Goal: Task Accomplishment & Management: Manage account settings

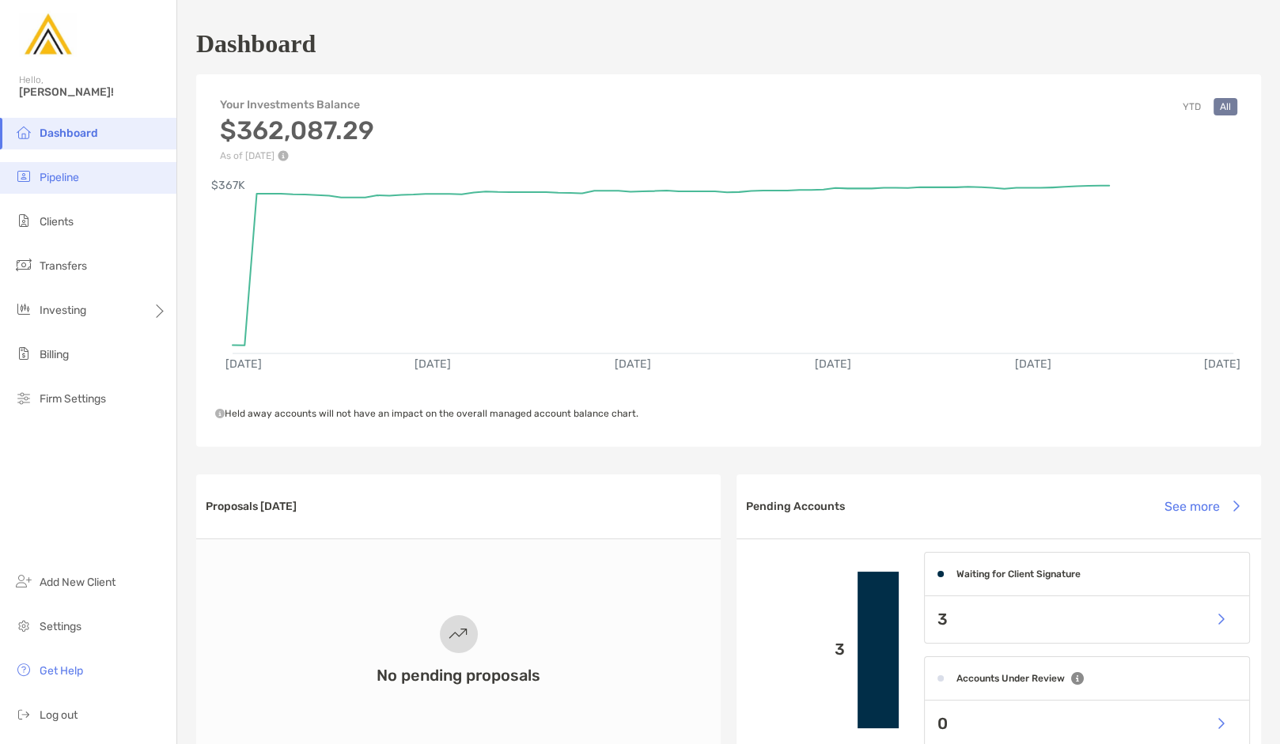
click at [74, 184] on span "Pipeline" at bounding box center [60, 177] width 40 height 13
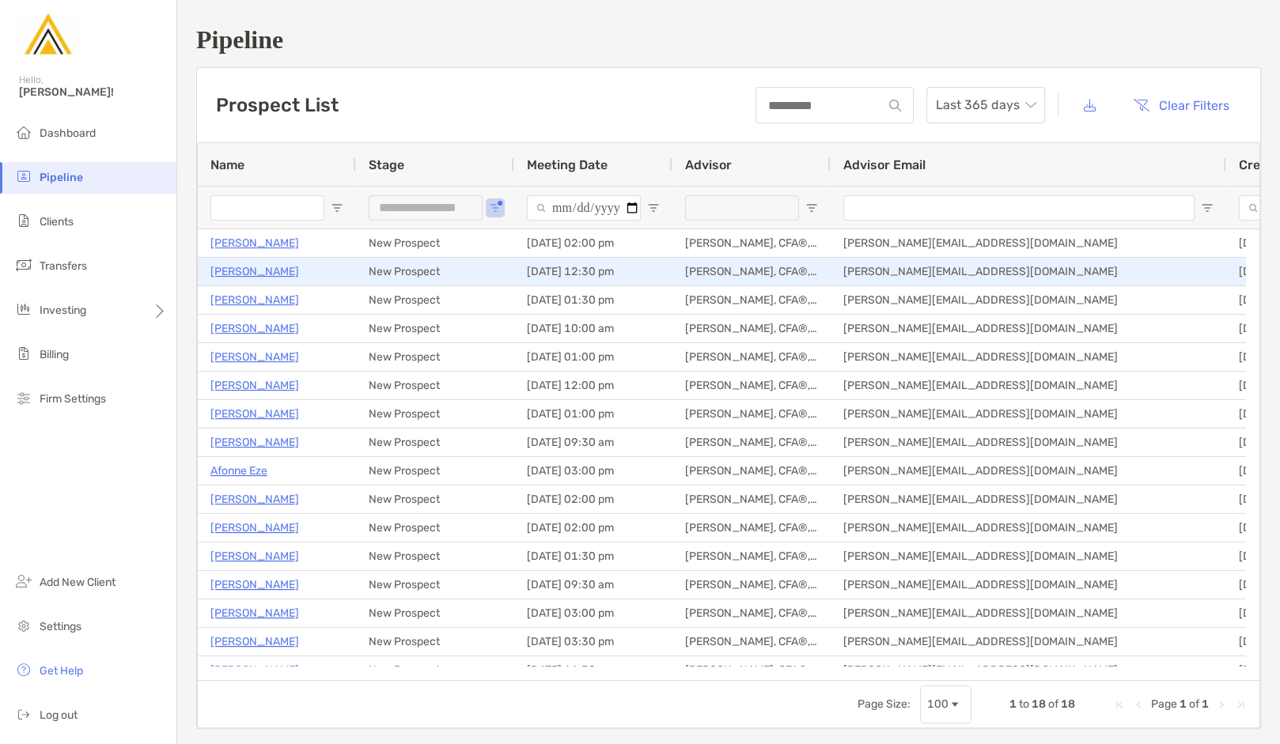
click at [267, 270] on p "Laurie Schwartz" at bounding box center [254, 272] width 89 height 20
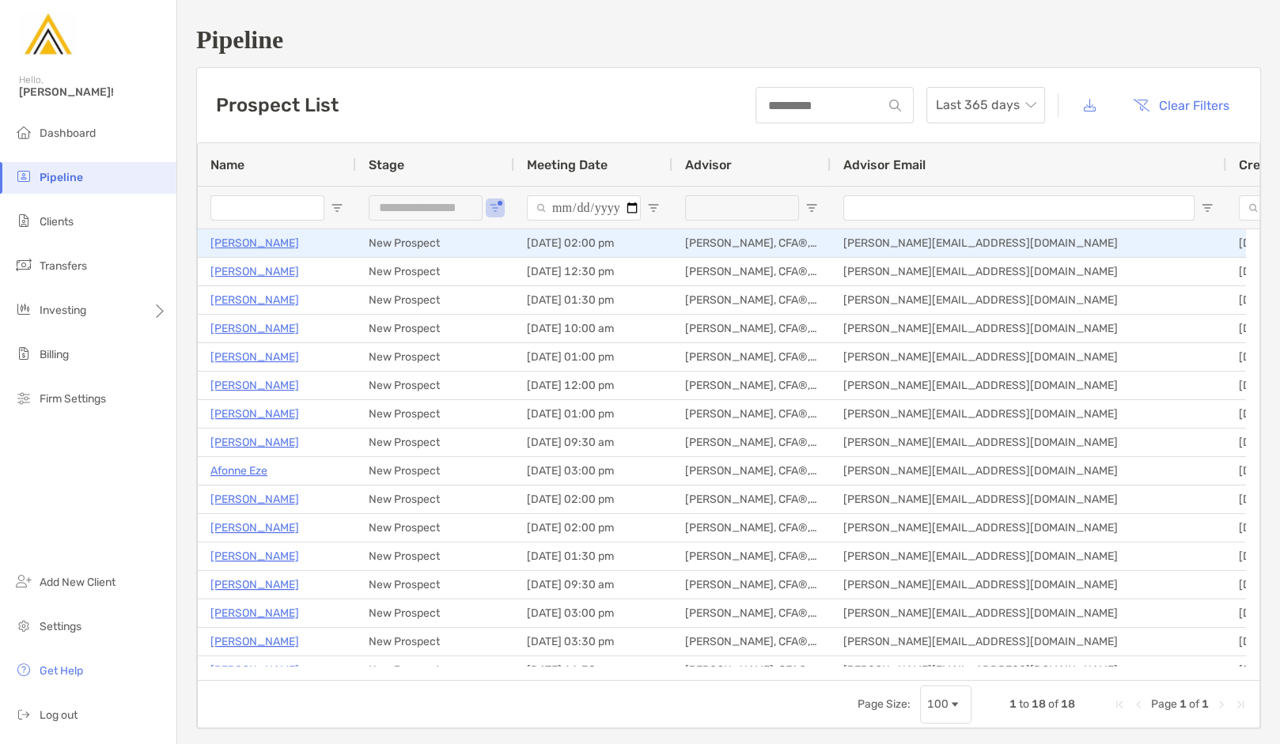
click at [263, 251] on p "Maureen Coulter" at bounding box center [254, 243] width 89 height 20
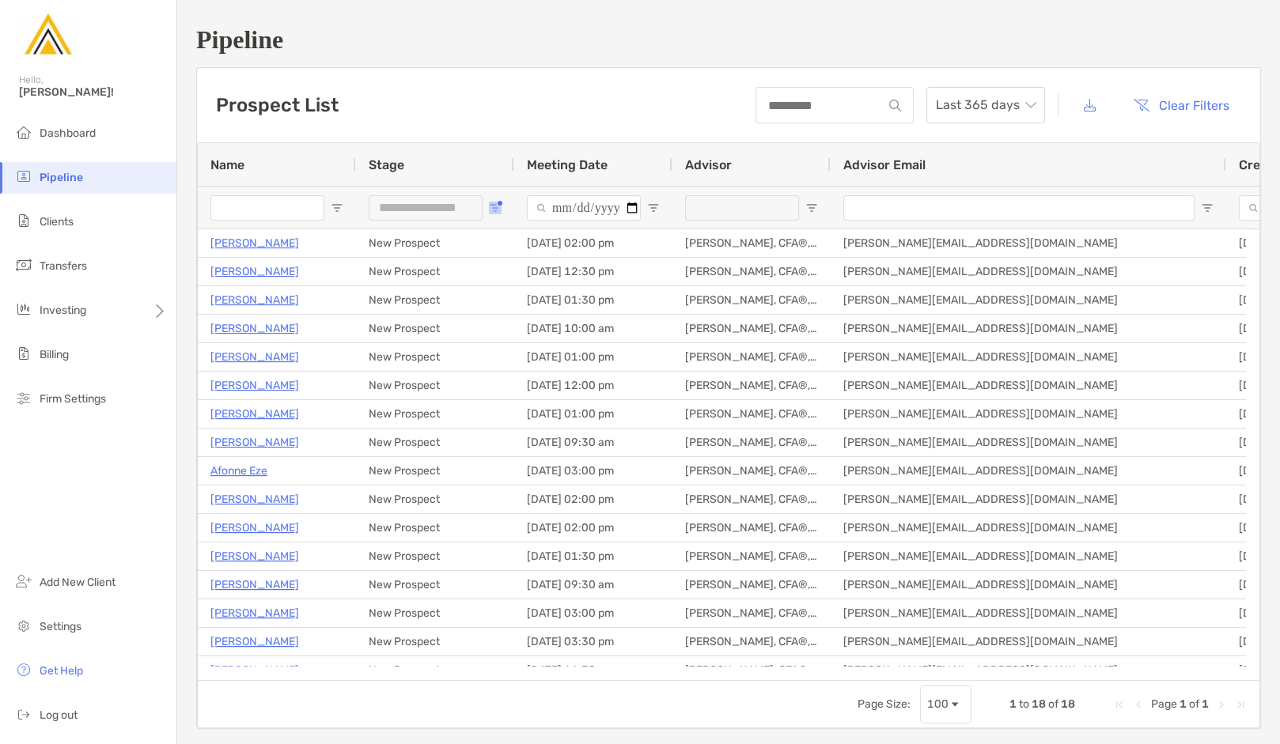
click at [491, 205] on span "Open Filter Menu" at bounding box center [495, 208] width 13 height 13
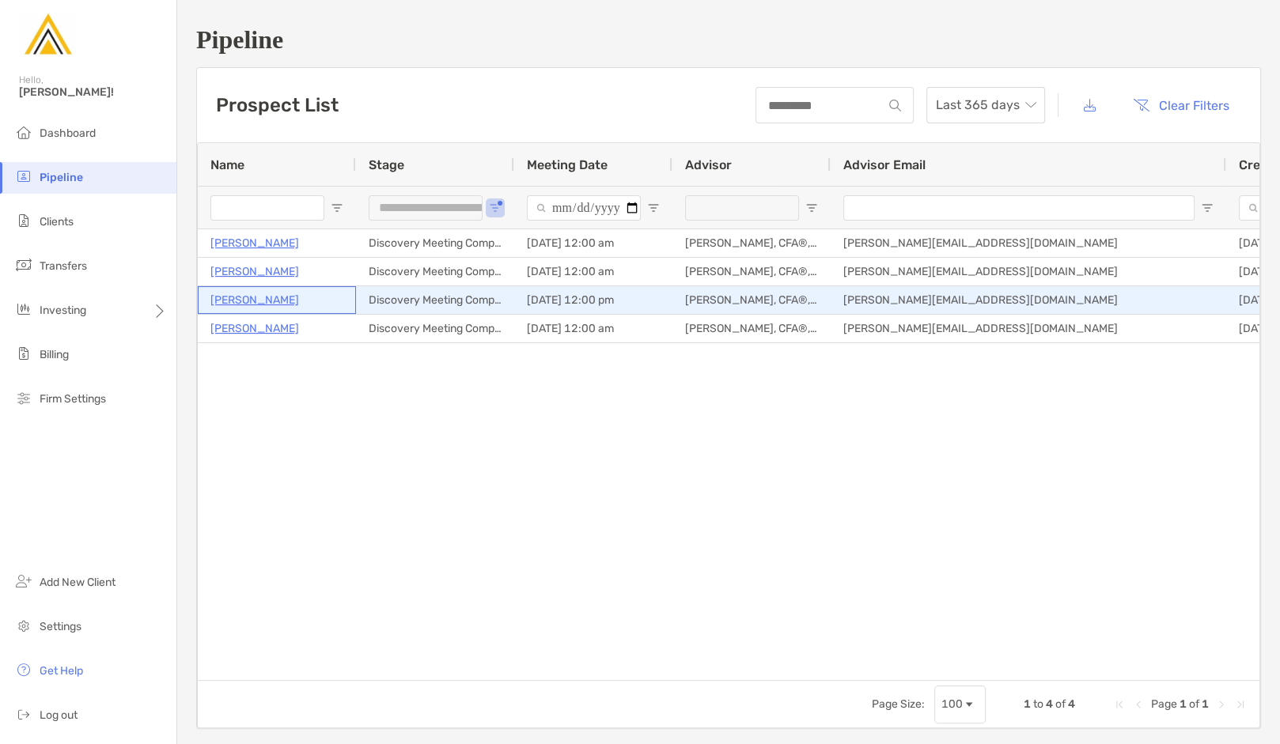
click at [259, 301] on p "David Sivin" at bounding box center [254, 300] width 89 height 20
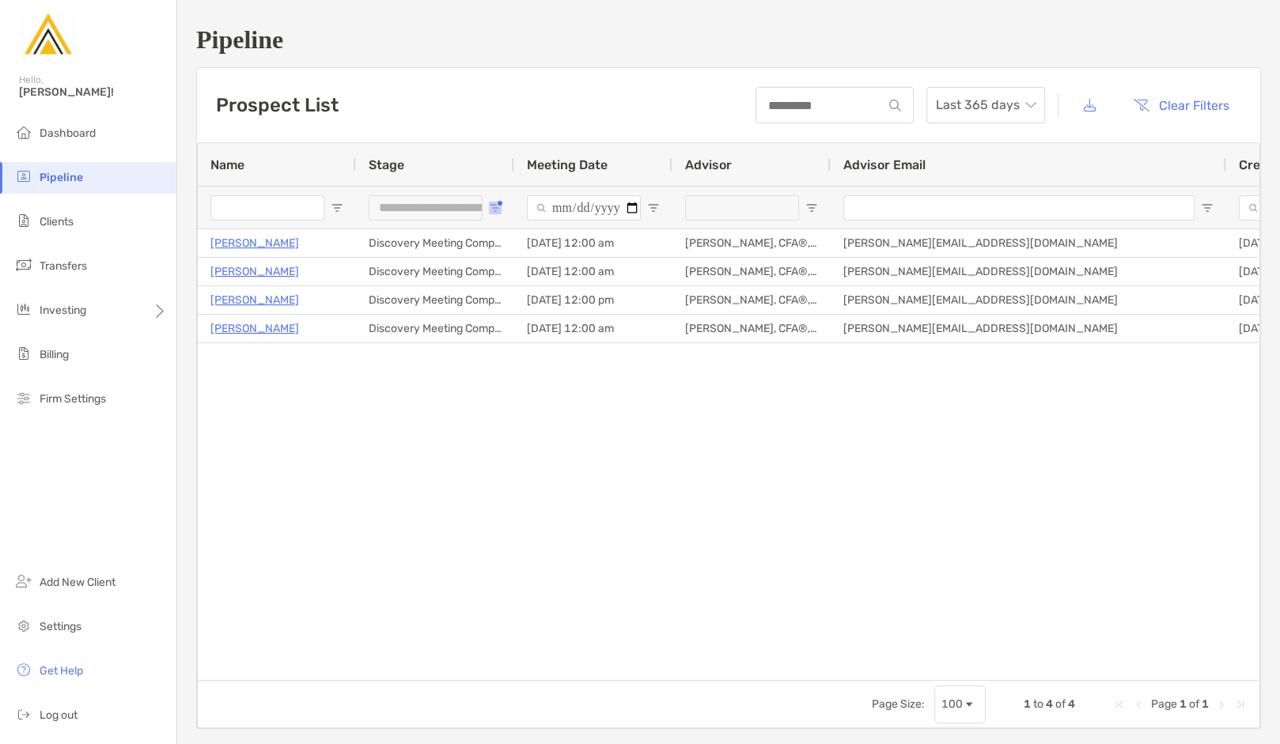
click at [497, 206] on span "Open Filter Menu" at bounding box center [495, 208] width 13 height 13
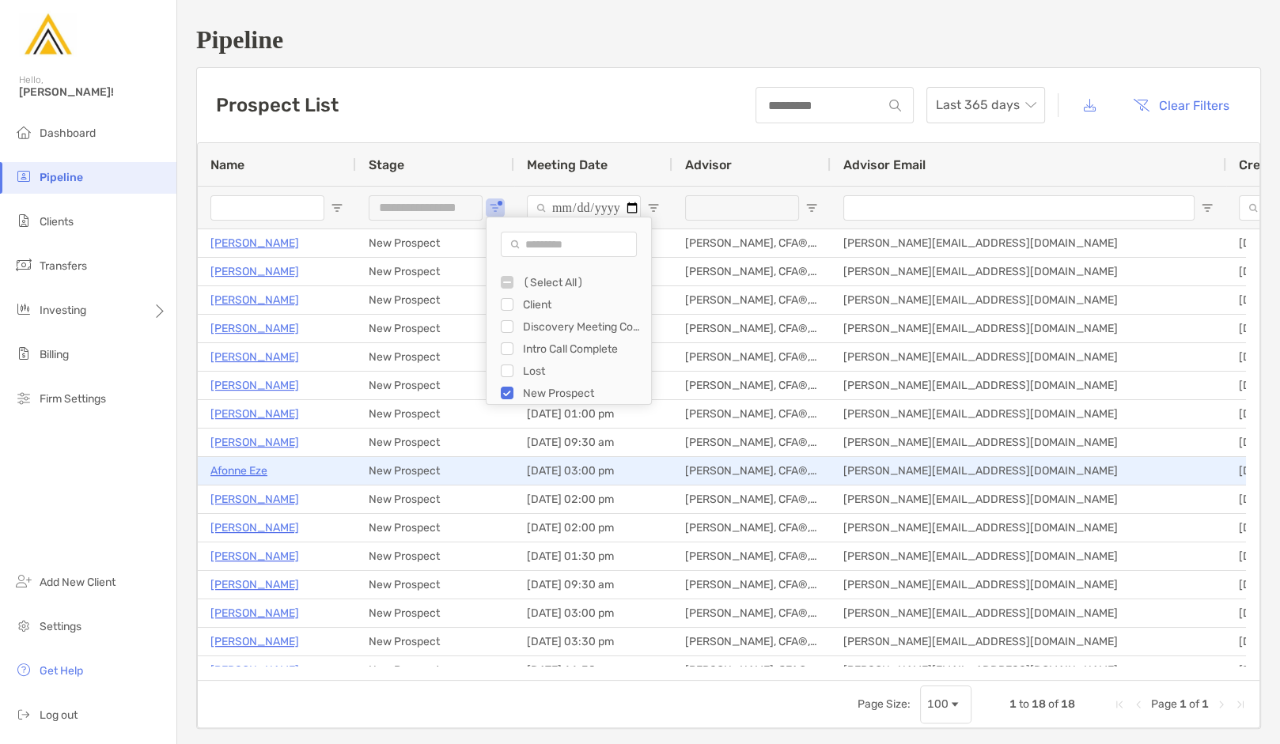
click at [254, 468] on p "Afonne Eze" at bounding box center [238, 471] width 57 height 20
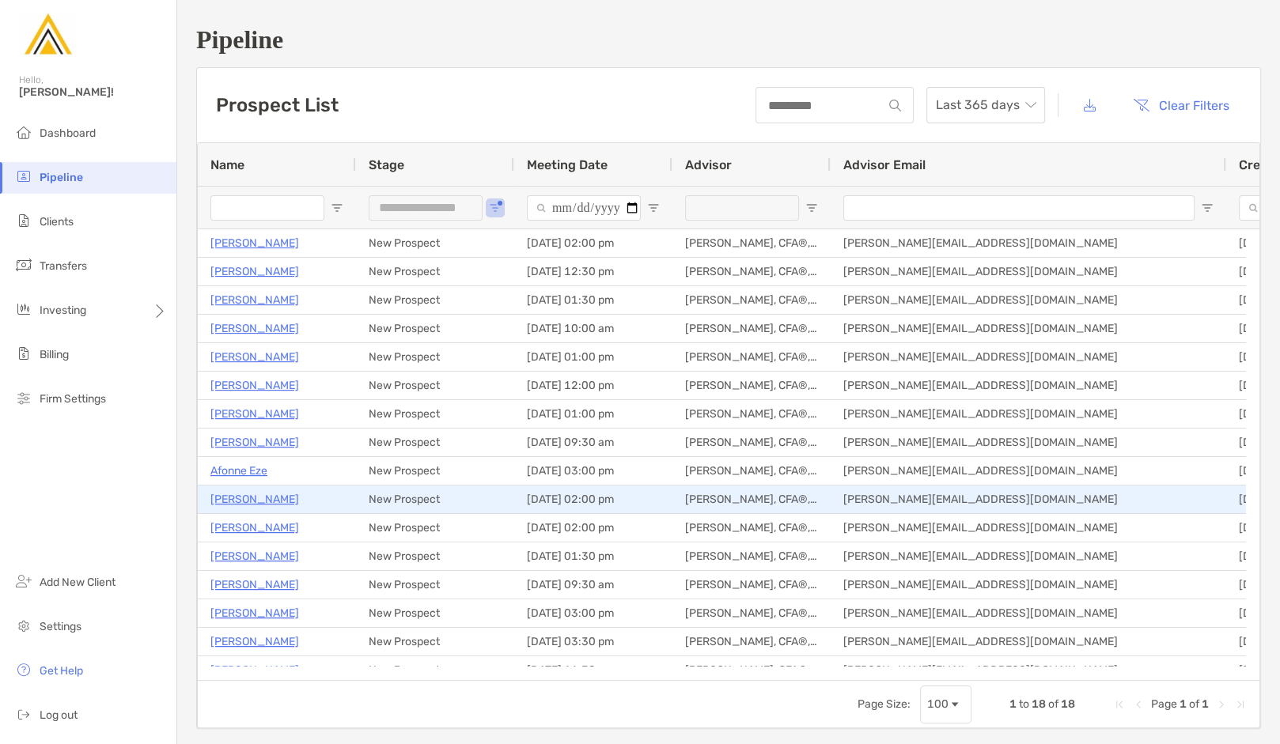
click at [274, 502] on p "Christopher Weiman" at bounding box center [254, 500] width 89 height 20
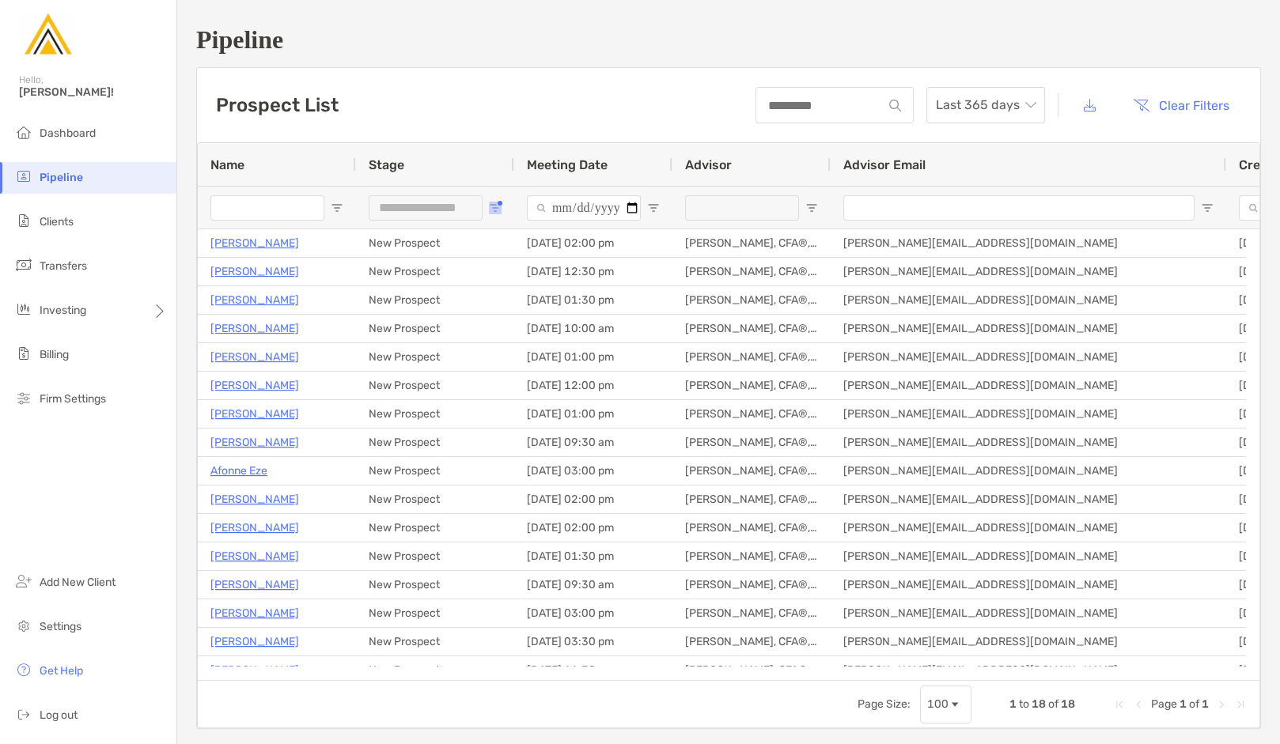
click at [498, 203] on button "Open Filter Menu" at bounding box center [495, 208] width 13 height 13
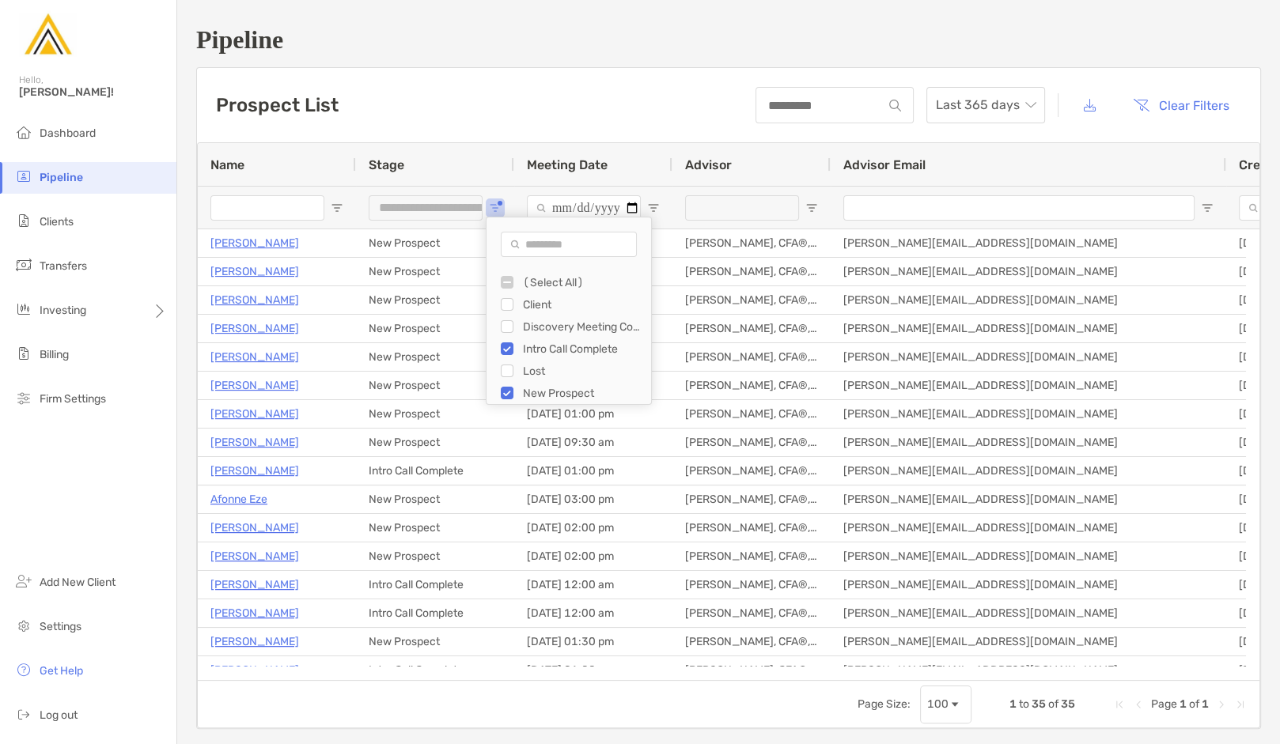
type input "**********"
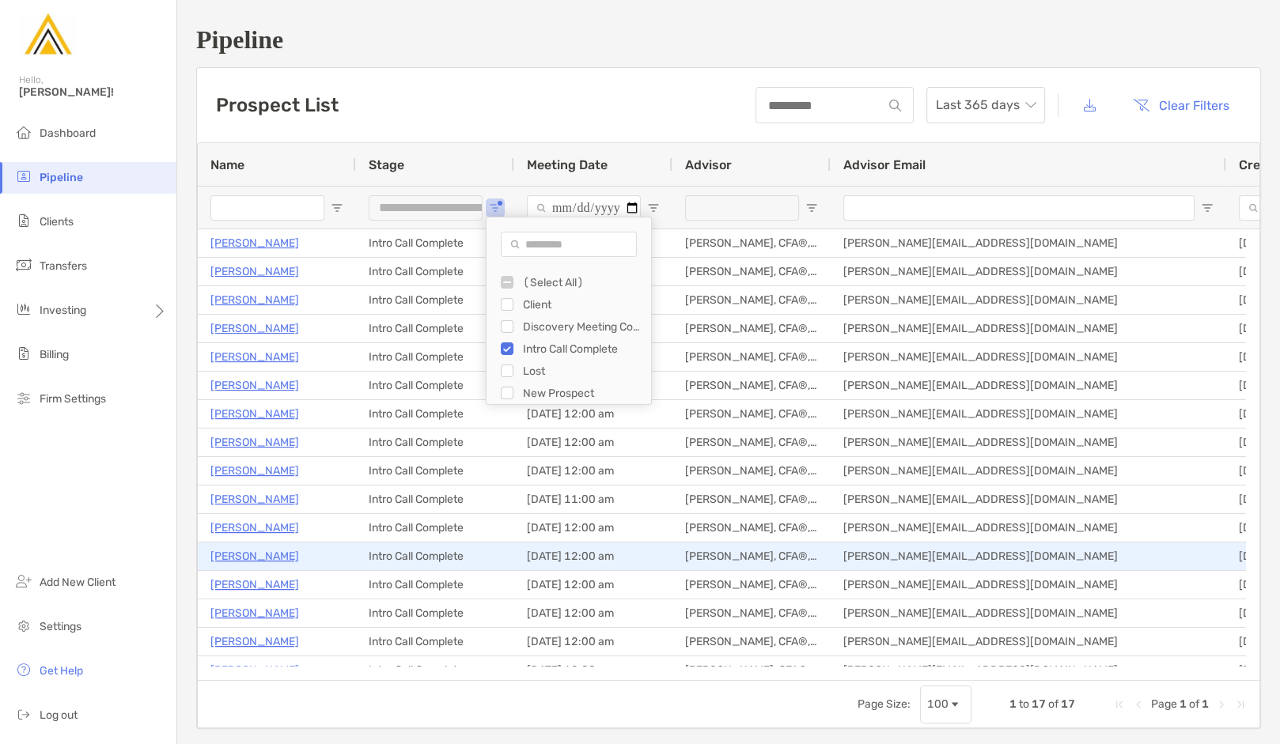
scroll to position [1, 0]
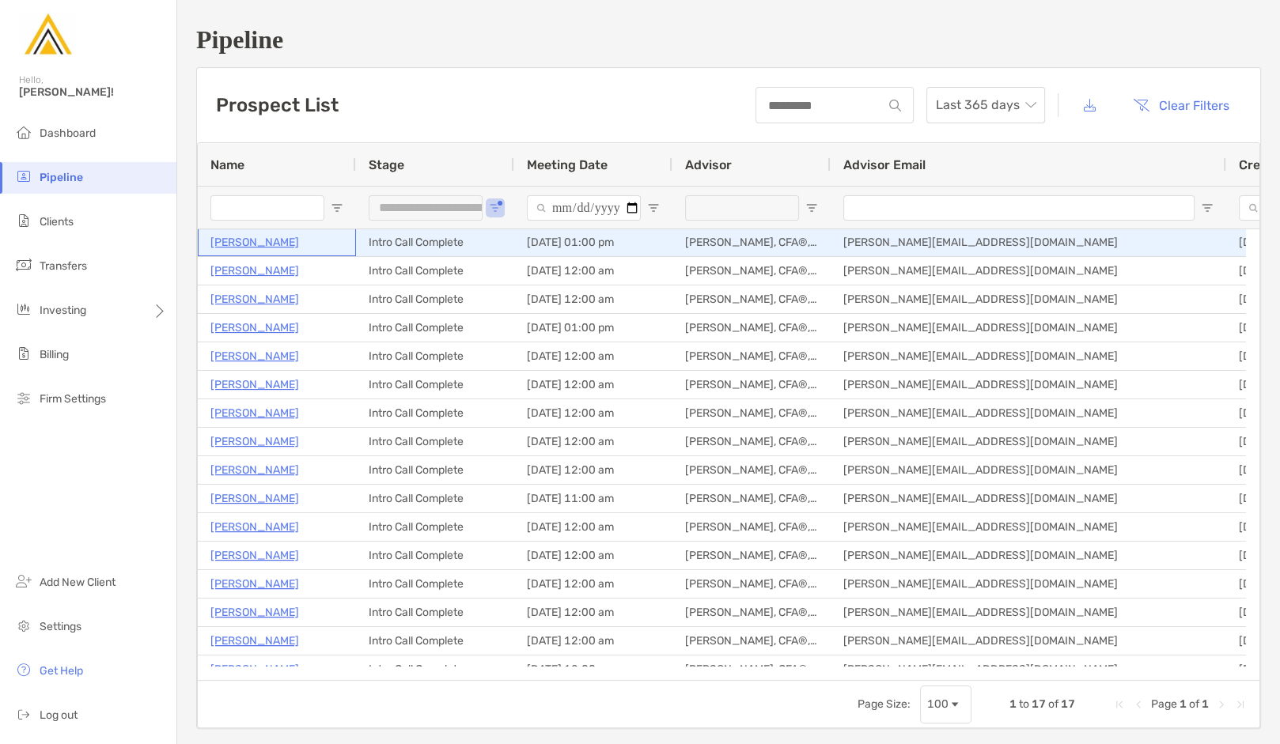
click at [275, 244] on p "[PERSON_NAME]" at bounding box center [254, 243] width 89 height 20
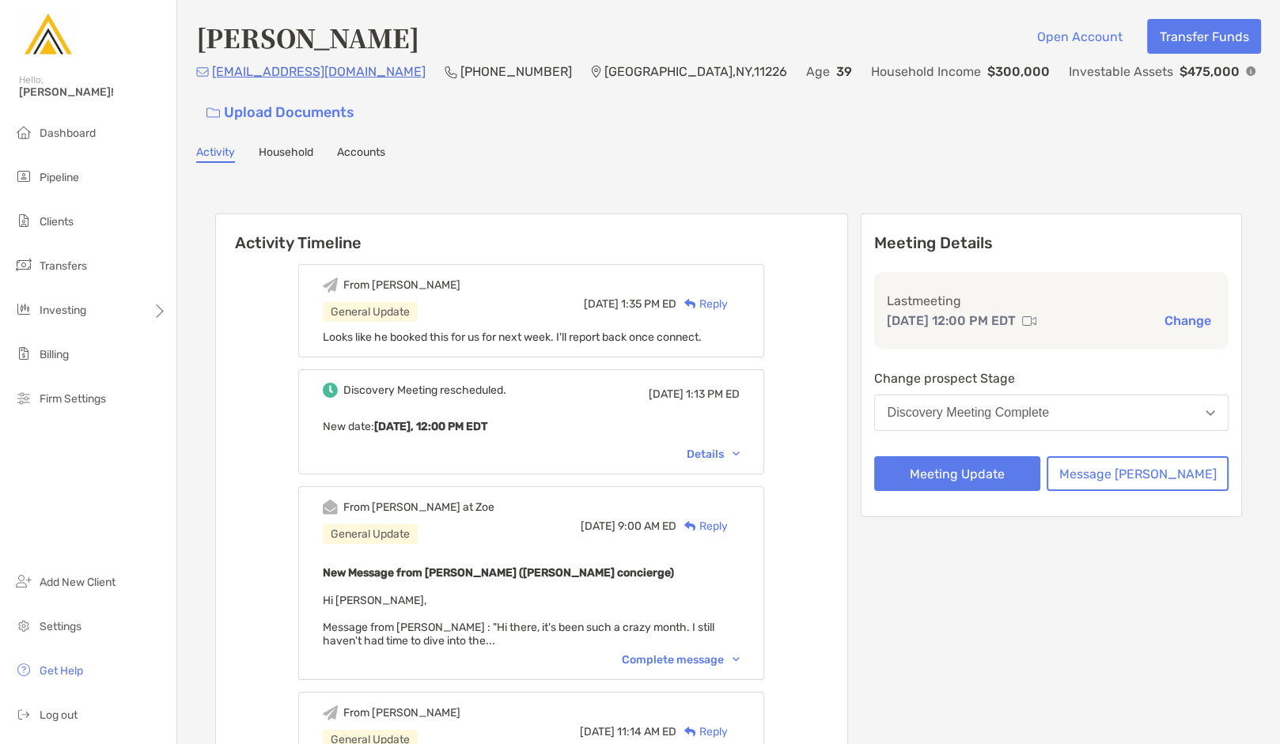
click at [1016, 425] on button "Discovery Meeting Complete" at bounding box center [1051, 413] width 355 height 36
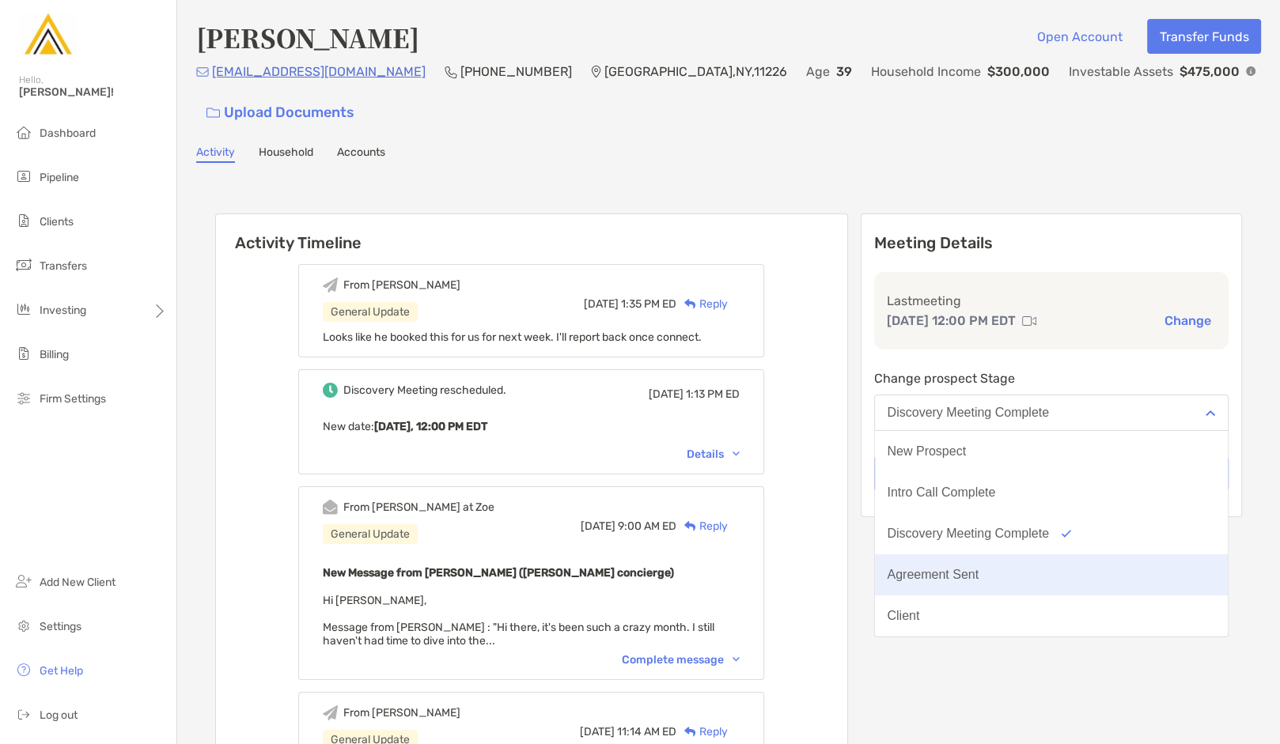
click at [1005, 583] on button "Agreement Sent" at bounding box center [1052, 575] width 354 height 41
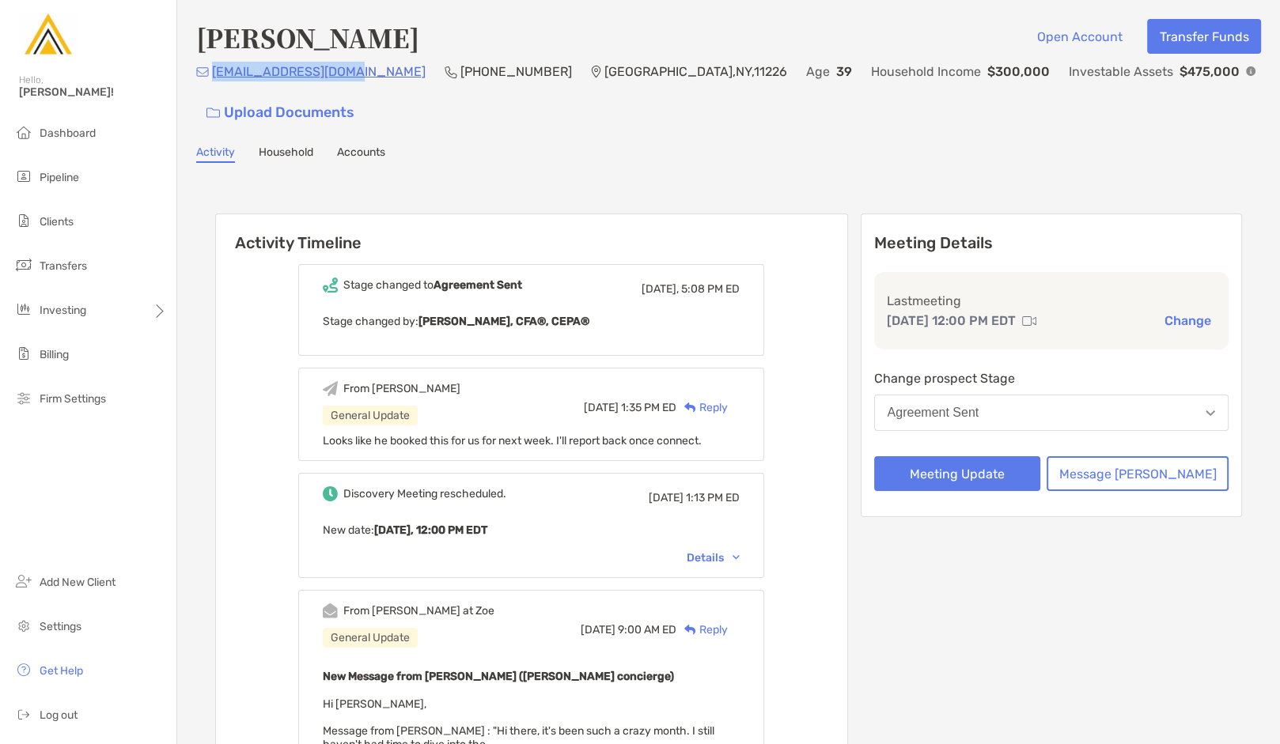
drag, startPoint x: 345, startPoint y: 70, endPoint x: 218, endPoint y: 72, distance: 126.6
click at [218, 72] on div "davidsivin@gmail.com (646) 799-8968 Brooklyn , NY , 11226 Age 39 Household Inco…" at bounding box center [728, 96] width 1065 height 68
copy p "avidsivin@gmail.com"
click at [344, 91] on div "davidsivin@gmail.com (646) 799-8968 Brooklyn , NY , 11226 Age 39 Household Inco…" at bounding box center [728, 96] width 1065 height 68
drag, startPoint x: 346, startPoint y: 76, endPoint x: 214, endPoint y: 77, distance: 131.3
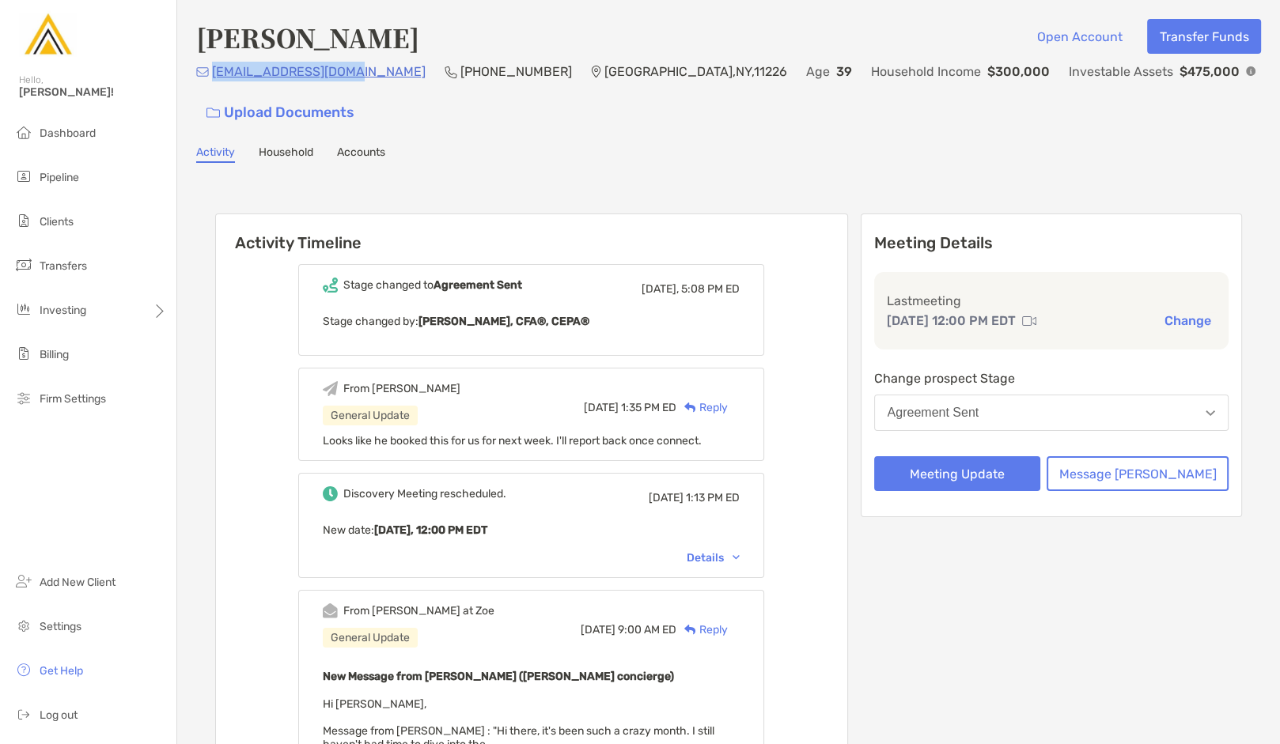
click at [214, 77] on div "davidsivin@gmail.com (646) 799-8968 Brooklyn , NY , 11226 Age 39 Household Inco…" at bounding box center [728, 96] width 1065 height 68
copy p "davidsivin@gmail.com"
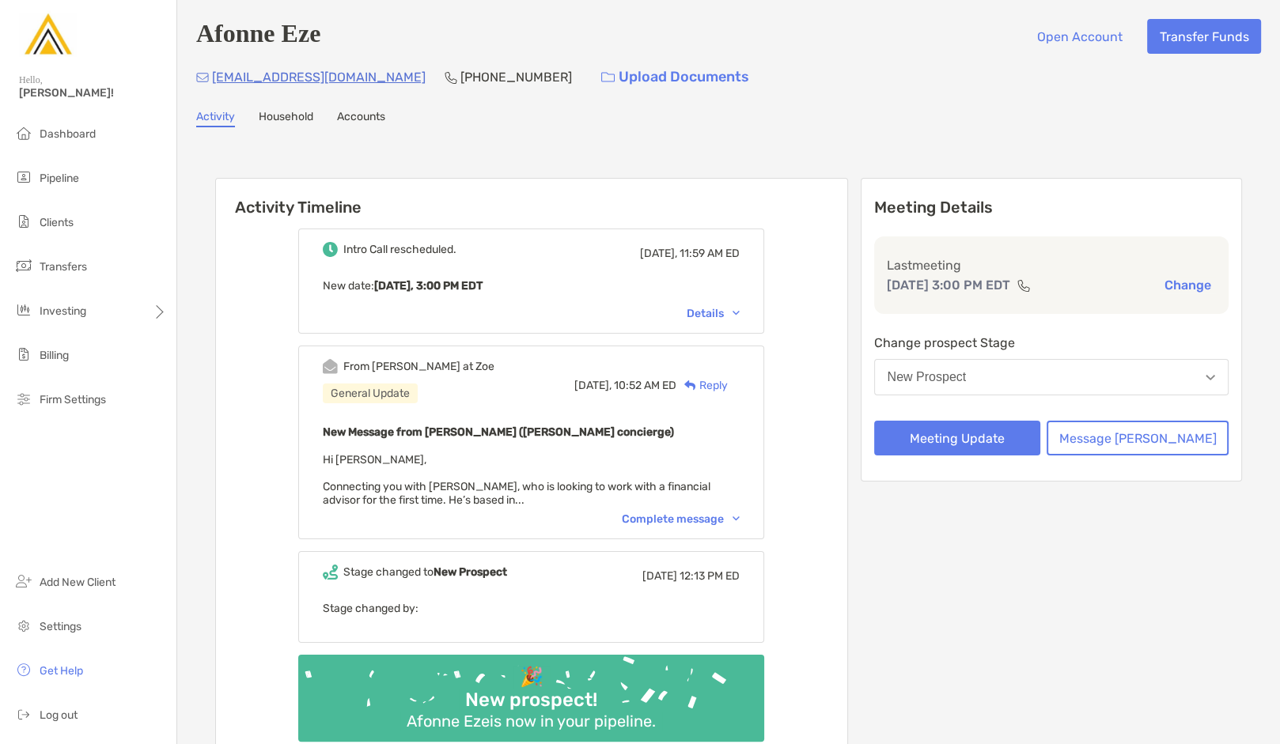
click at [967, 375] on div "New Prospect" at bounding box center [927, 377] width 79 height 14
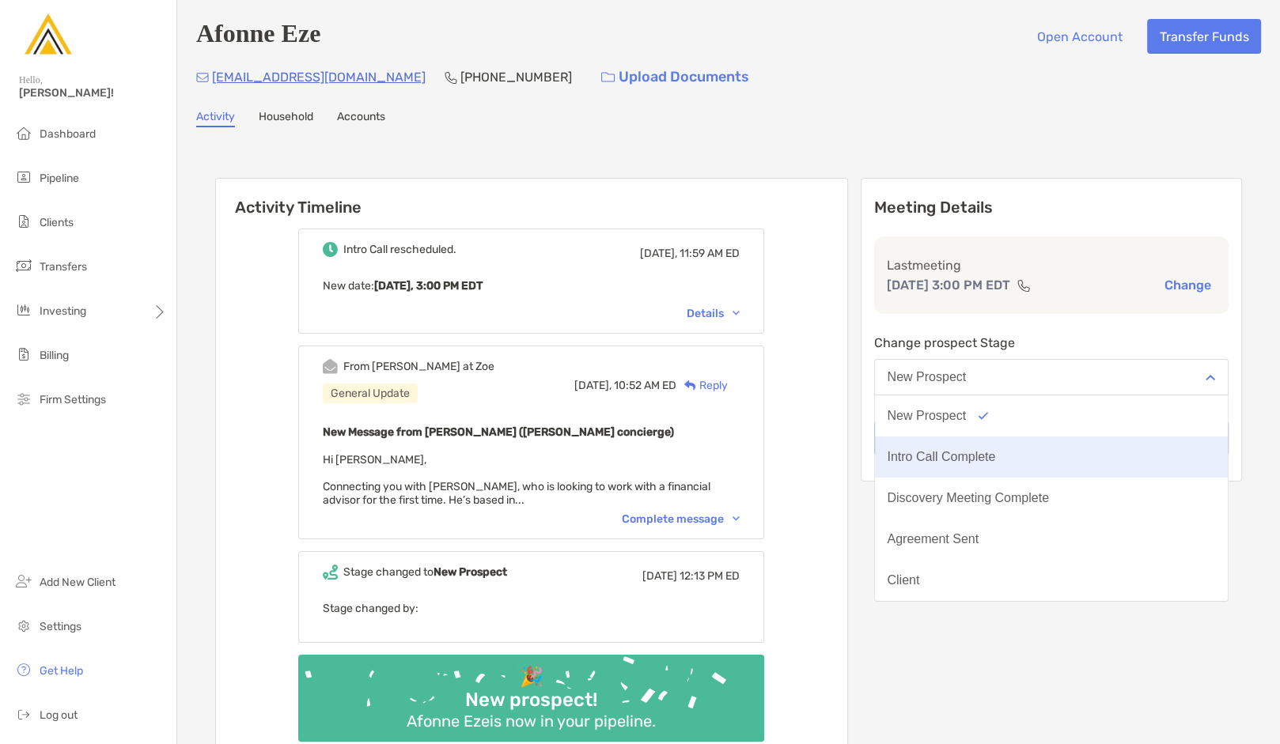
click at [996, 454] on div "Intro Call Complete" at bounding box center [942, 457] width 108 height 14
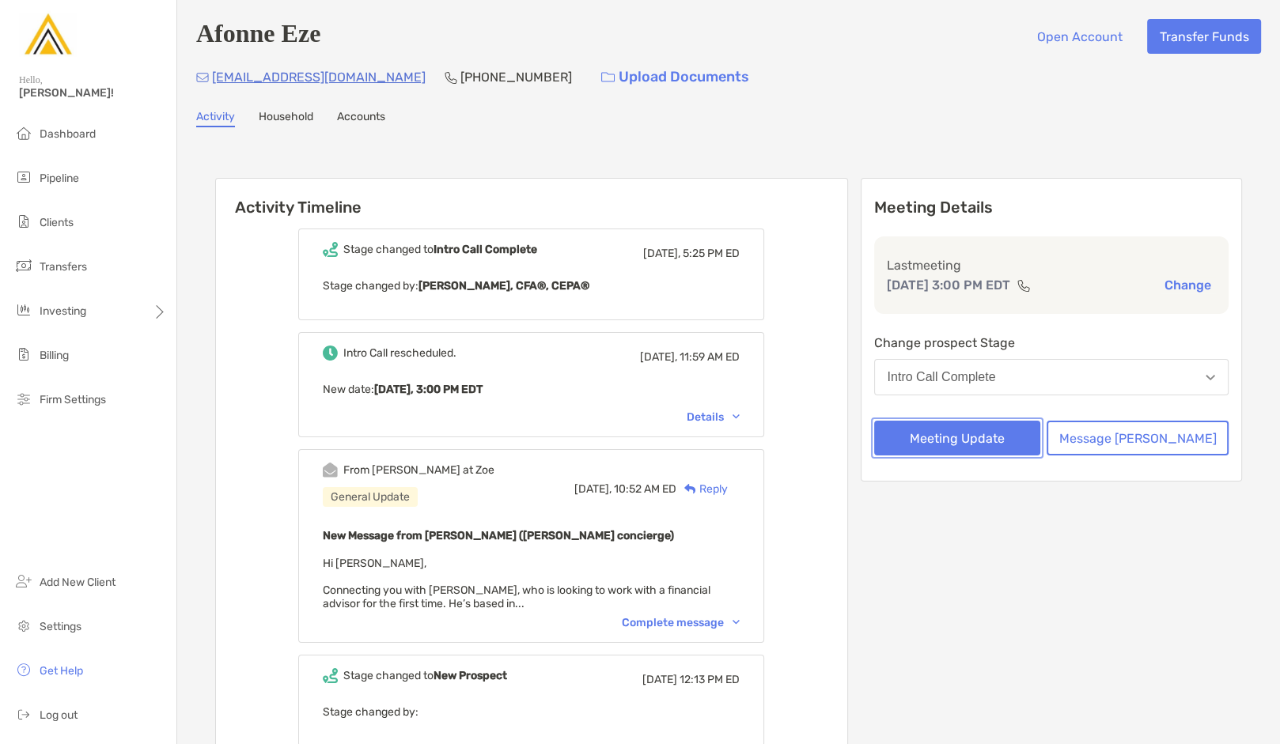
click at [990, 445] on button "Meeting Update" at bounding box center [957, 438] width 167 height 35
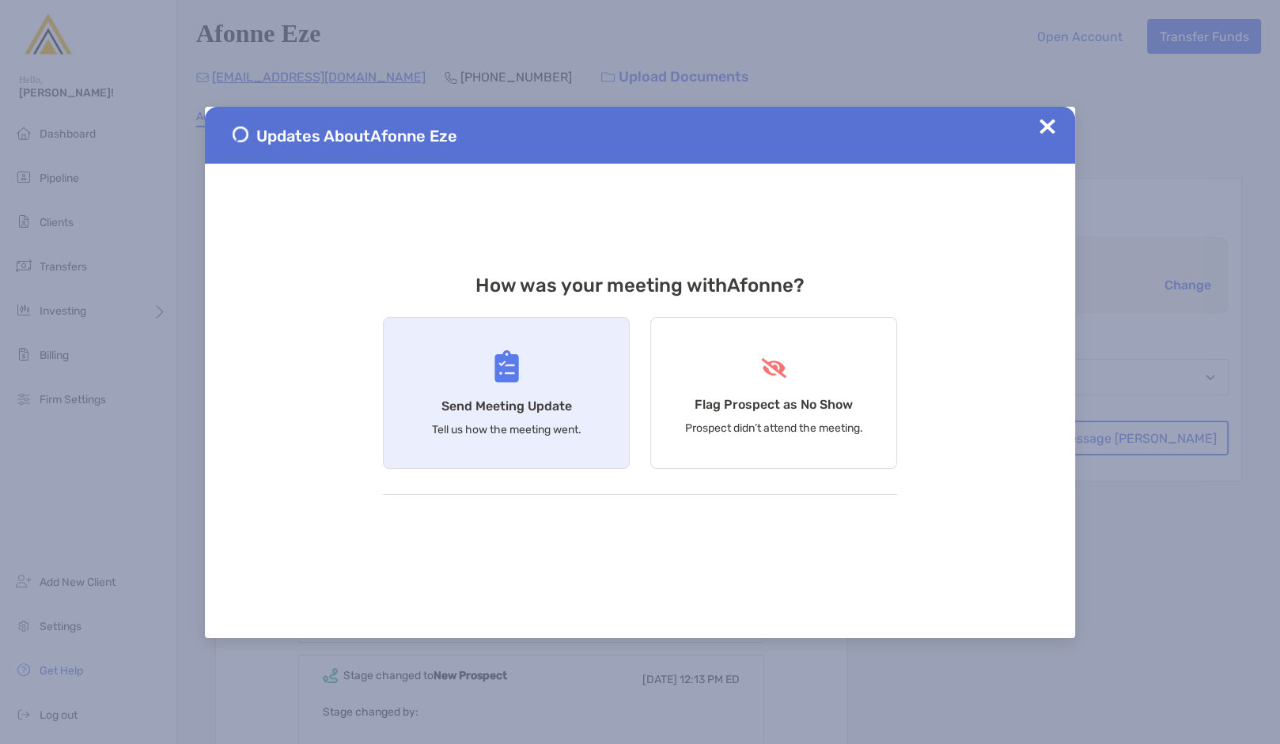
click at [497, 404] on h4 "Send Meeting Update" at bounding box center [506, 406] width 131 height 15
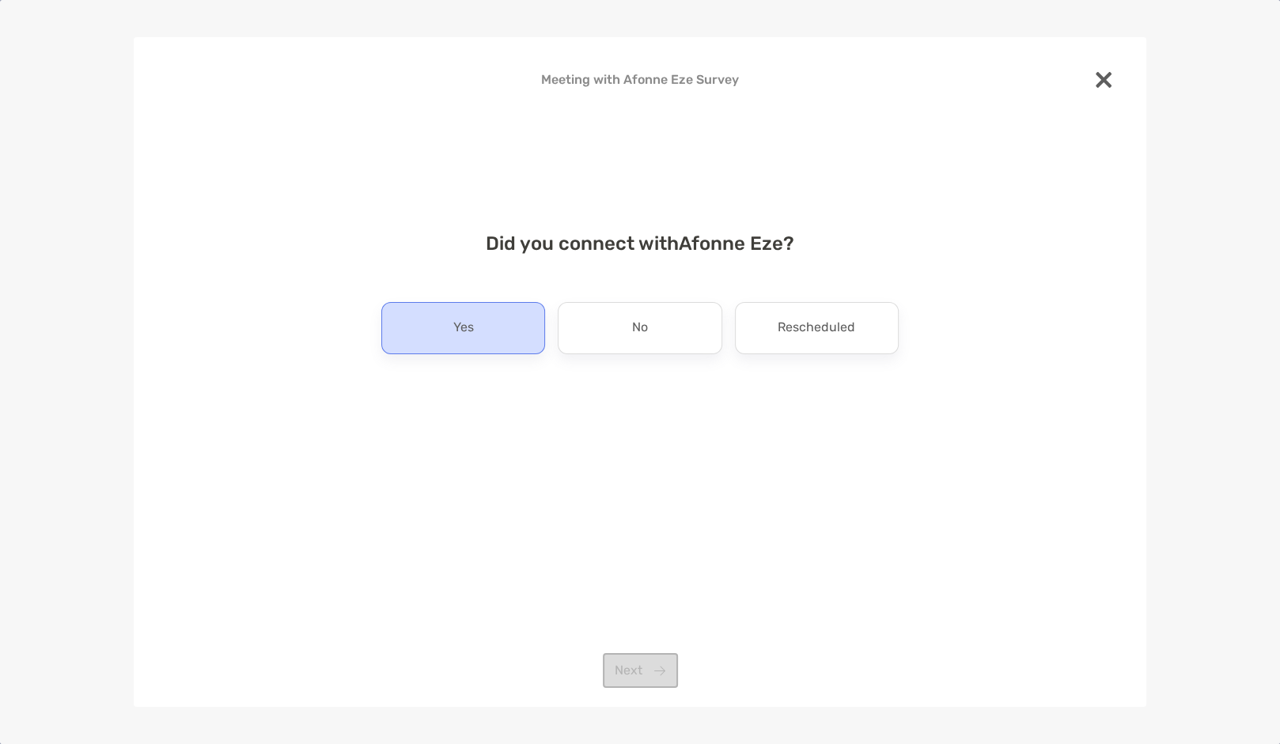
click at [479, 339] on div "Yes" at bounding box center [463, 328] width 164 height 52
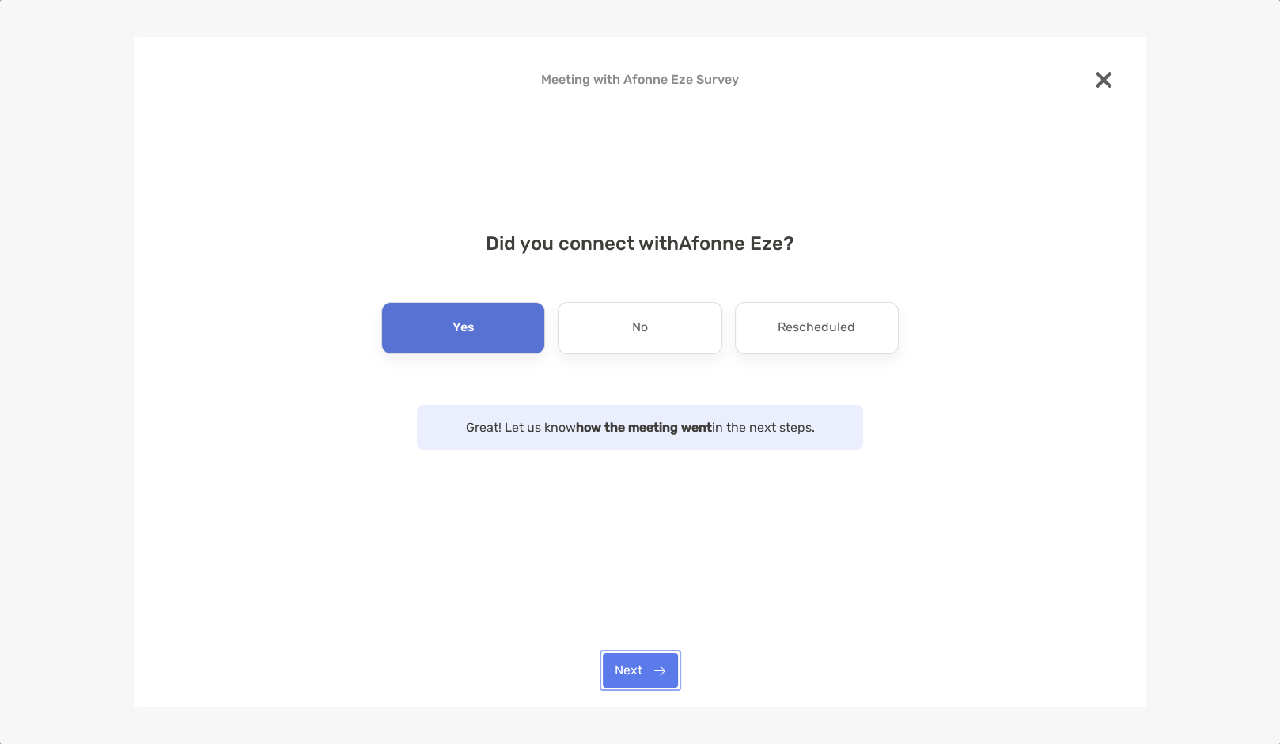
click at [649, 671] on button "Next" at bounding box center [640, 670] width 75 height 35
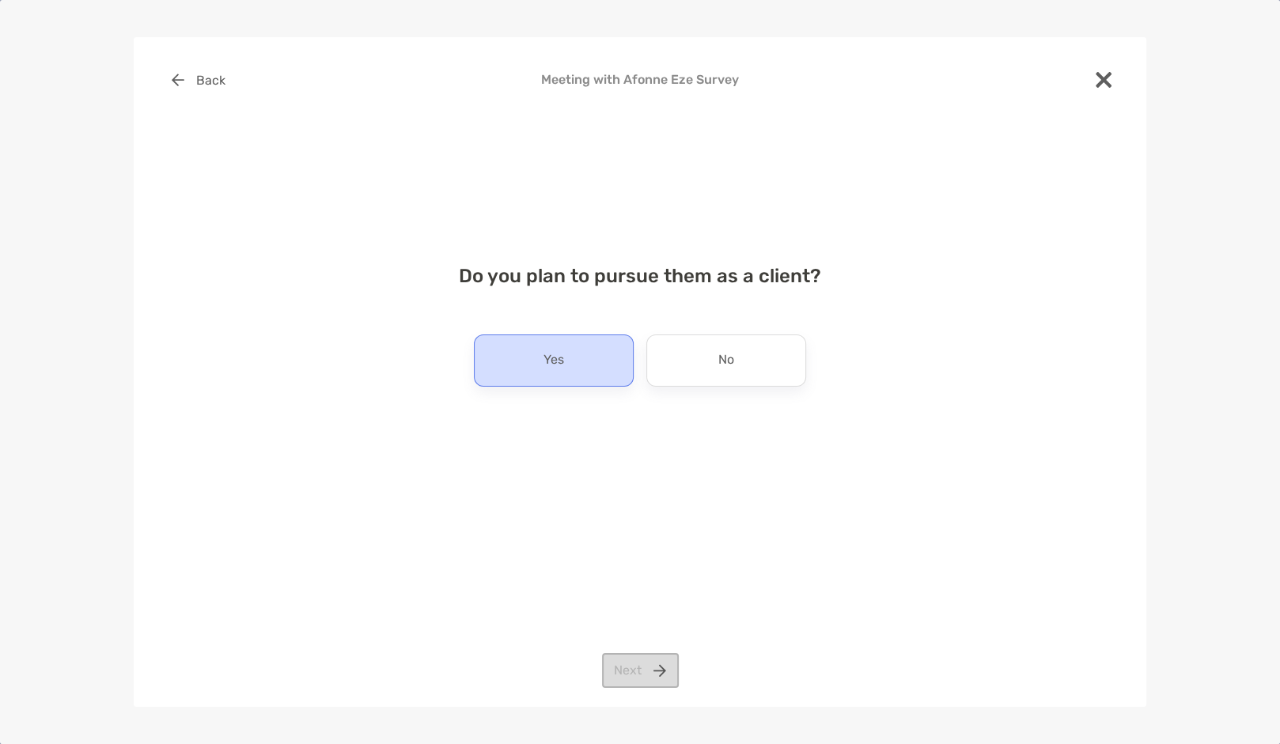
click at [578, 370] on div "Yes" at bounding box center [554, 361] width 160 height 52
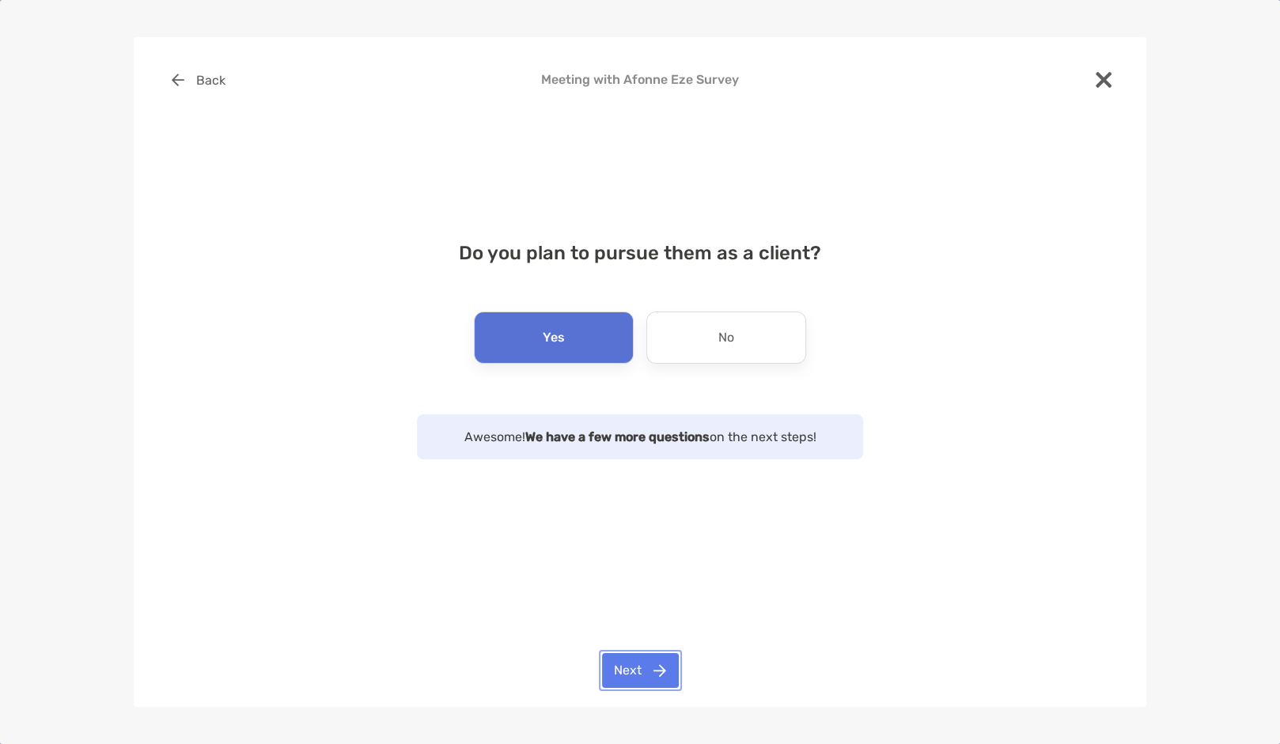
click at [638, 679] on button "Next" at bounding box center [640, 670] width 77 height 35
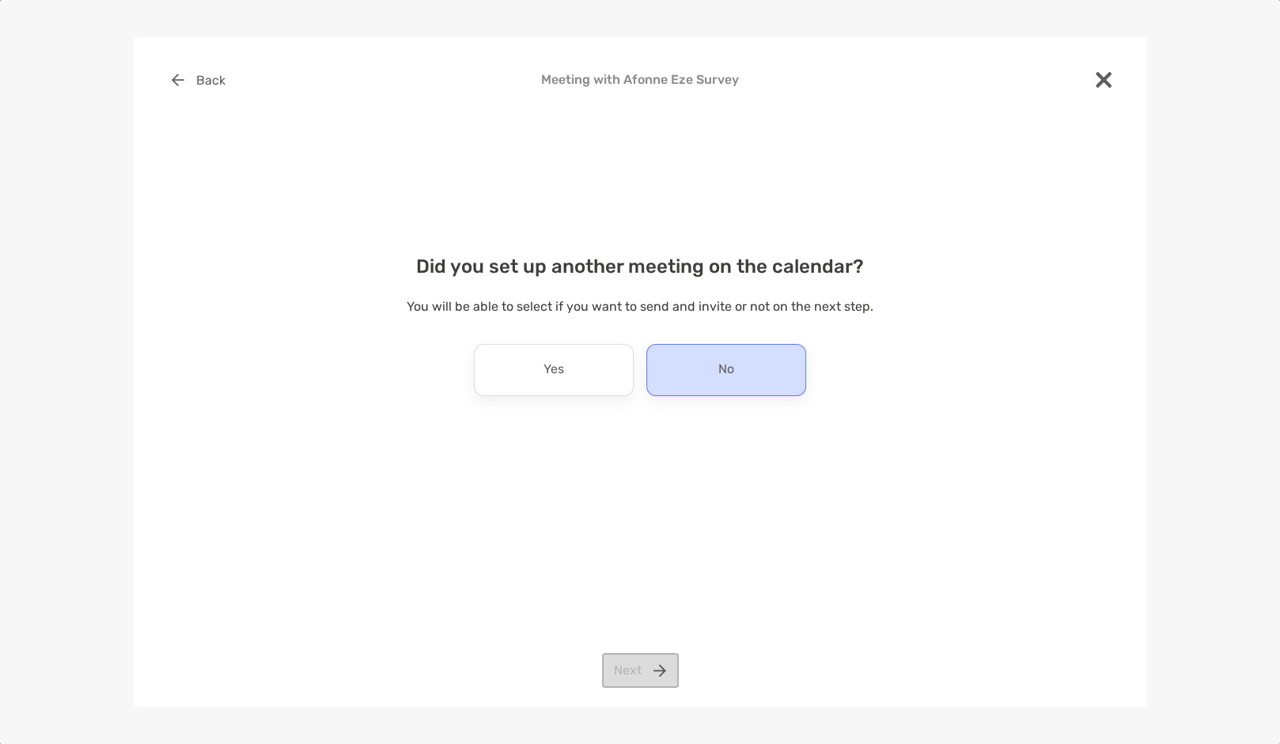
click at [716, 374] on div "No" at bounding box center [726, 370] width 160 height 52
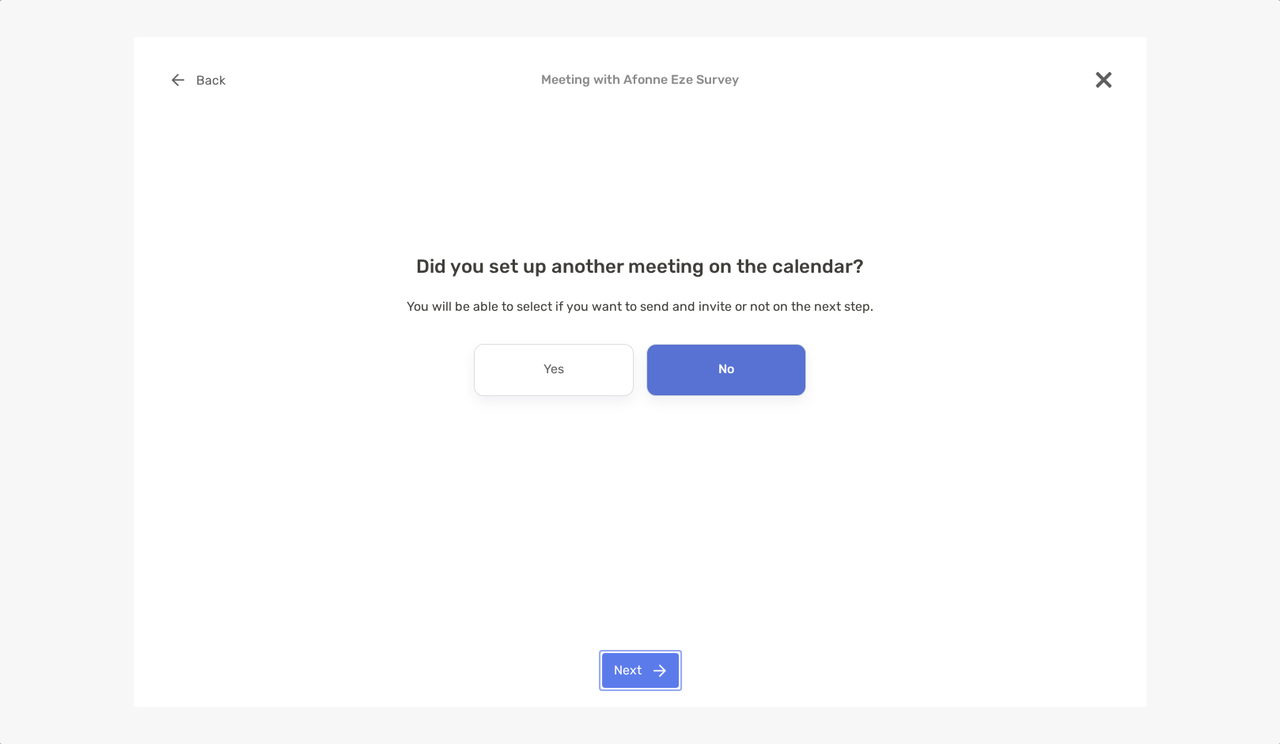
click at [623, 676] on button "Next" at bounding box center [640, 670] width 77 height 35
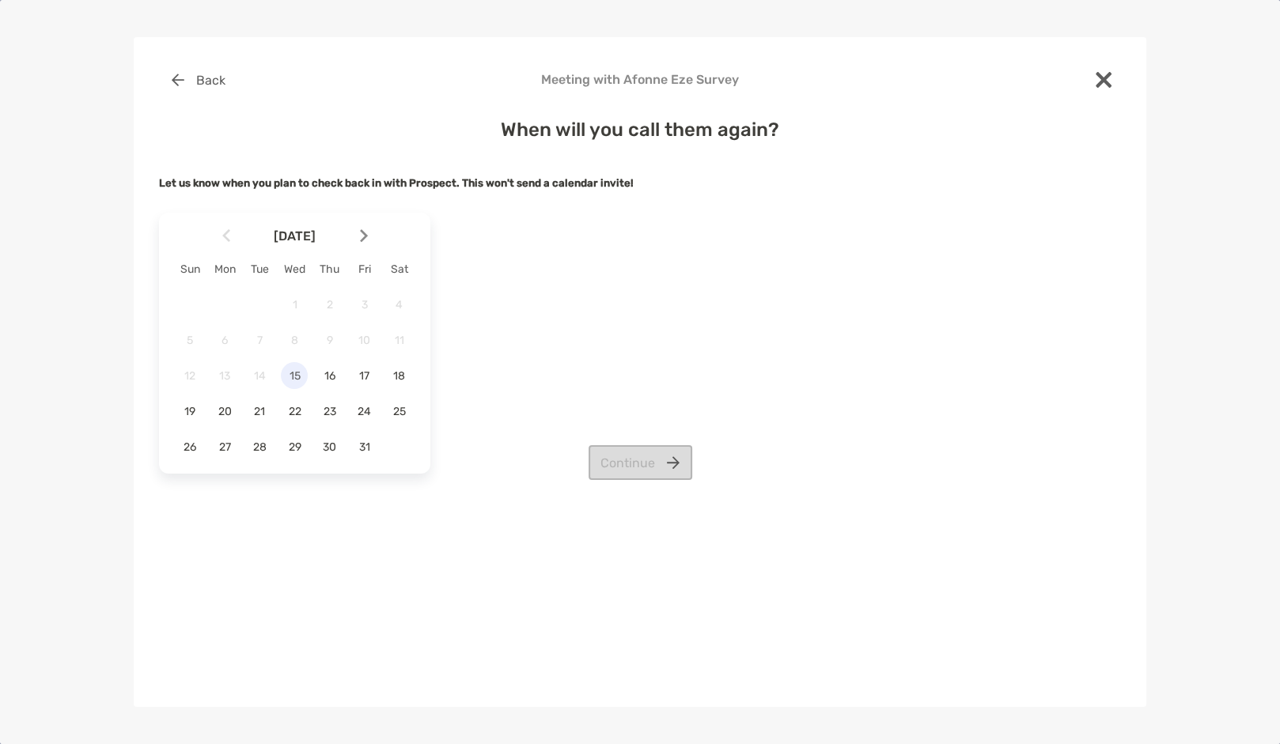
click at [292, 377] on span "15" at bounding box center [294, 375] width 27 height 13
click at [634, 470] on button "Continue" at bounding box center [641, 462] width 104 height 35
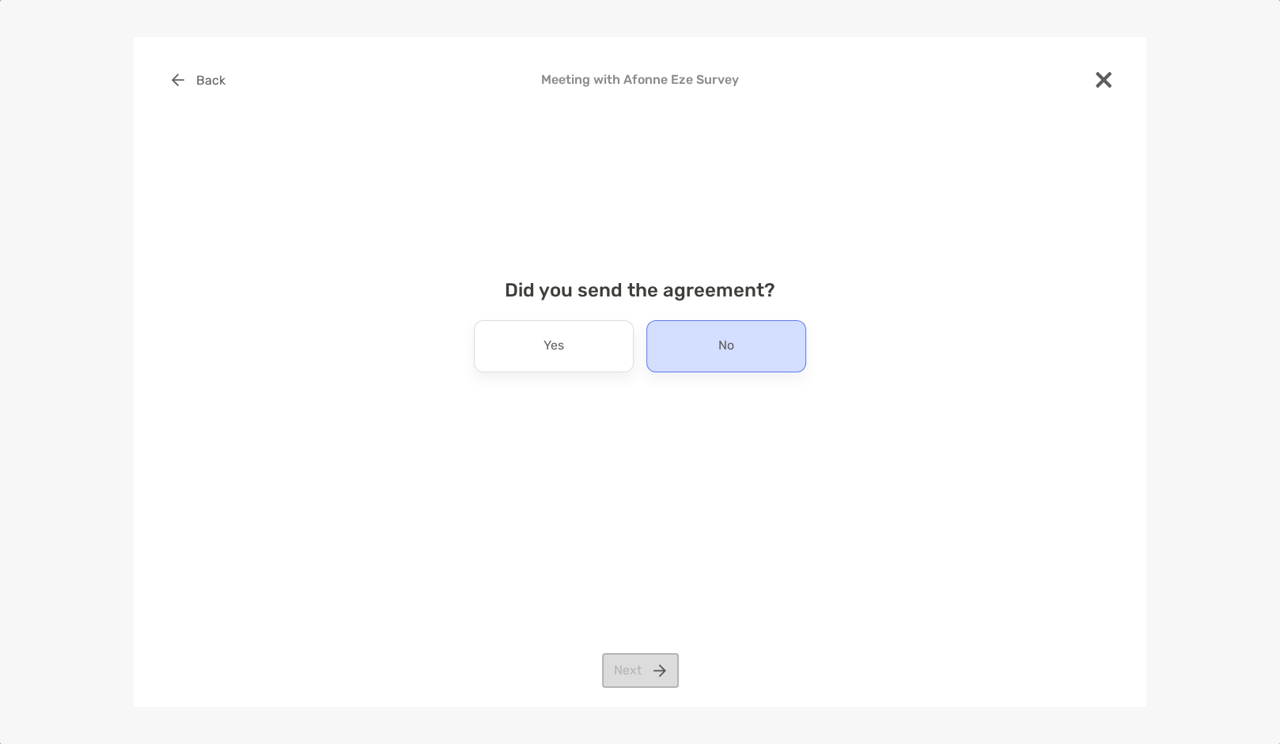
click at [738, 354] on div "No" at bounding box center [726, 346] width 160 height 52
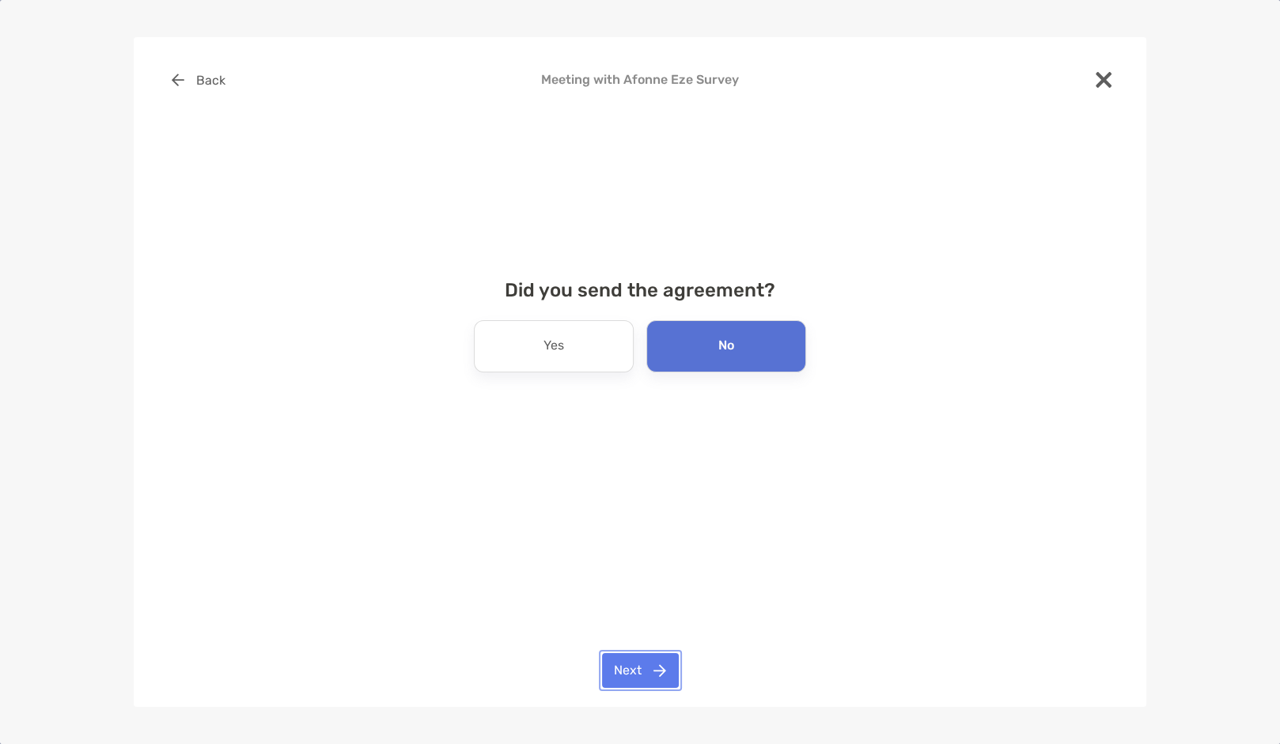
click at [645, 665] on button "Next" at bounding box center [640, 670] width 77 height 35
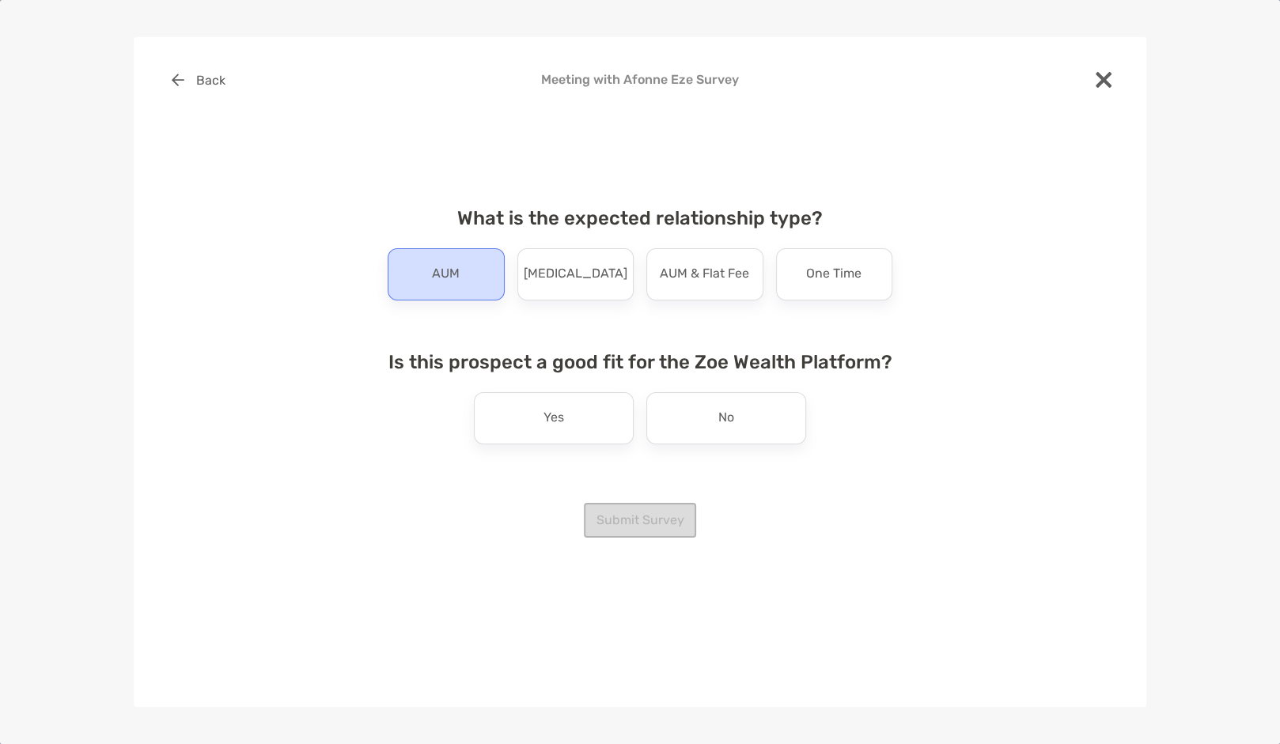
click at [459, 266] on p "AUM" at bounding box center [446, 274] width 28 height 25
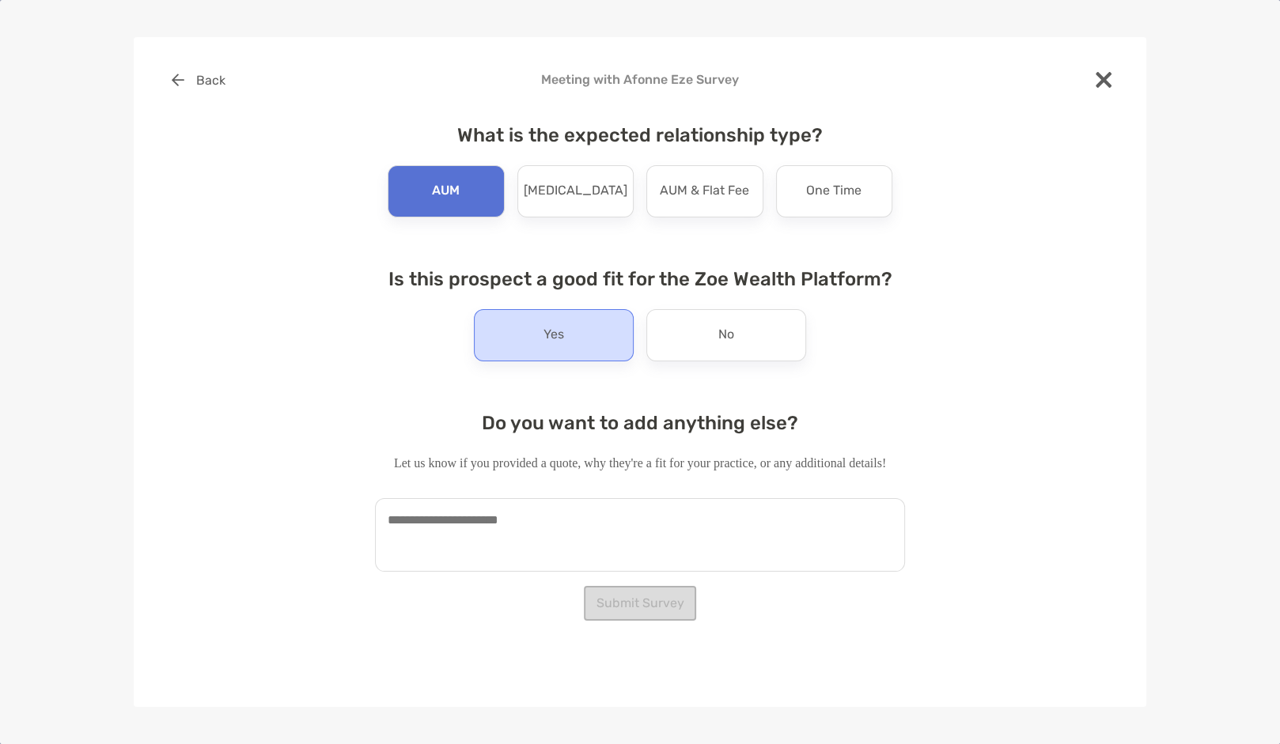
click at [532, 343] on div "Yes" at bounding box center [554, 335] width 160 height 52
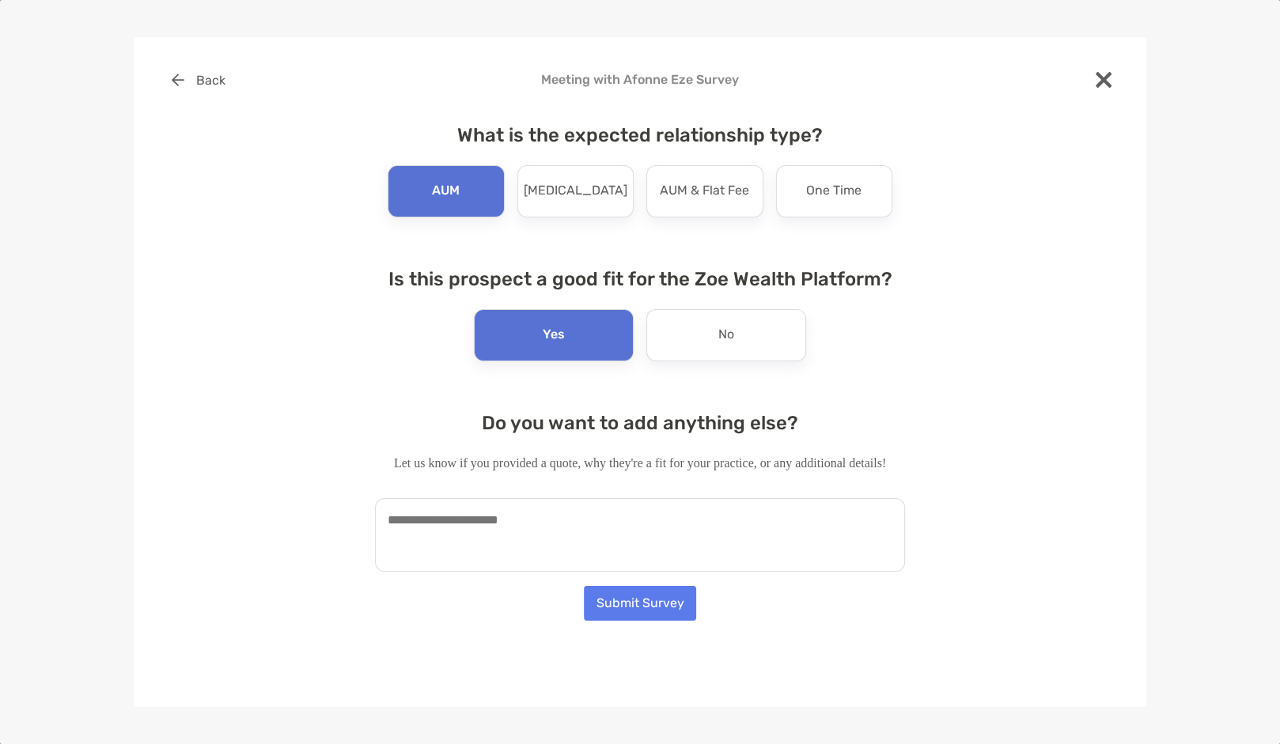
click at [475, 515] on textarea at bounding box center [640, 535] width 530 height 74
type textarea "*"
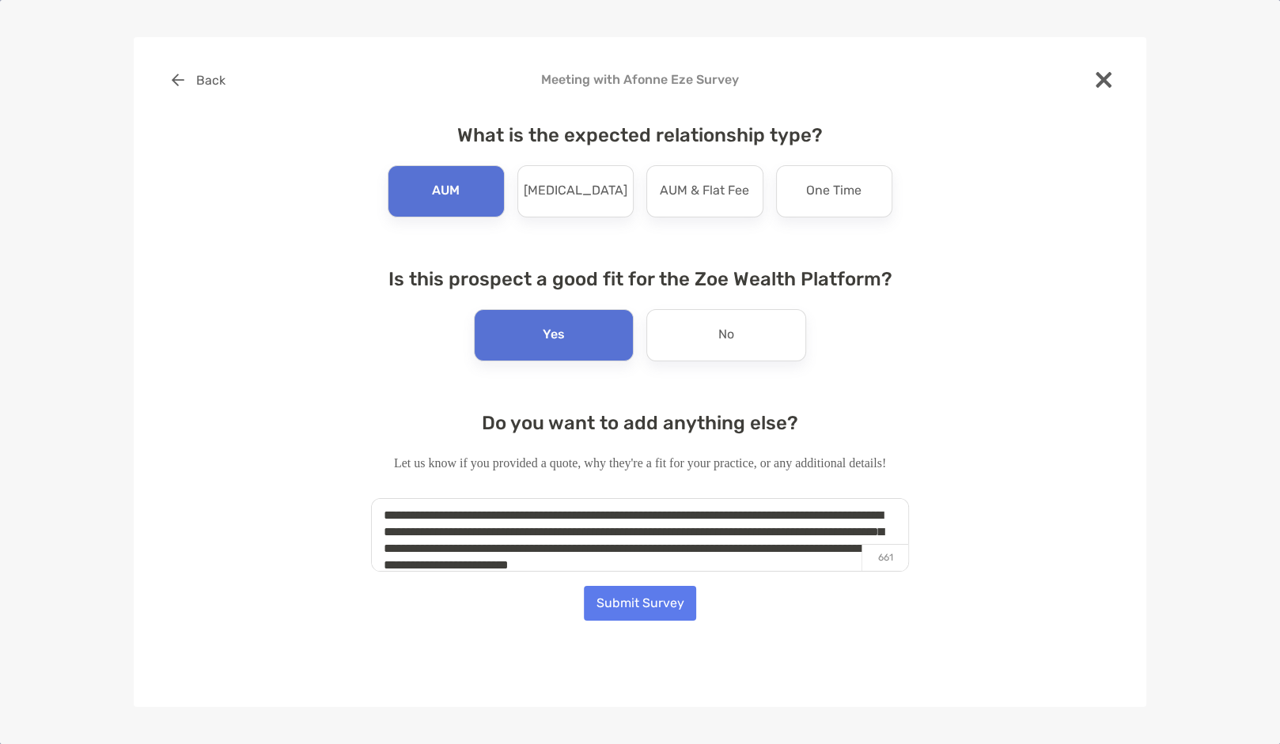
scroll to position [21, 0]
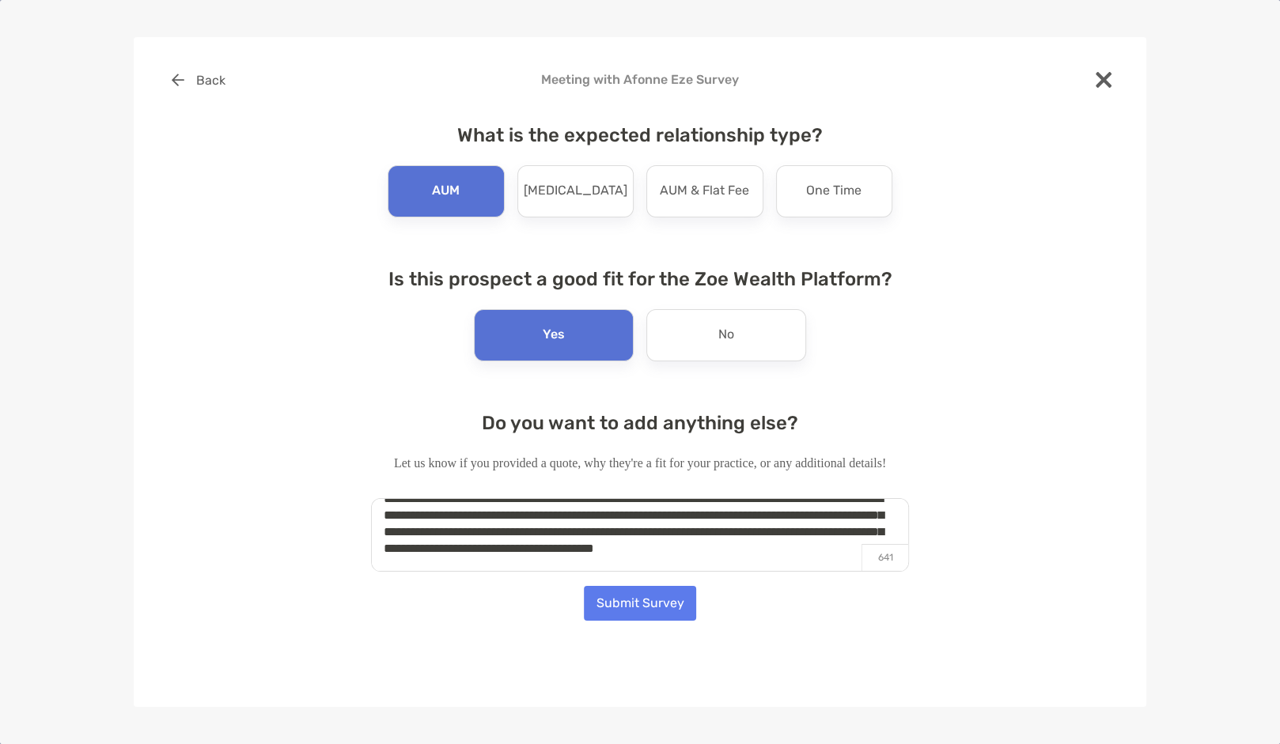
type textarea "**********"
click at [653, 608] on button "Submit Survey" at bounding box center [640, 603] width 112 height 35
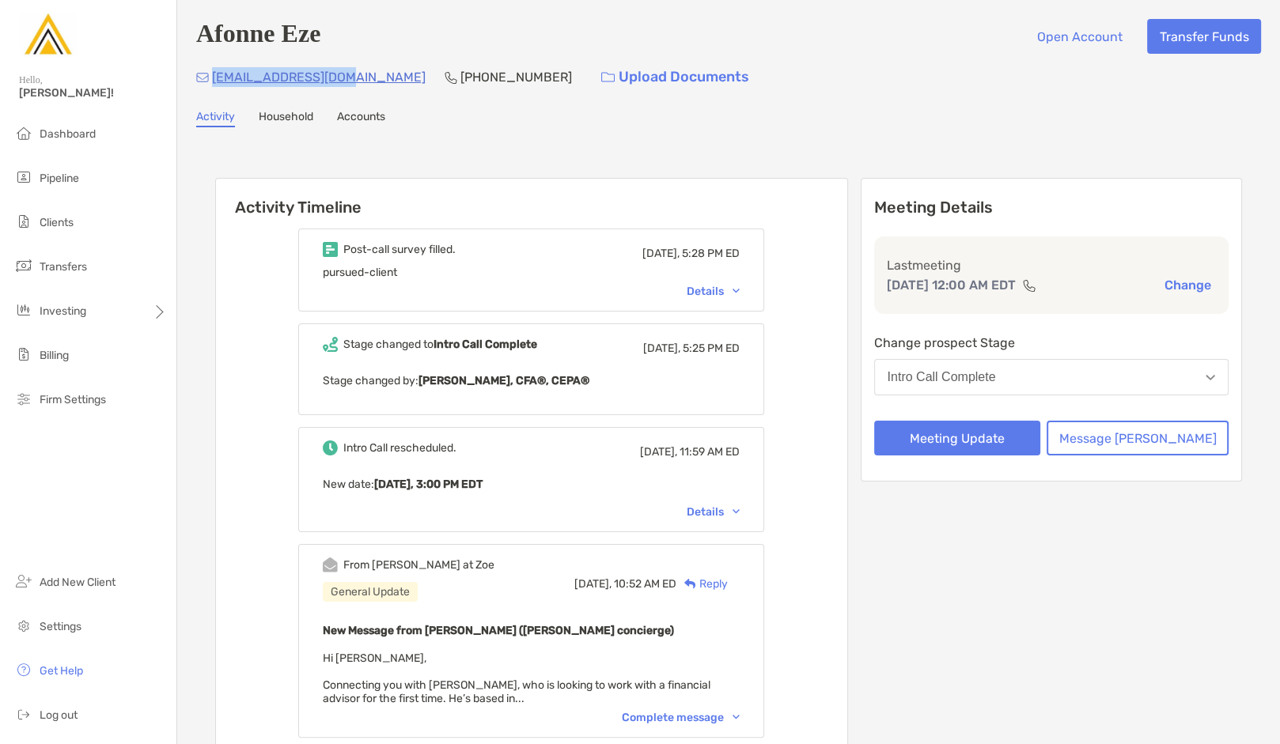
drag, startPoint x: 348, startPoint y: 77, endPoint x: 214, endPoint y: 81, distance: 133.7
click at [214, 81] on div "afonneeze@gmail.com (914) 310-0034 Upload Documents" at bounding box center [728, 77] width 1065 height 34
copy p "afonneeze@gmail.com"
click at [422, 191] on h6 "Activity Timeline" at bounding box center [531, 198] width 631 height 38
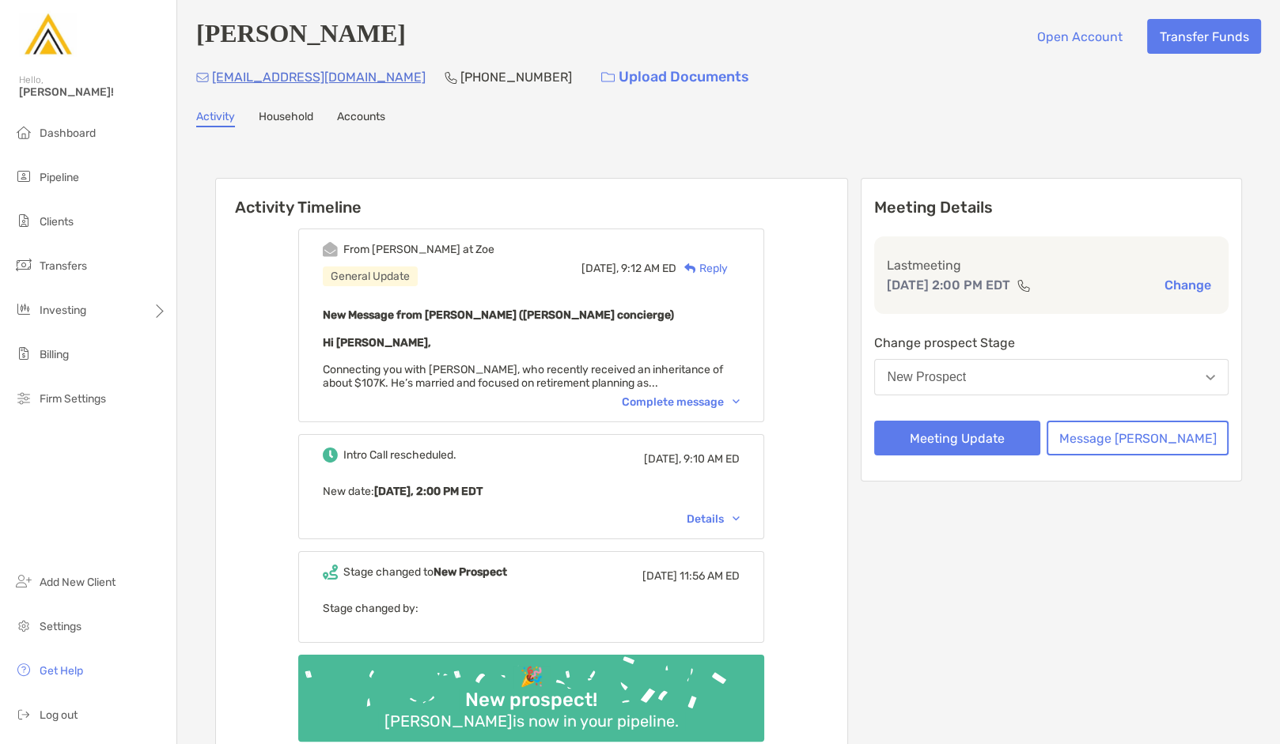
click at [974, 393] on button "New Prospect" at bounding box center [1051, 377] width 355 height 36
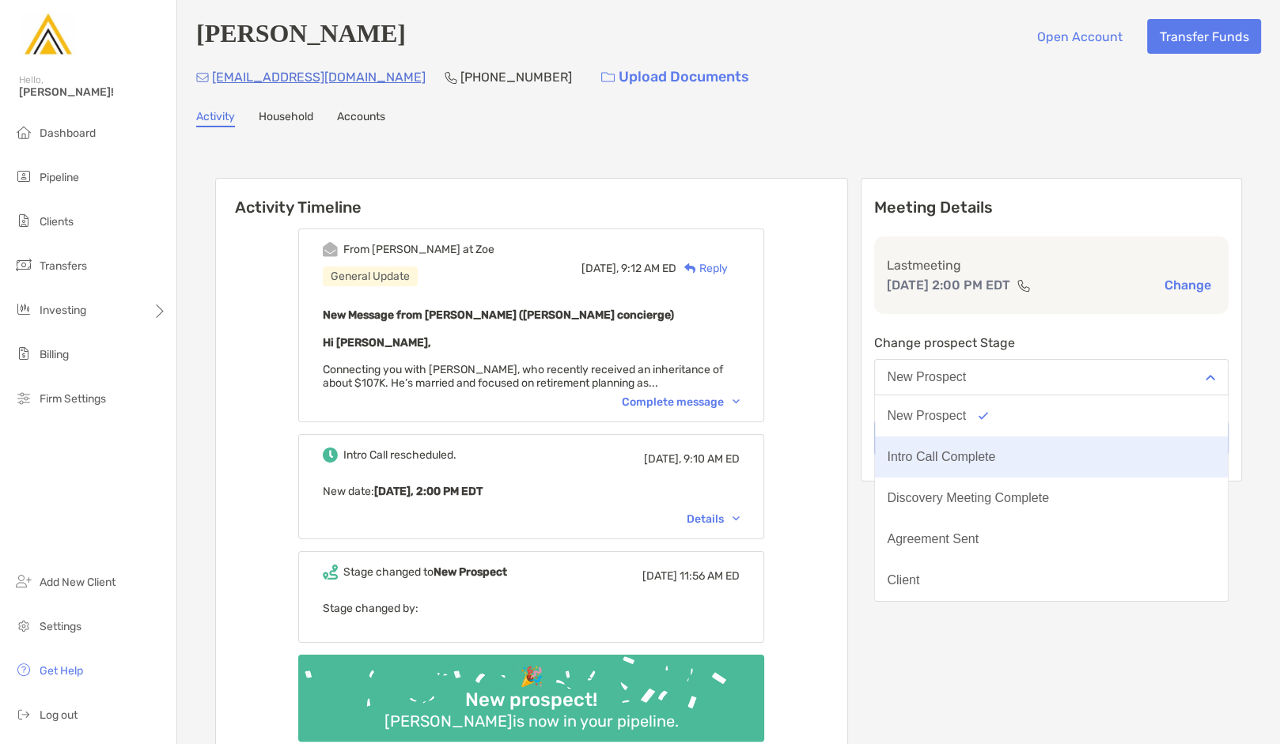
click at [974, 460] on div "Intro Call Complete" at bounding box center [942, 457] width 108 height 14
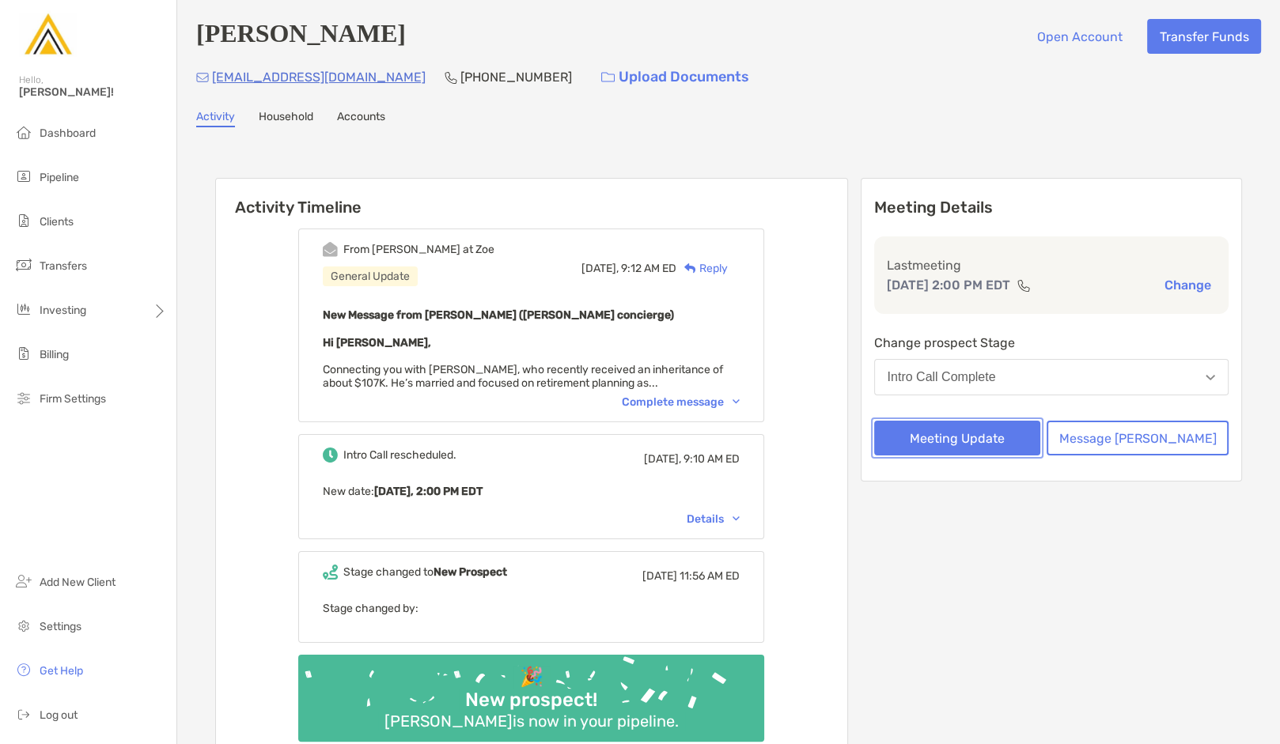
click at [974, 447] on button "Meeting Update" at bounding box center [957, 438] width 167 height 35
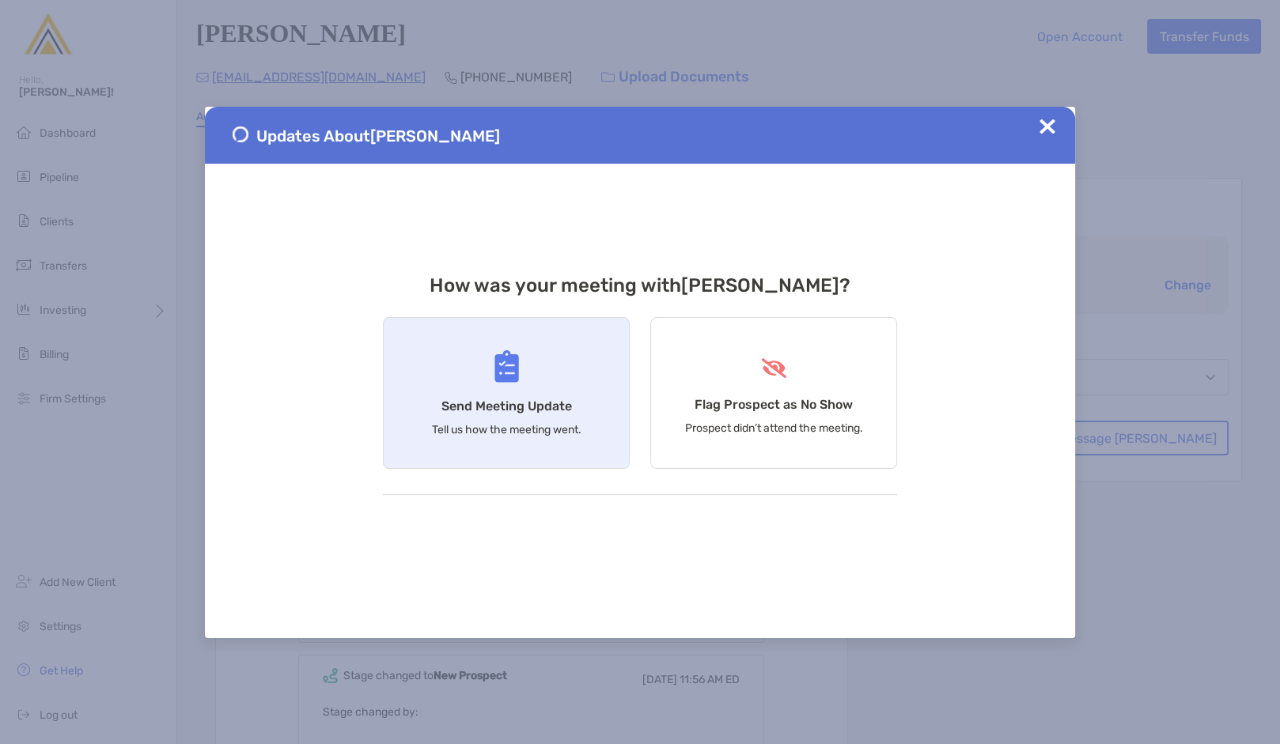
click at [571, 445] on div "Send Meeting Update Tell us how the meeting went." at bounding box center [506, 393] width 247 height 152
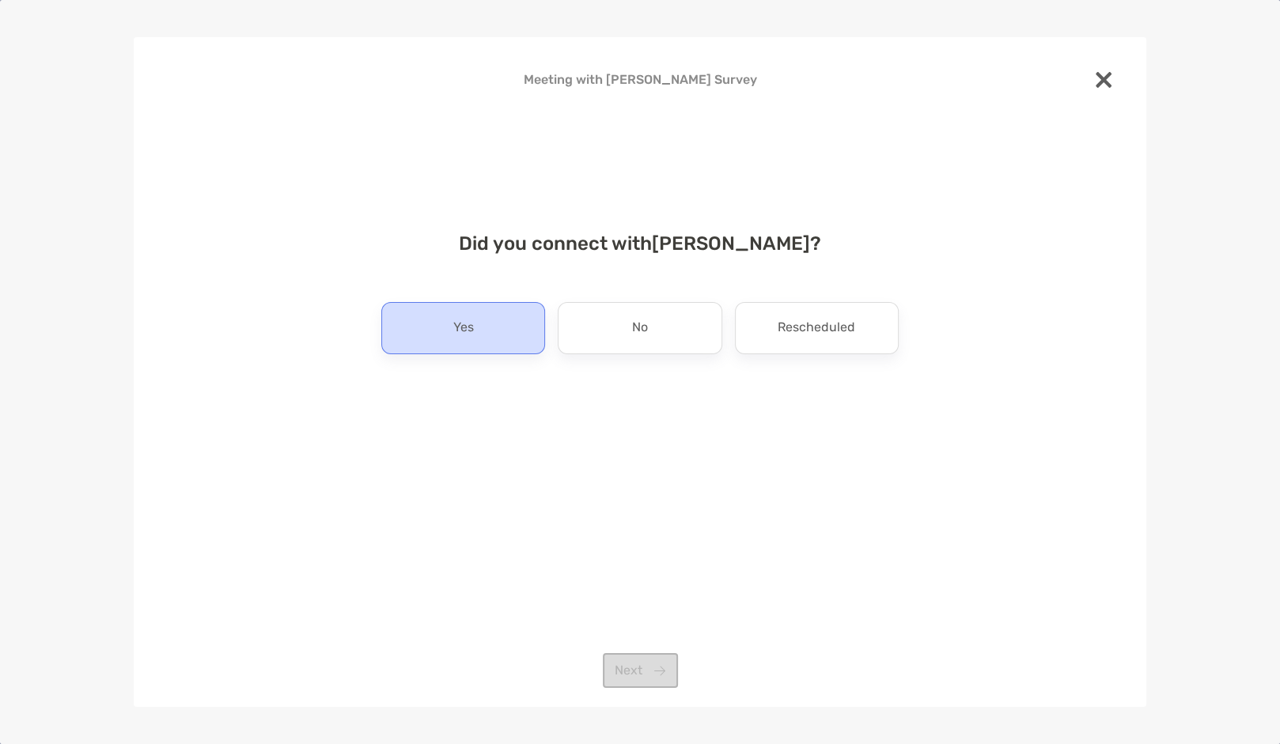
click at [479, 320] on div "Yes" at bounding box center [463, 328] width 164 height 52
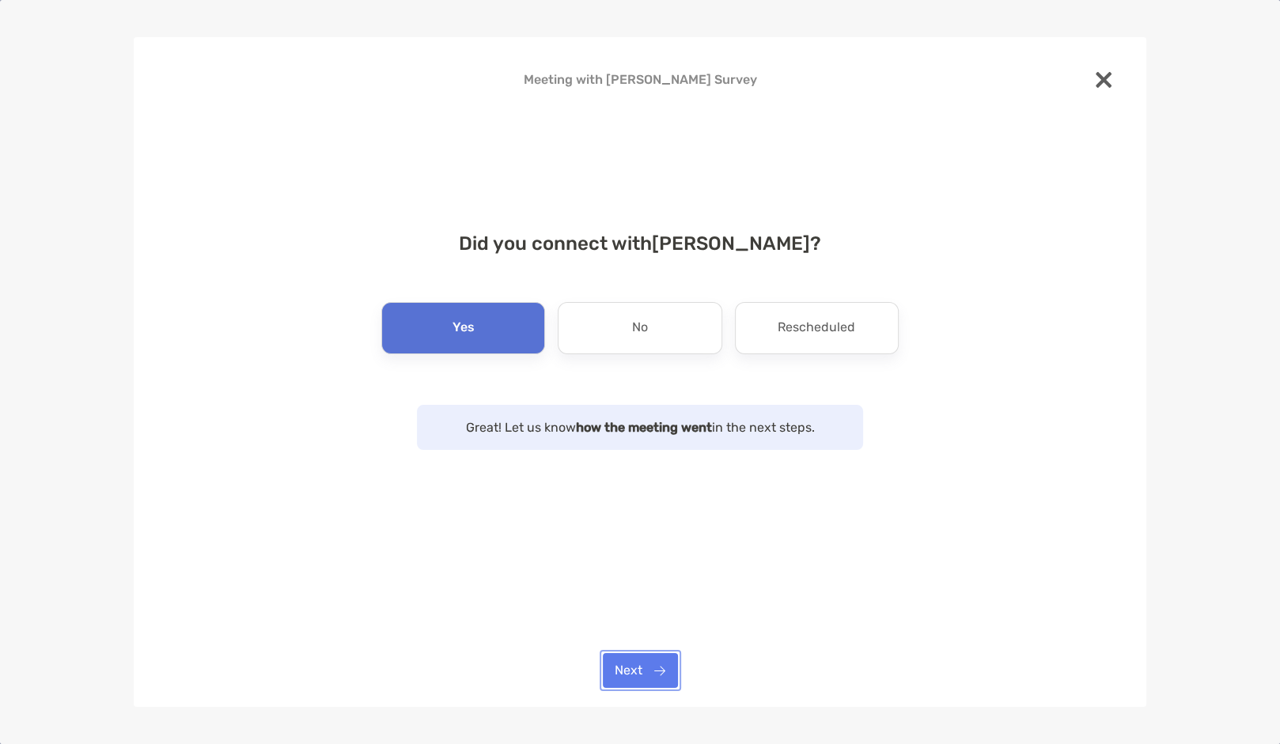
click at [634, 673] on button "Next" at bounding box center [640, 670] width 75 height 35
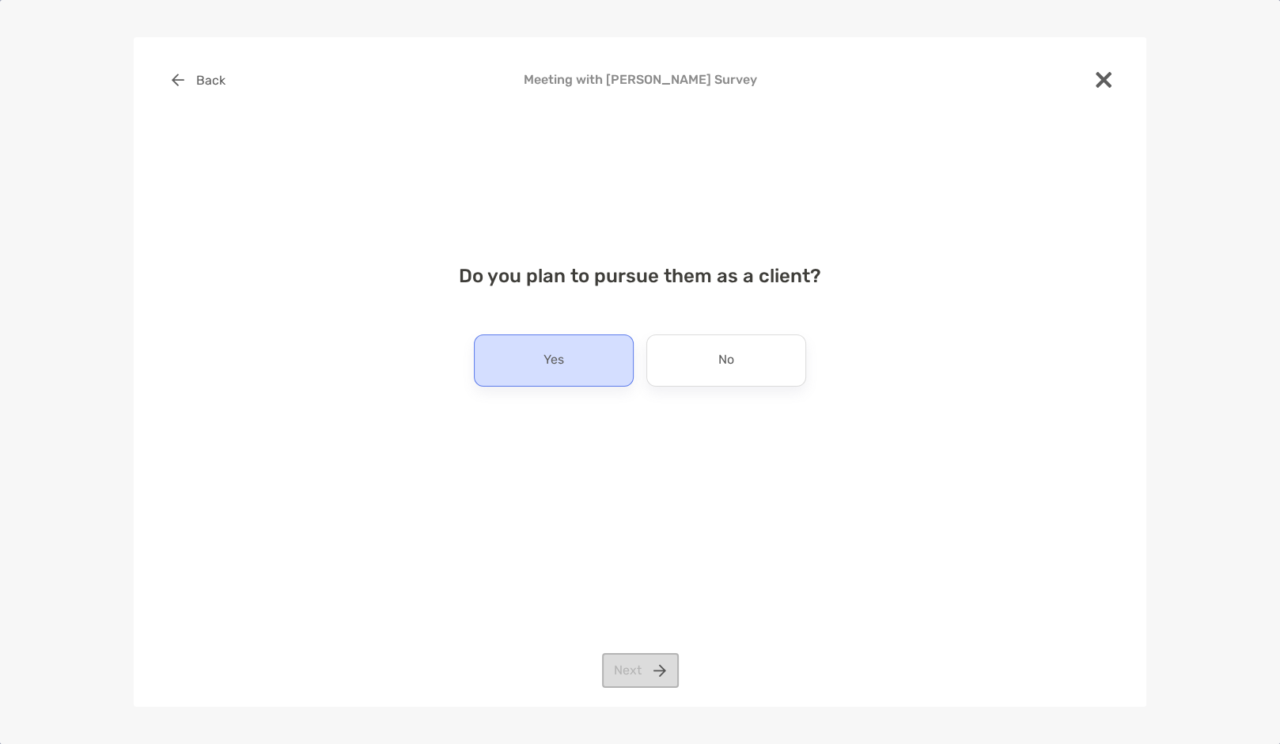
click at [589, 355] on div "Yes" at bounding box center [554, 361] width 160 height 52
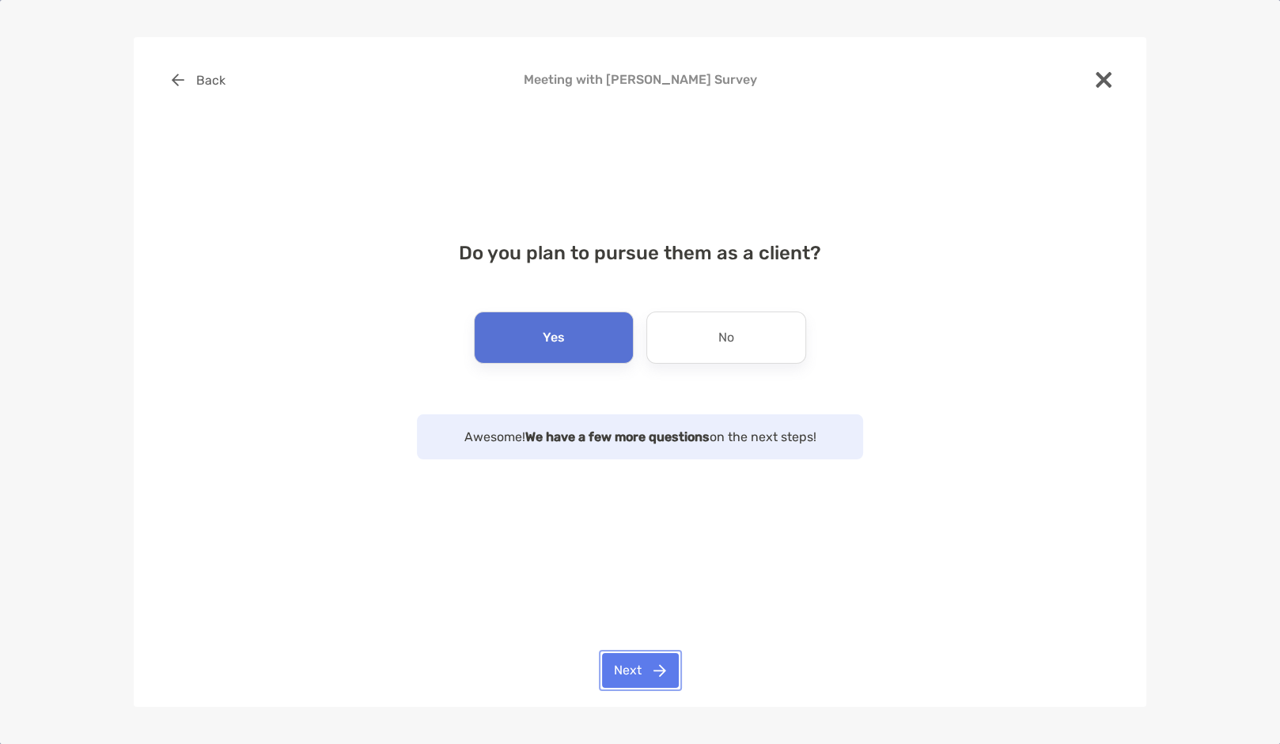
click at [640, 665] on button "Next" at bounding box center [640, 670] width 77 height 35
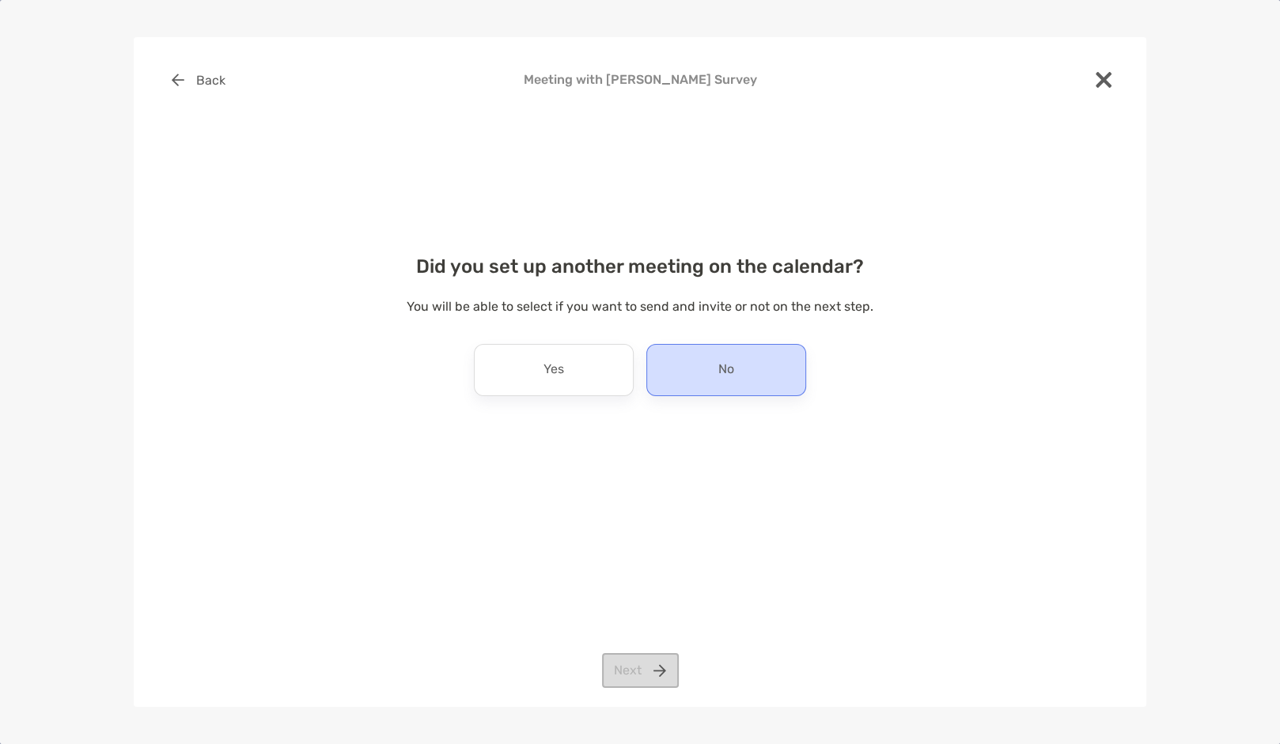
click at [695, 370] on div "No" at bounding box center [726, 370] width 160 height 52
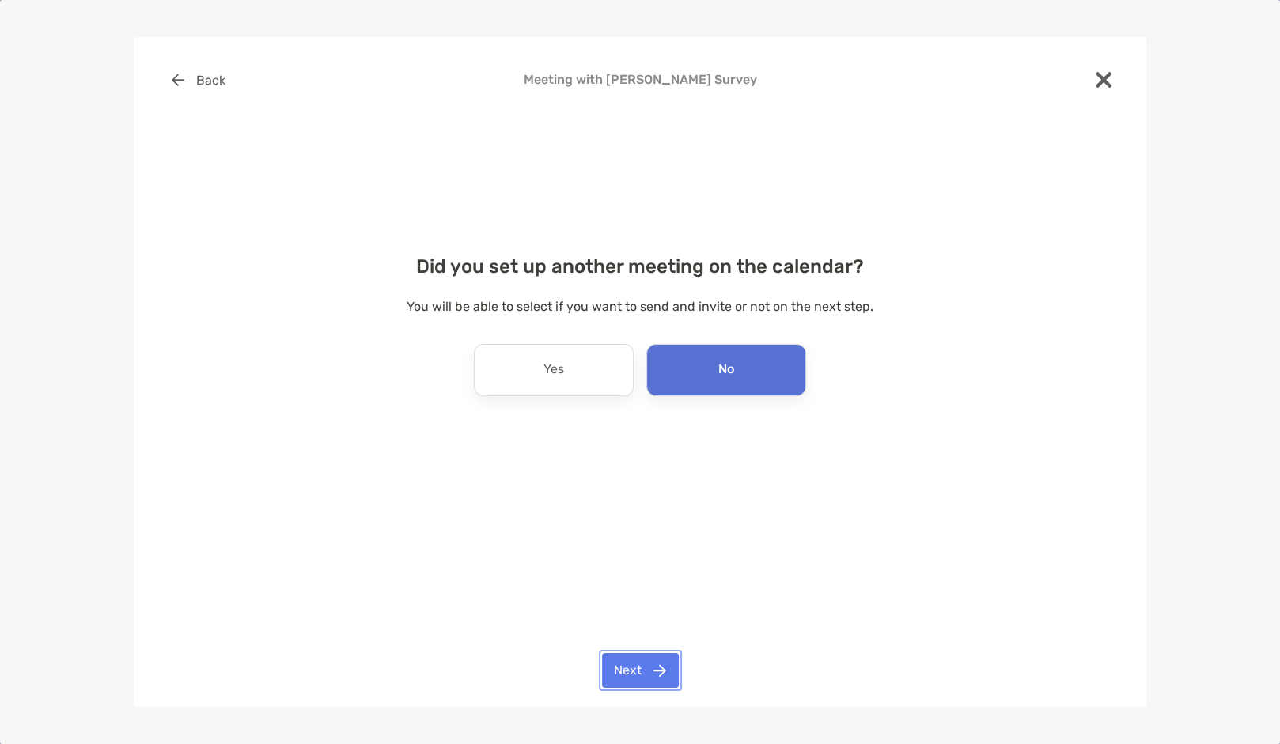
click at [632, 679] on button "Next" at bounding box center [640, 670] width 77 height 35
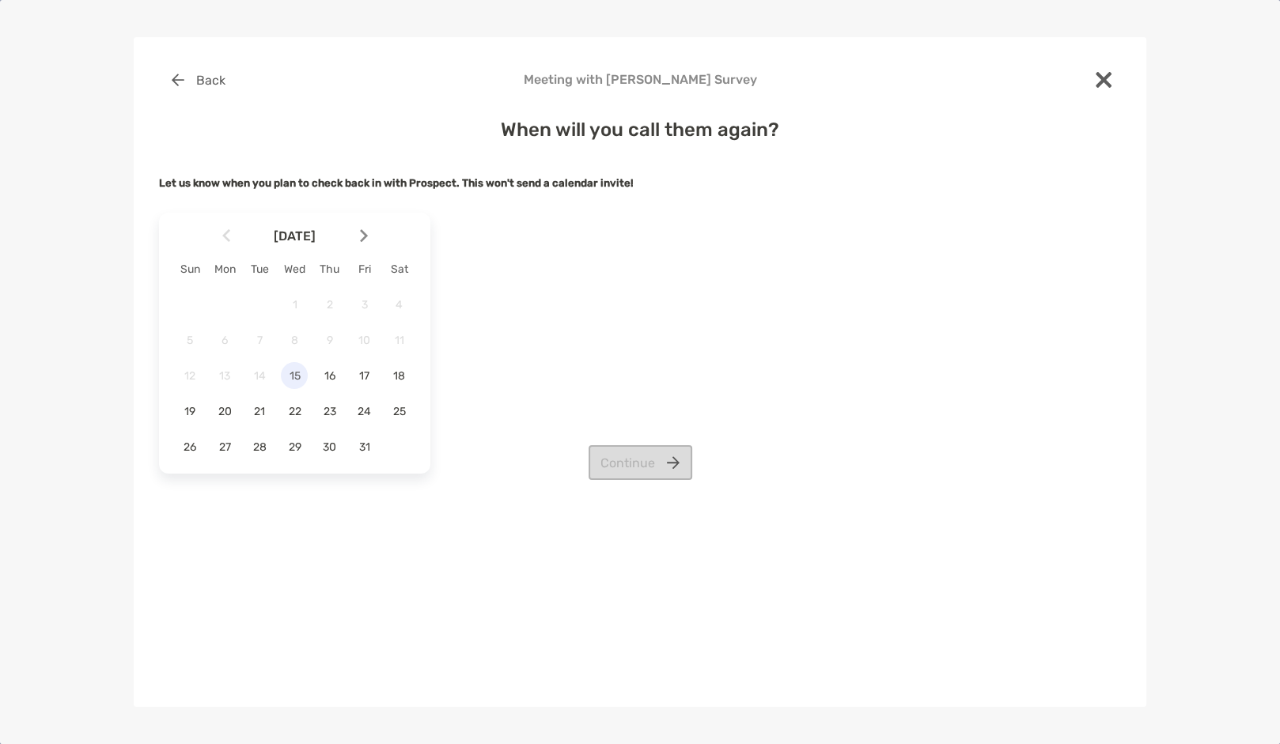
click at [296, 377] on span "15" at bounding box center [294, 375] width 27 height 13
click at [623, 474] on button "Continue" at bounding box center [641, 462] width 104 height 35
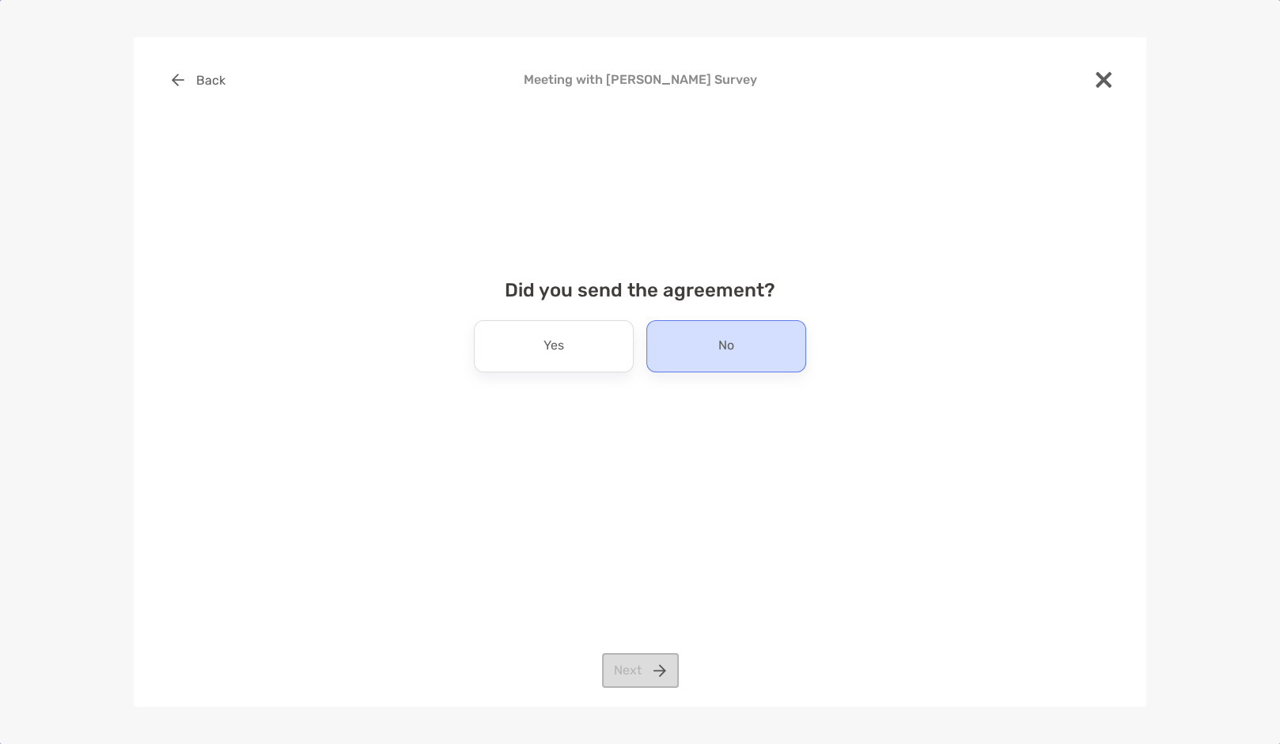
click at [733, 354] on p "No" at bounding box center [726, 346] width 16 height 25
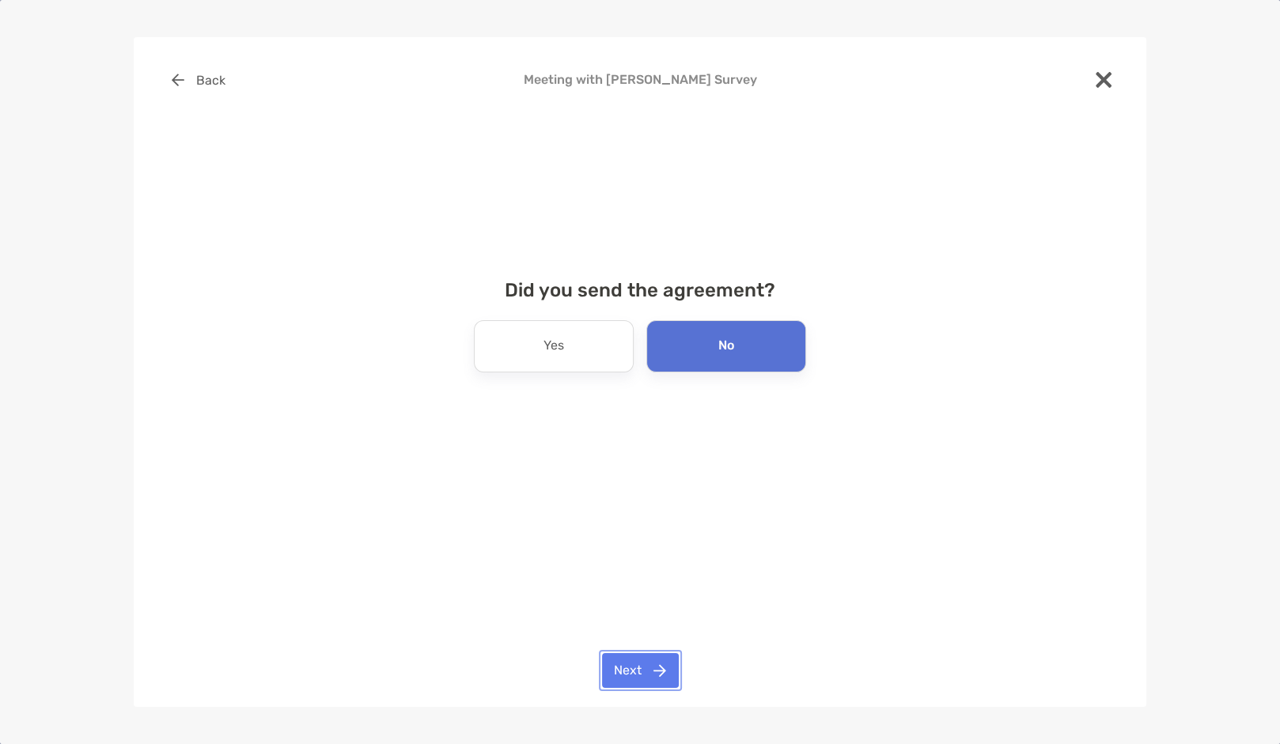
click at [623, 671] on button "Next" at bounding box center [640, 670] width 77 height 35
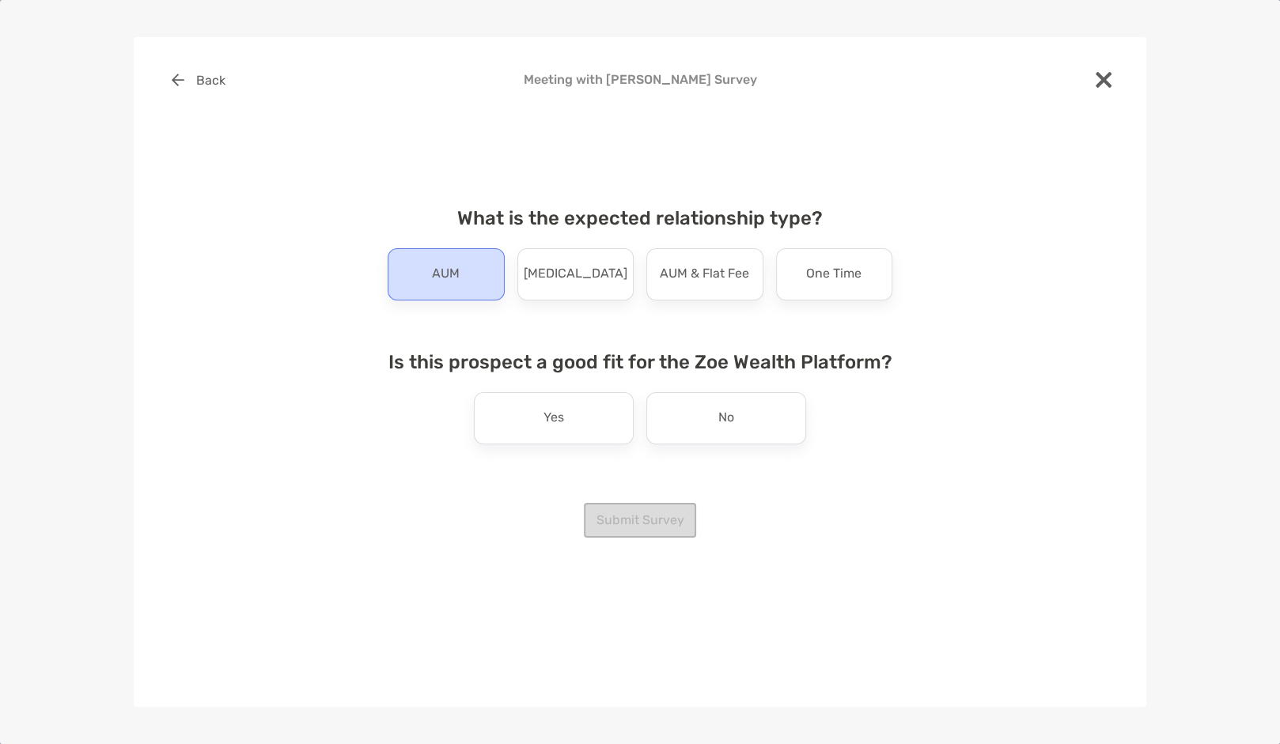
click at [456, 260] on div "AUM" at bounding box center [446, 274] width 117 height 52
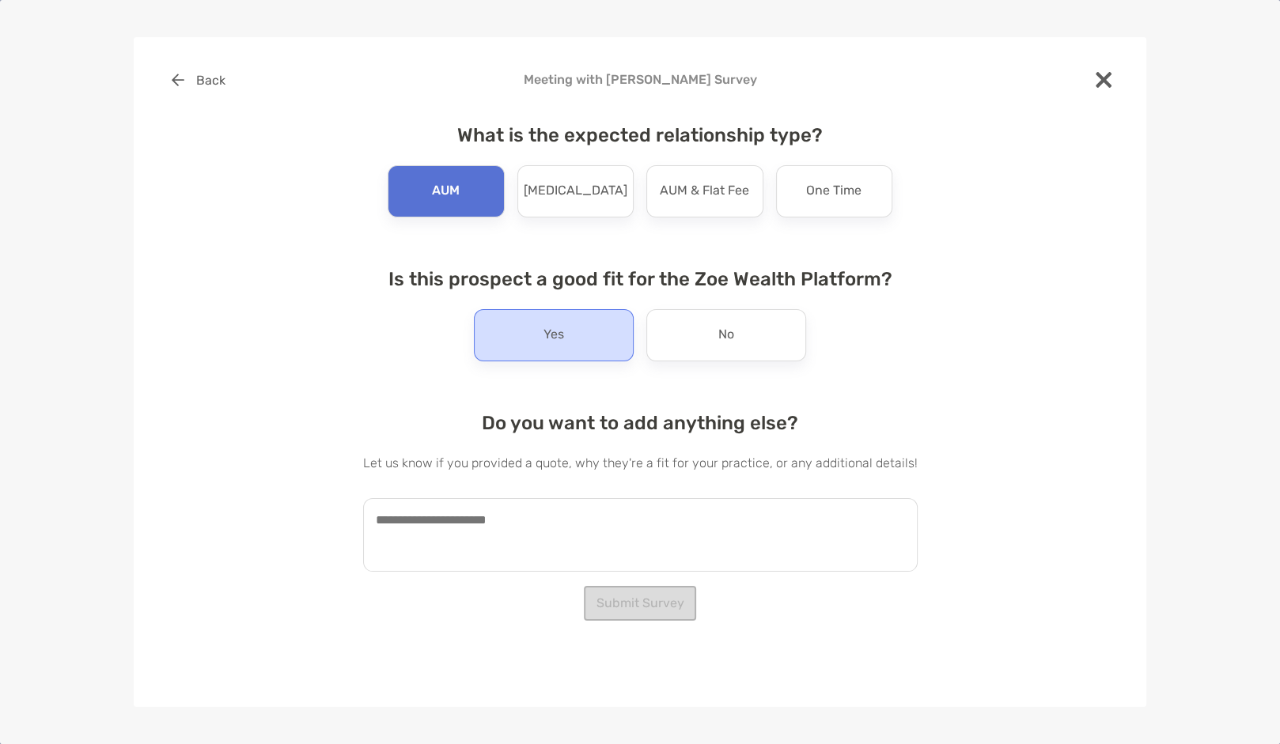
click at [534, 353] on div "Yes" at bounding box center [554, 335] width 160 height 52
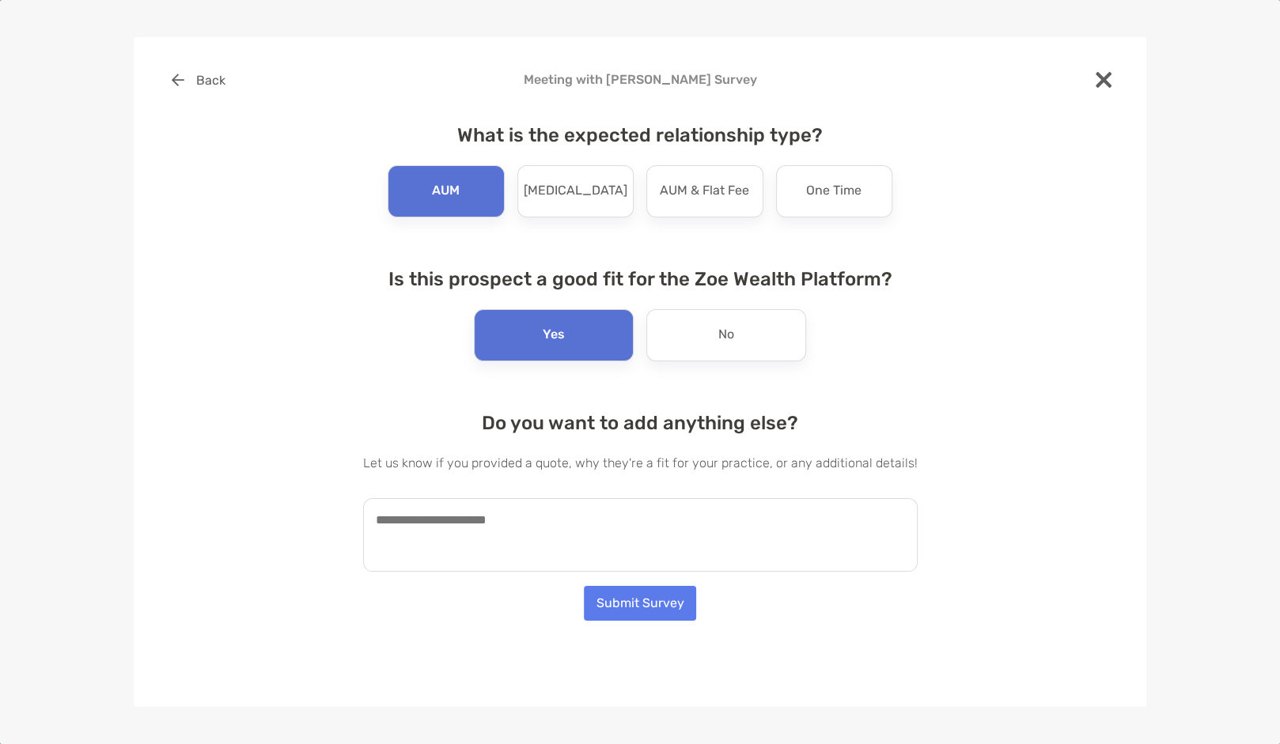
click at [469, 521] on textarea at bounding box center [640, 535] width 555 height 74
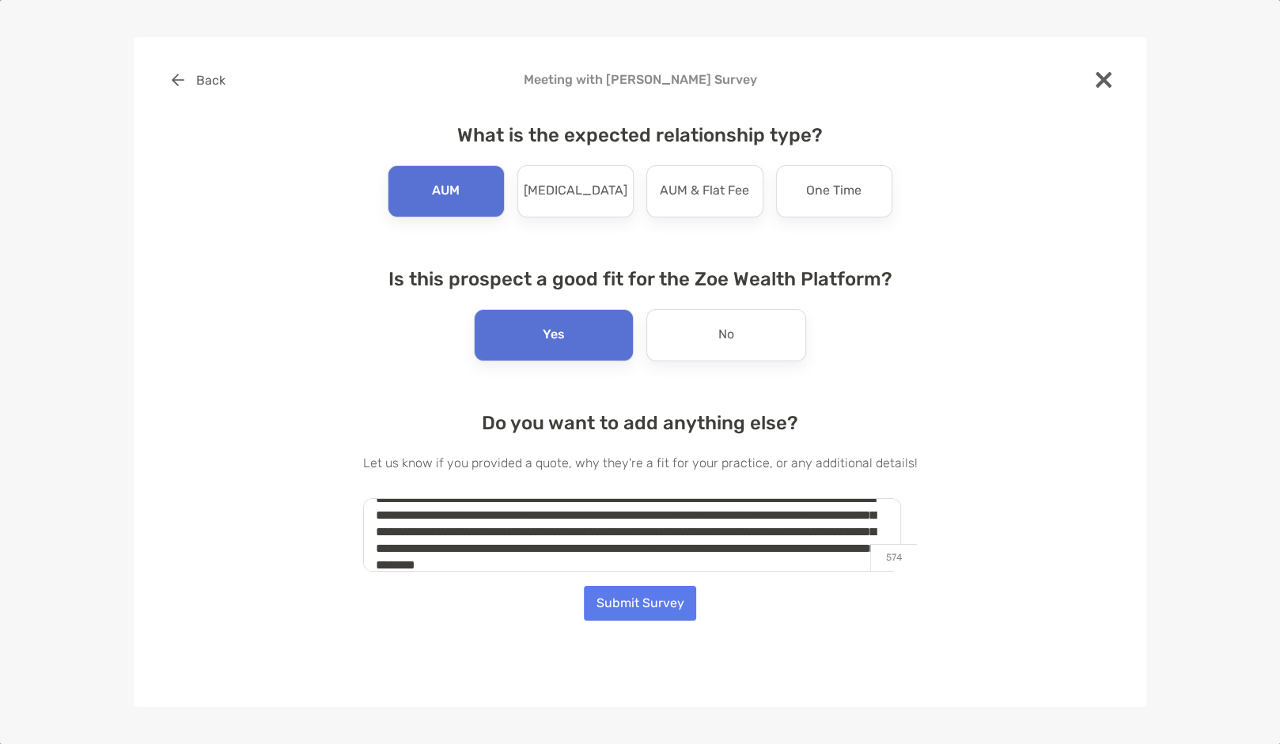
scroll to position [38, 0]
type textarea "**********"
click at [657, 600] on button "Submit Survey" at bounding box center [640, 603] width 112 height 35
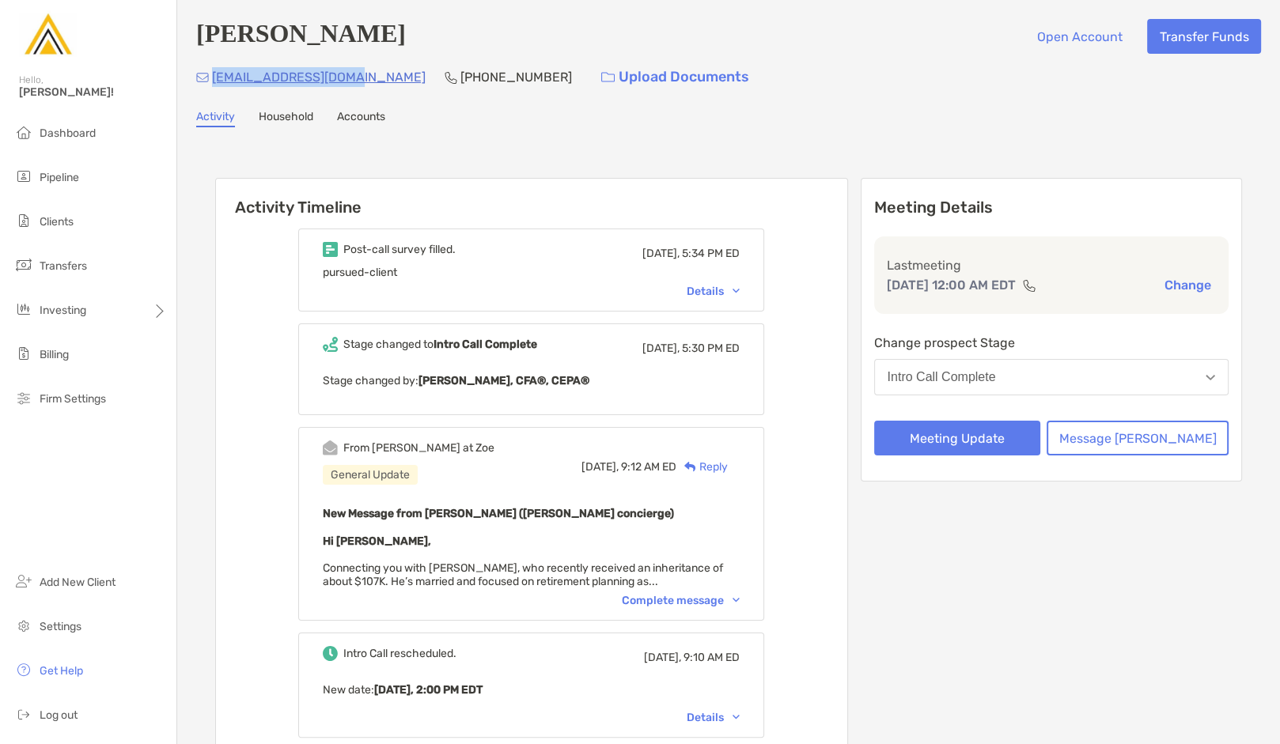
drag, startPoint x: 354, startPoint y: 80, endPoint x: 214, endPoint y: 77, distance: 139.3
click at [214, 77] on div "crweiman@outlook.com (315) 247-5767 Upload Documents" at bounding box center [728, 77] width 1065 height 34
copy p "crweiman@outlook.com"
click at [450, 168] on div "Activity Timeline Post-call survey filled. Today, 5:34 PM ED pursued-client Det…" at bounding box center [728, 573] width 1027 height 823
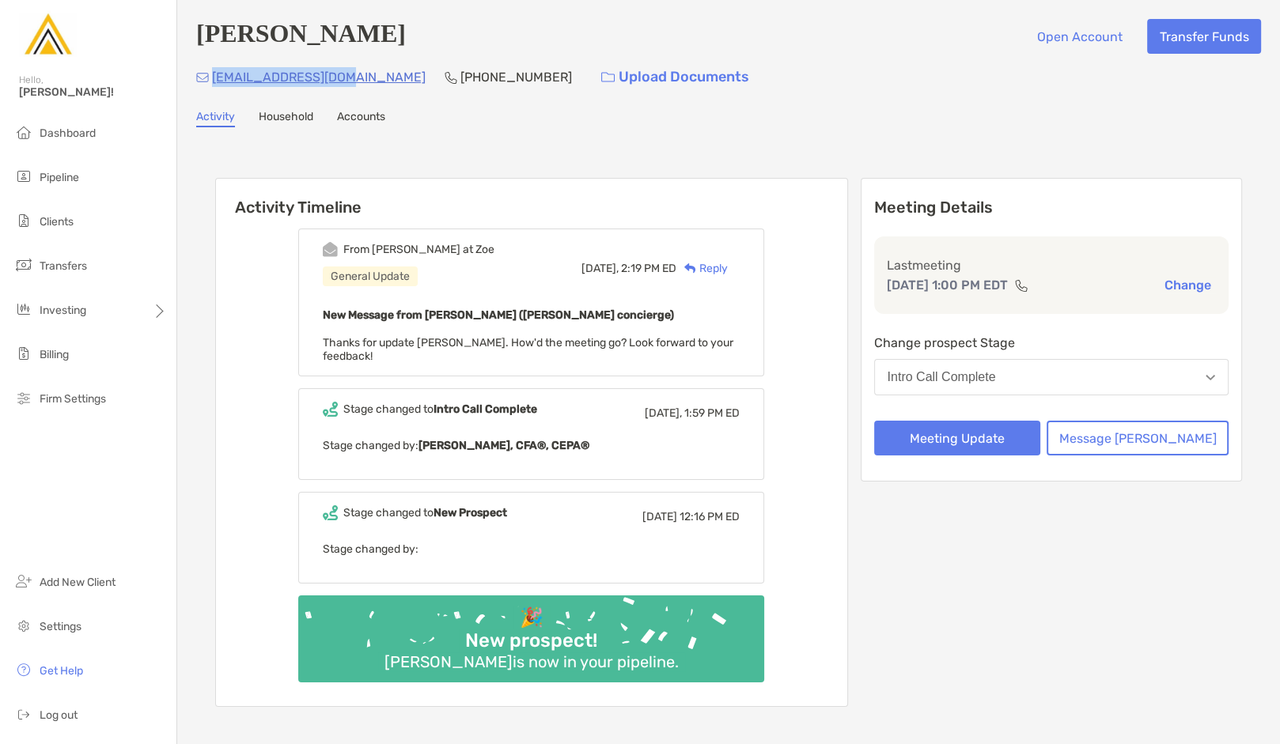
drag, startPoint x: 356, startPoint y: 77, endPoint x: 213, endPoint y: 78, distance: 143.2
click at [213, 78] on div "[EMAIL_ADDRESS][DOMAIN_NAME] [PHONE_NUMBER] Upload Documents" at bounding box center [728, 77] width 1065 height 34
copy p "[EMAIL_ADDRESS][DOMAIN_NAME]"
click at [1001, 431] on button "Meeting Update" at bounding box center [957, 438] width 167 height 35
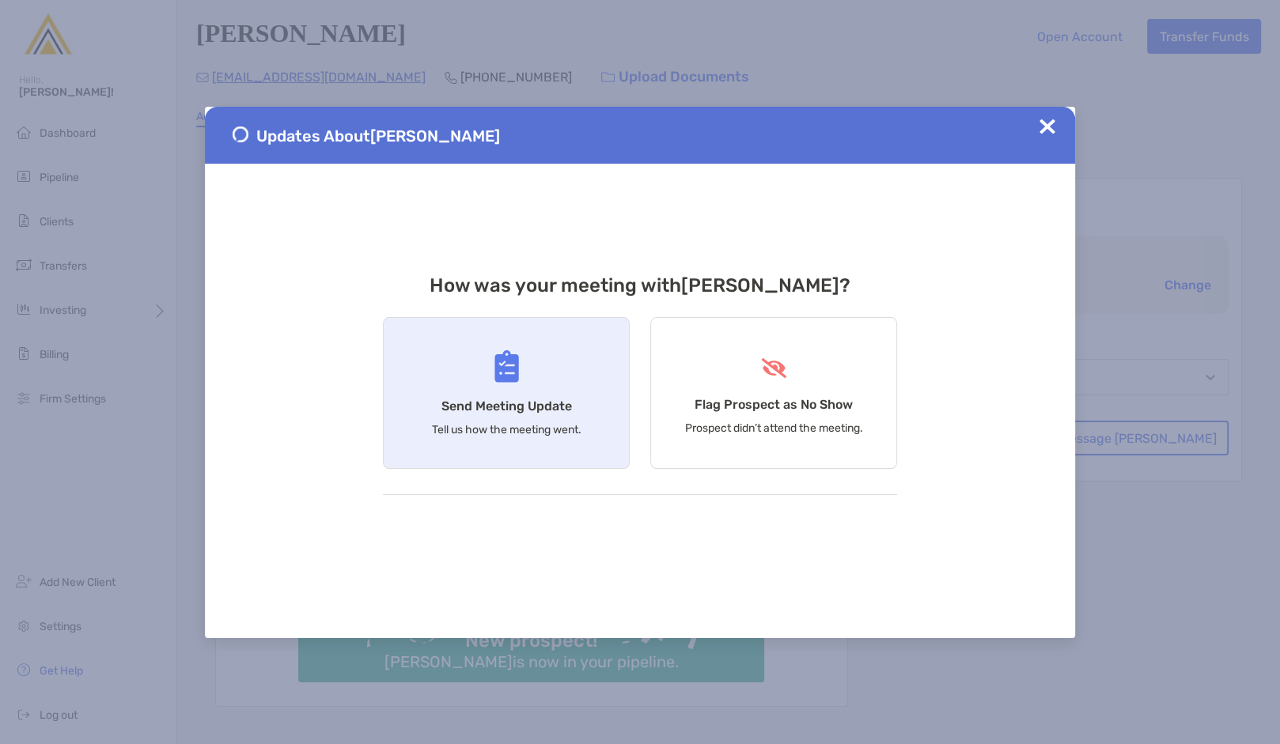
click at [554, 445] on div "Send Meeting Update Tell us how the meeting went." at bounding box center [506, 393] width 247 height 152
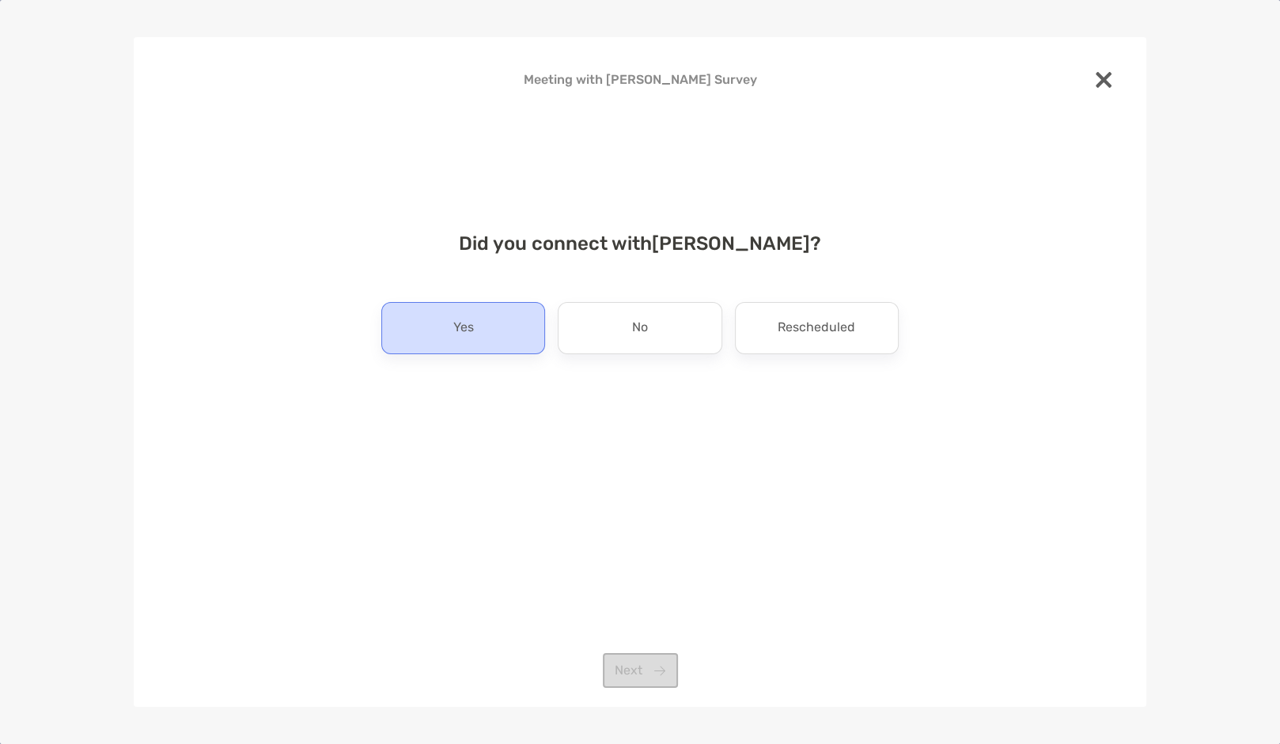
click at [453, 322] on p "Yes" at bounding box center [463, 328] width 21 height 25
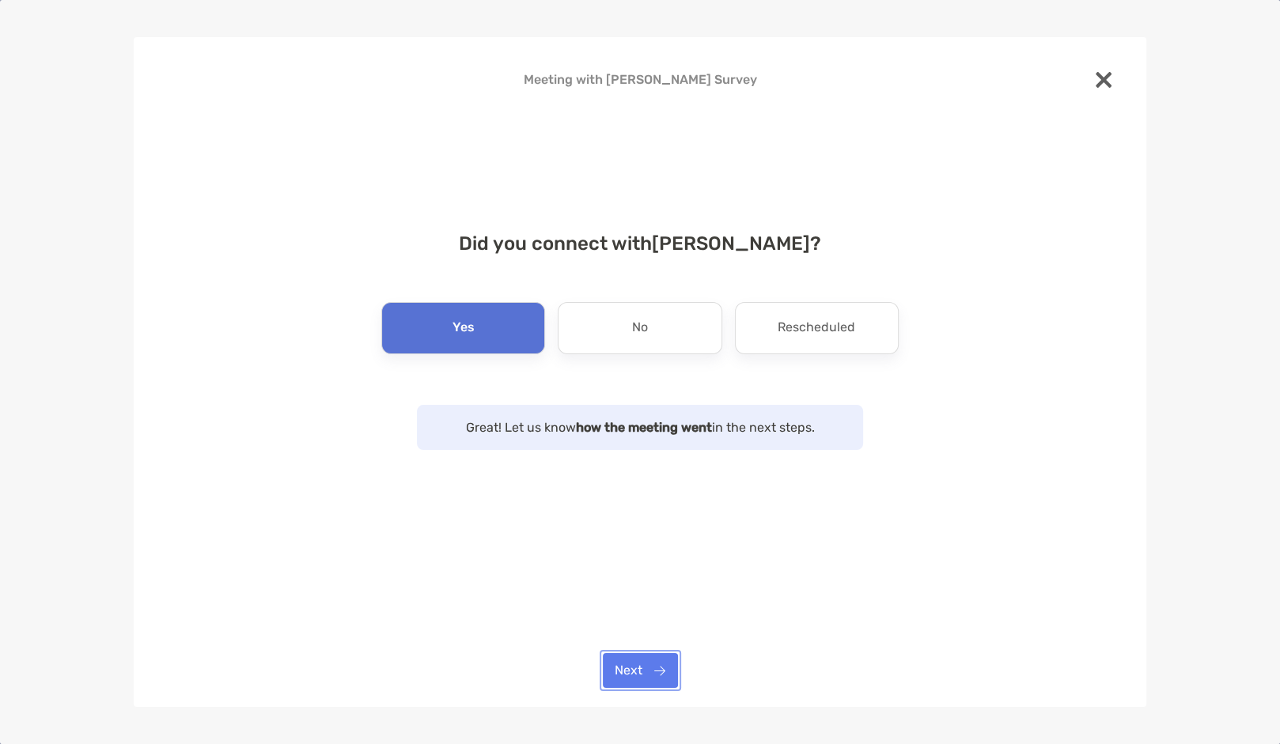
click at [642, 665] on button "Next" at bounding box center [640, 670] width 75 height 35
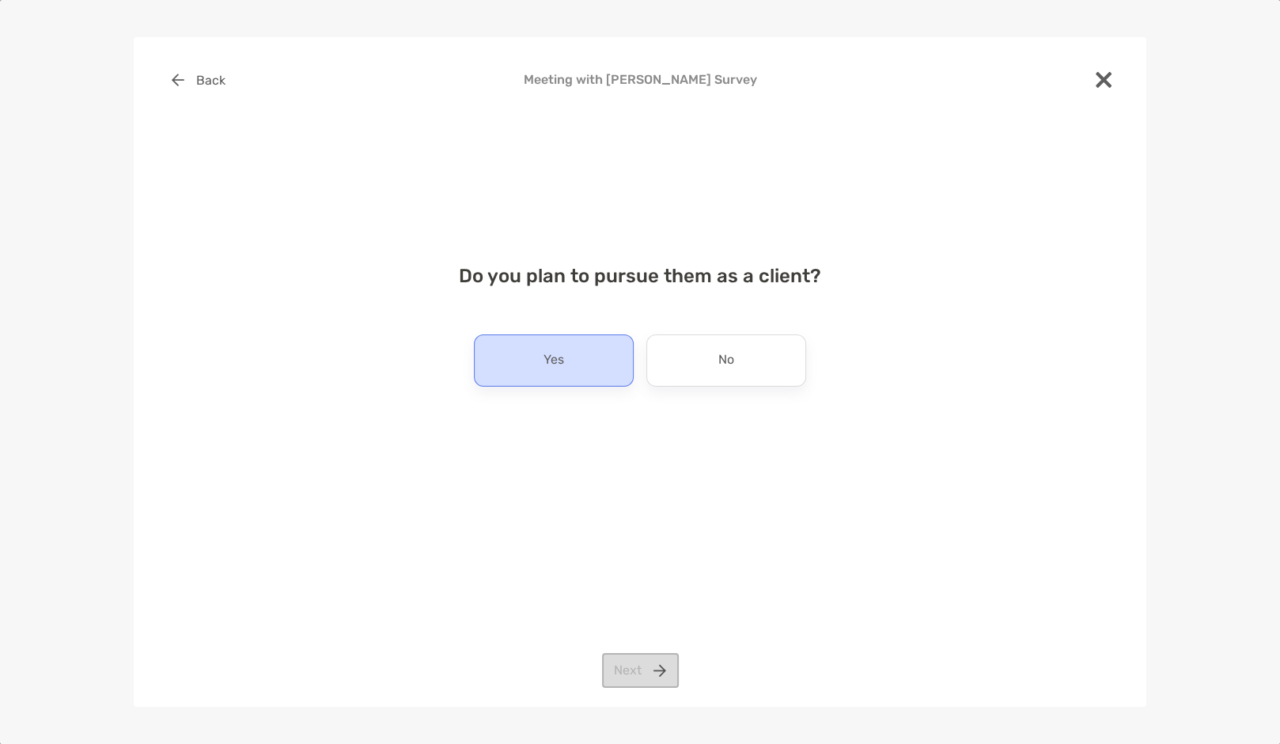
click at [567, 382] on div "Yes" at bounding box center [554, 361] width 160 height 52
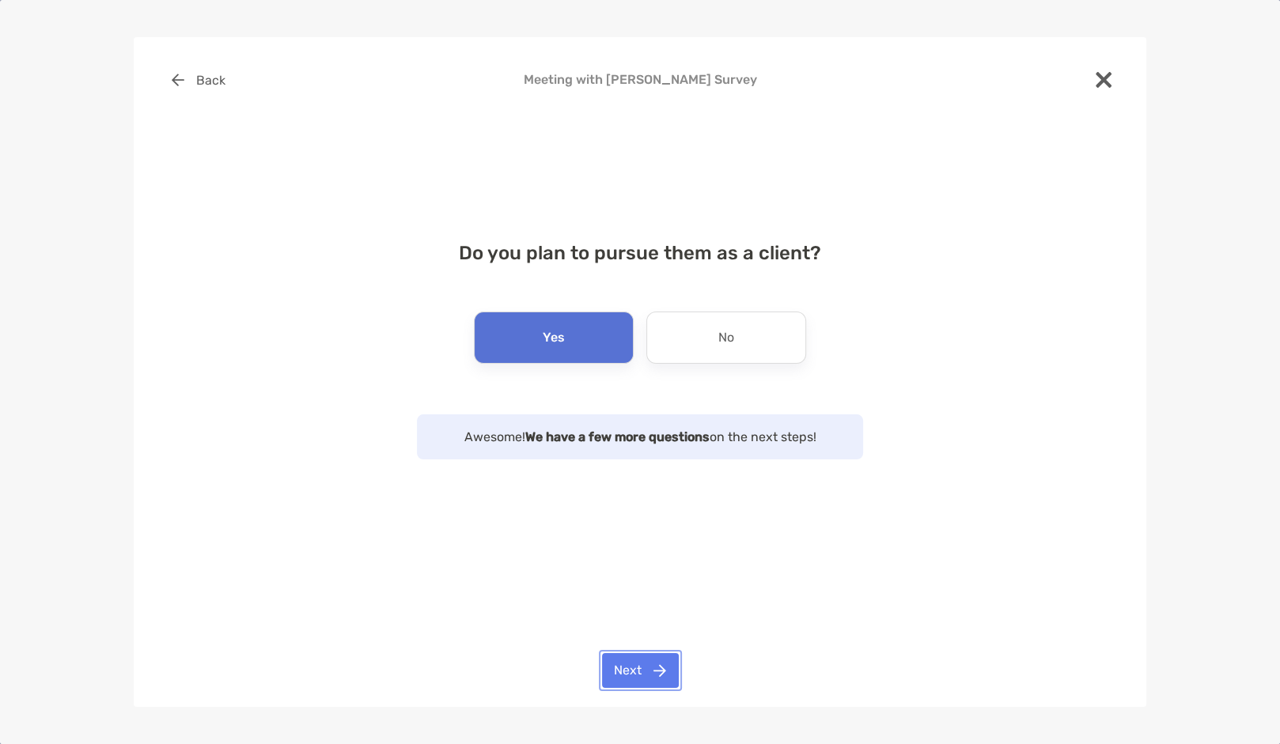
click at [645, 664] on button "Next" at bounding box center [640, 670] width 77 height 35
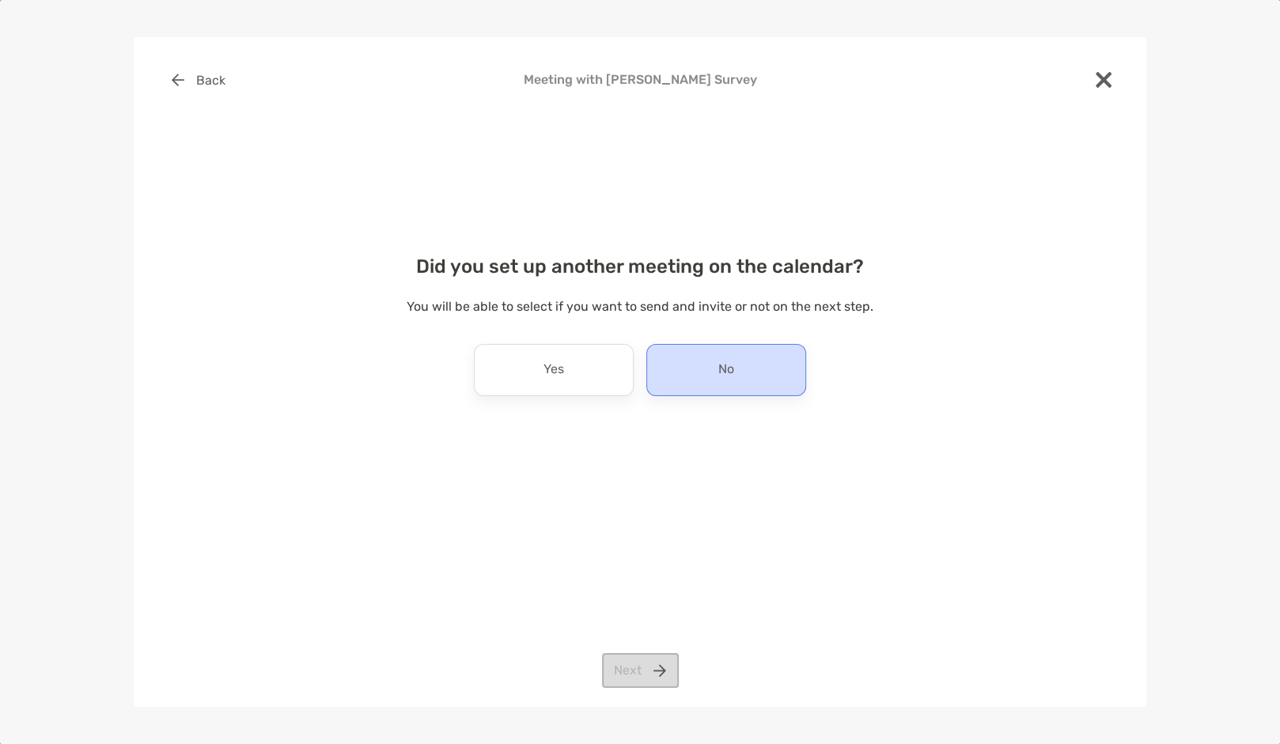
click at [755, 381] on div "No" at bounding box center [726, 370] width 160 height 52
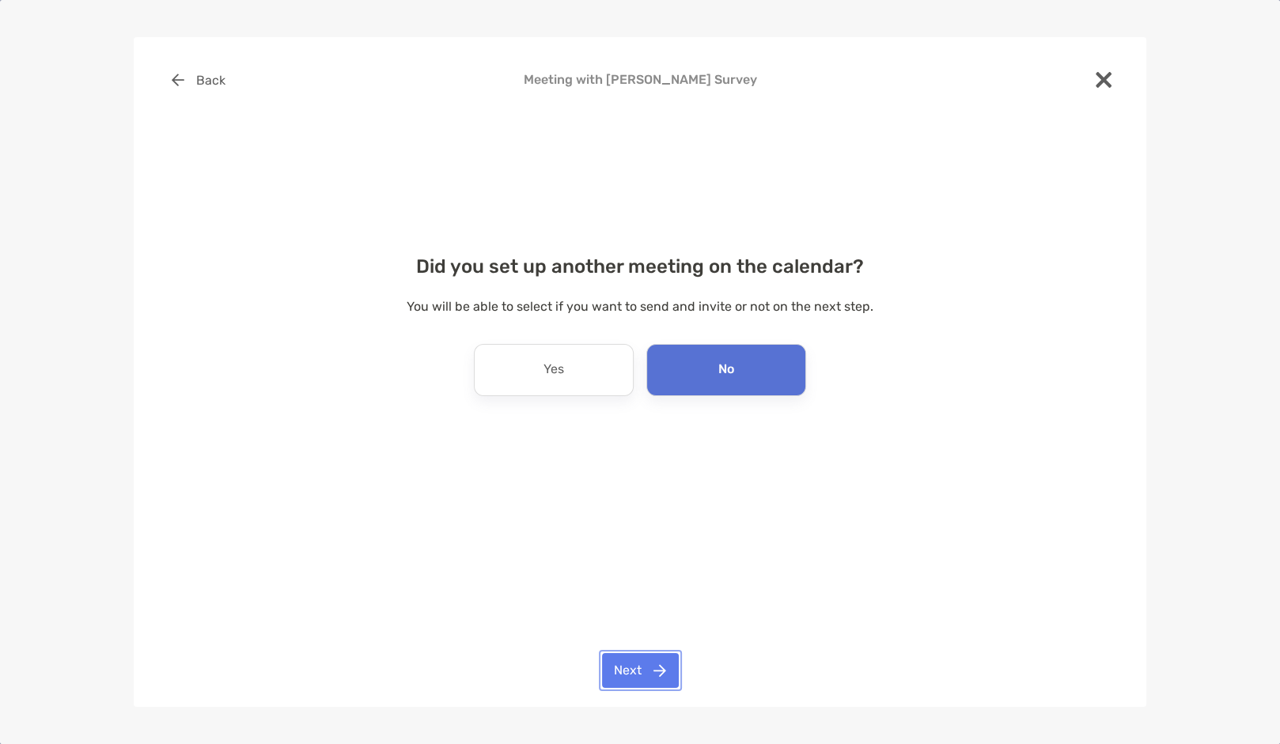
click at [637, 674] on button "Next" at bounding box center [640, 670] width 77 height 35
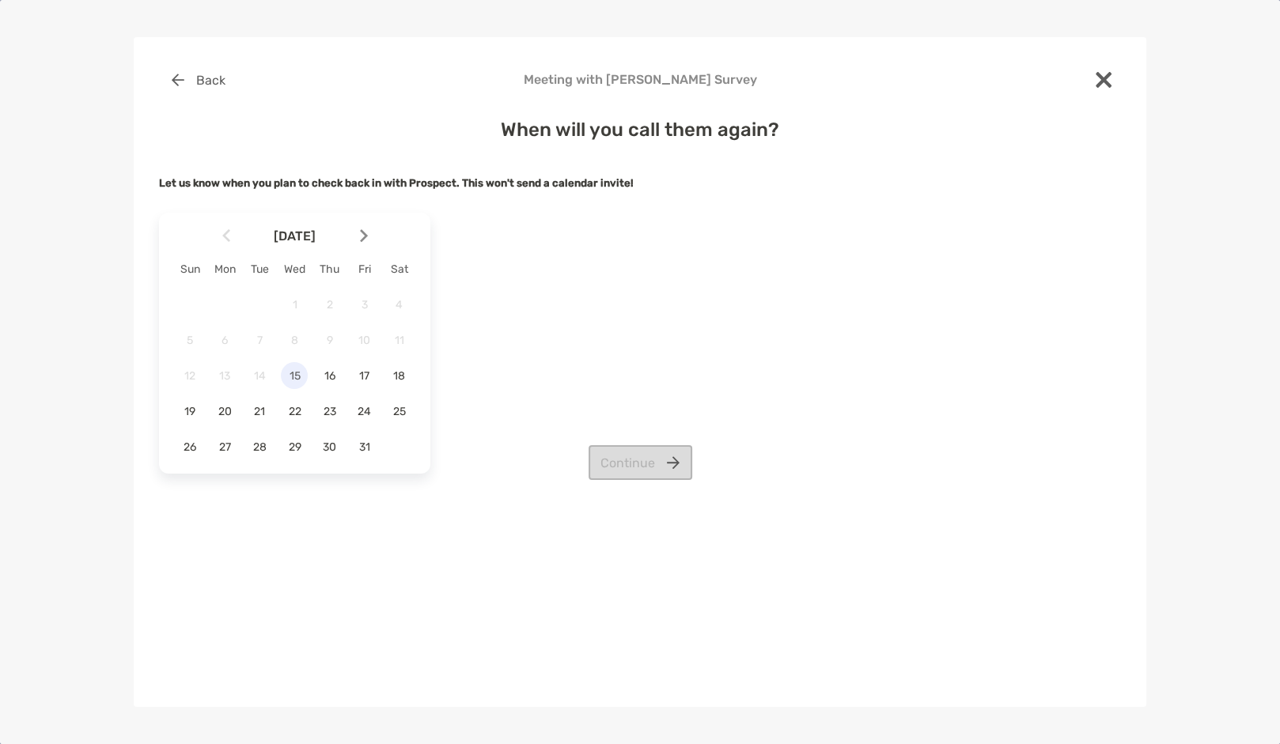
click at [296, 377] on span "15" at bounding box center [294, 375] width 27 height 13
click at [621, 460] on button "Continue" at bounding box center [641, 462] width 104 height 35
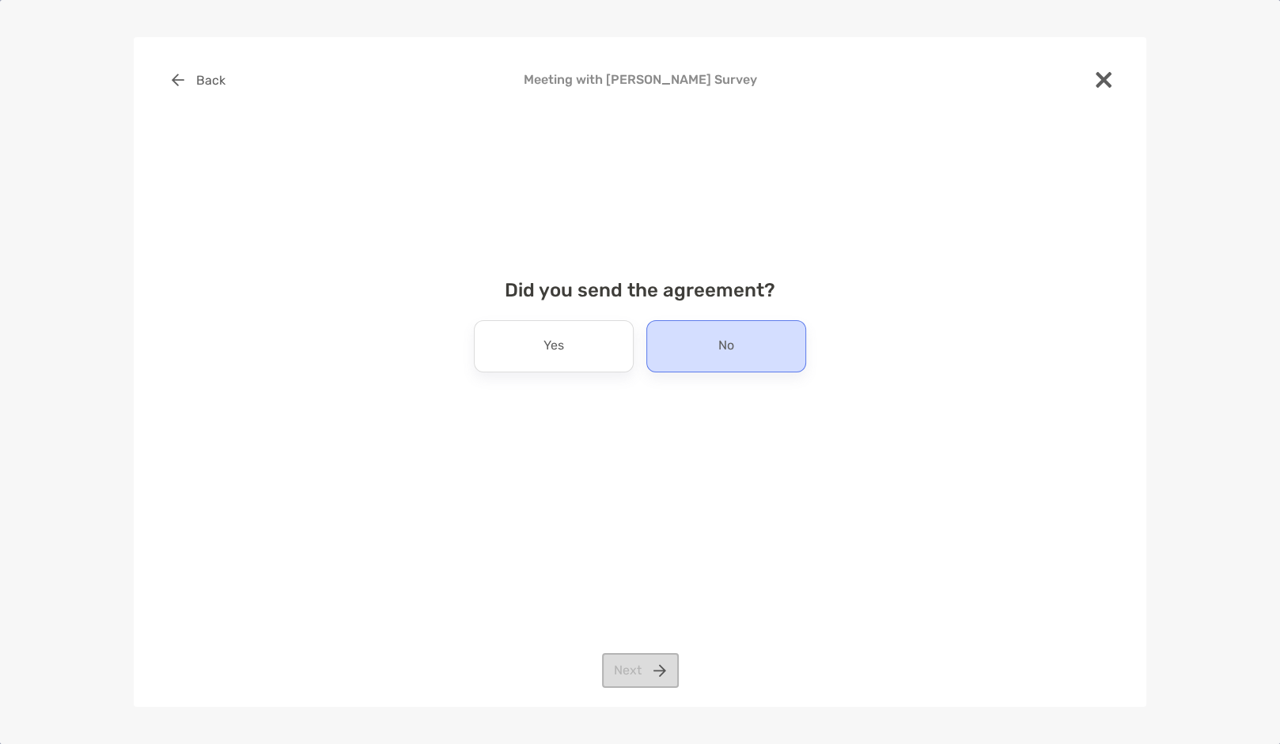
click at [711, 339] on div "No" at bounding box center [726, 346] width 160 height 52
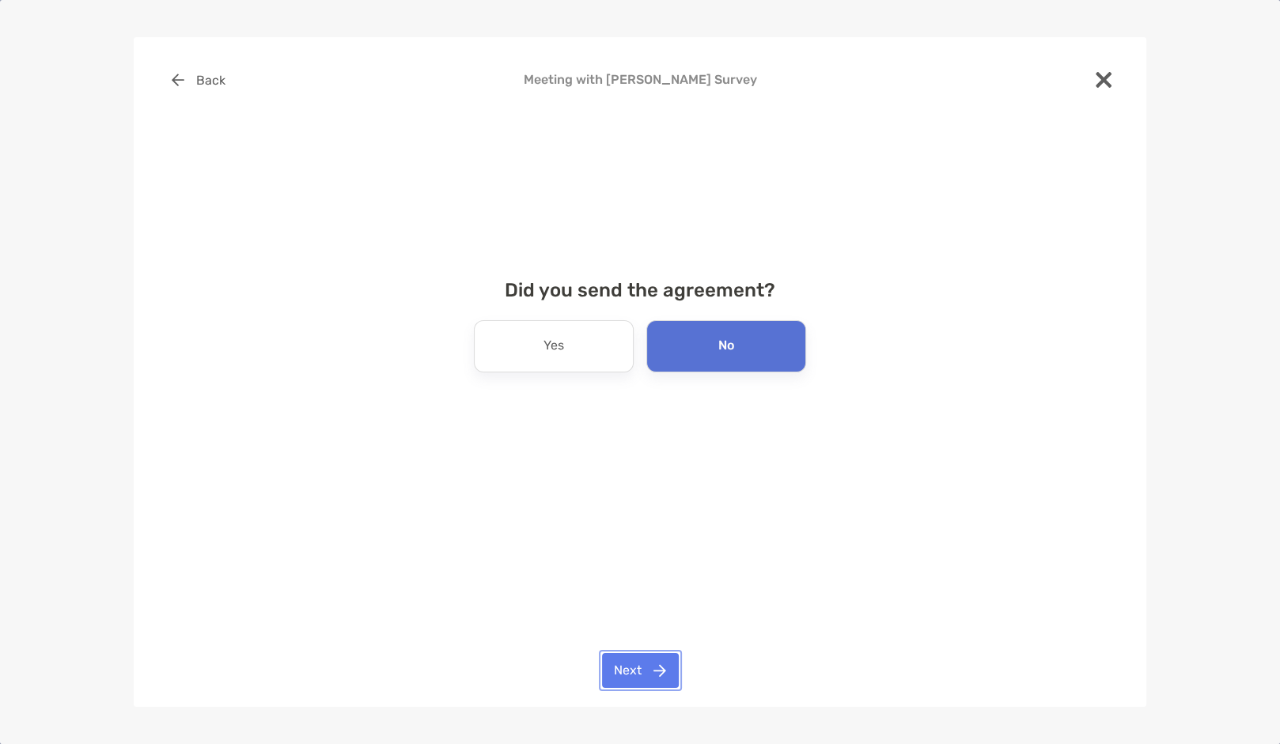
click at [642, 672] on button "Next" at bounding box center [640, 670] width 77 height 35
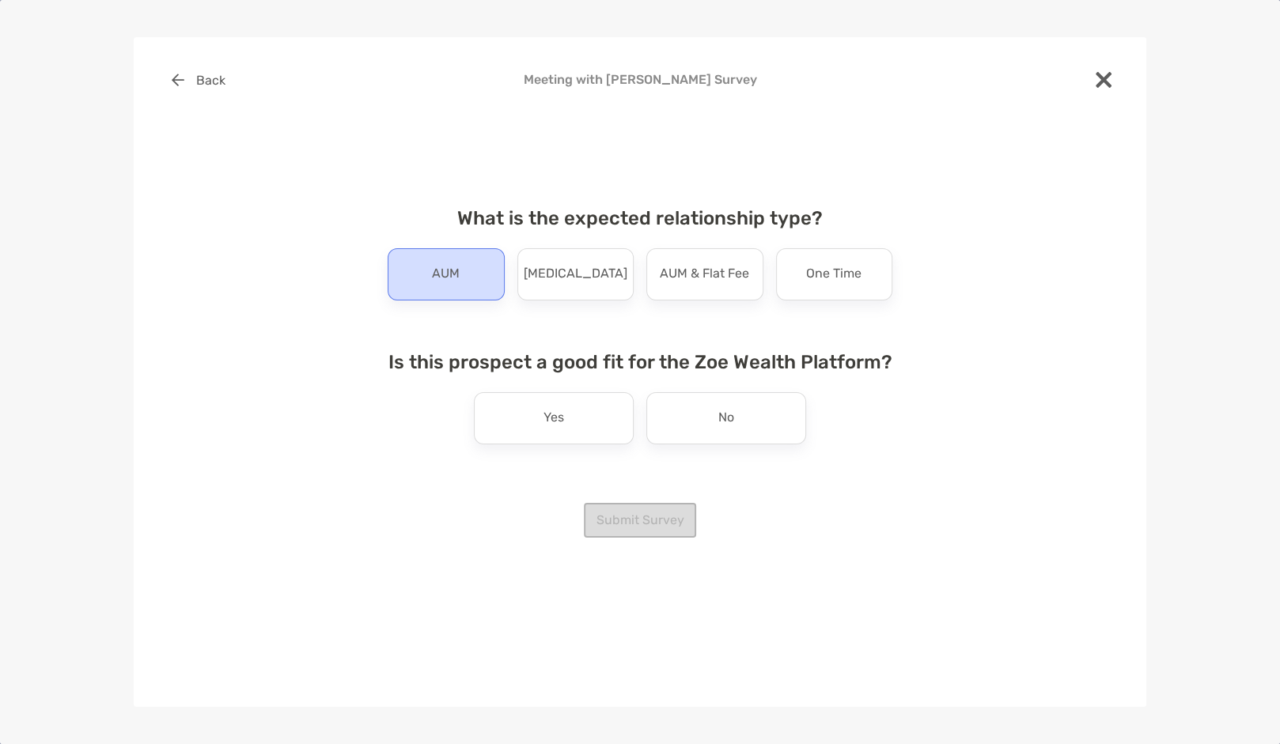
click at [460, 277] on div "AUM" at bounding box center [446, 274] width 117 height 52
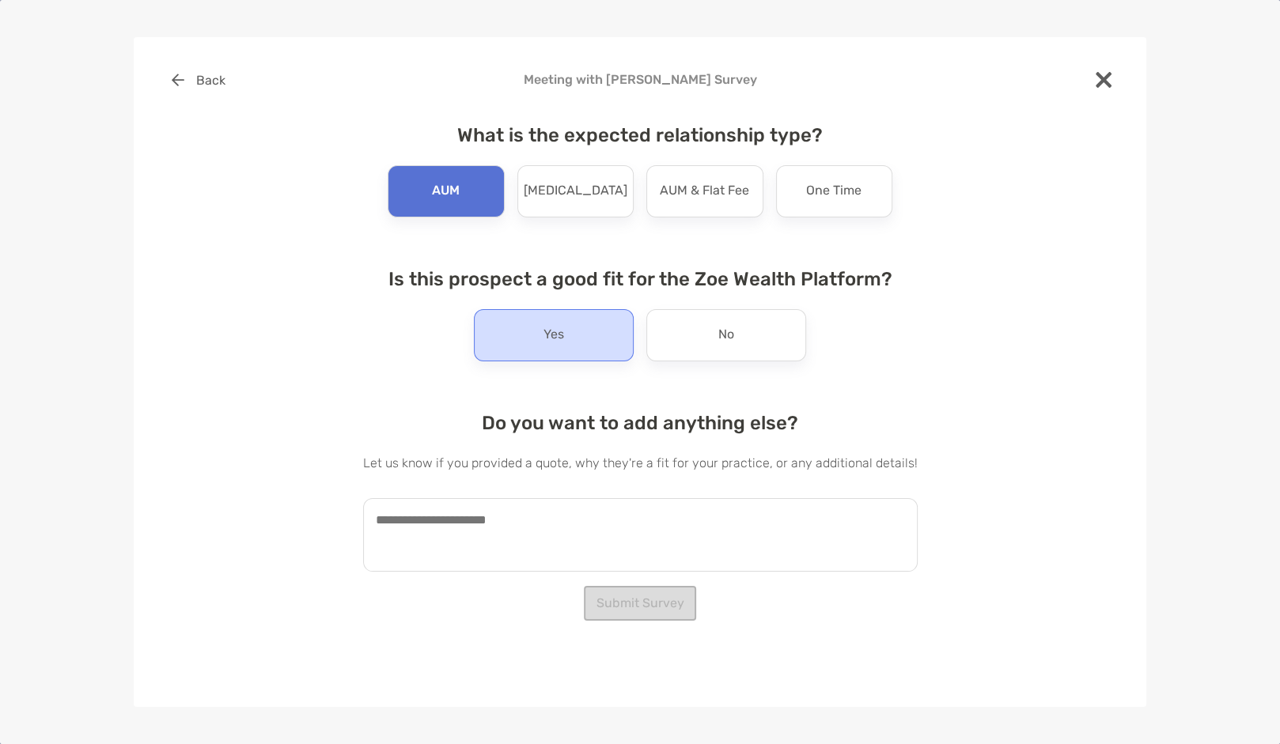
click at [560, 355] on div "Yes" at bounding box center [554, 335] width 160 height 52
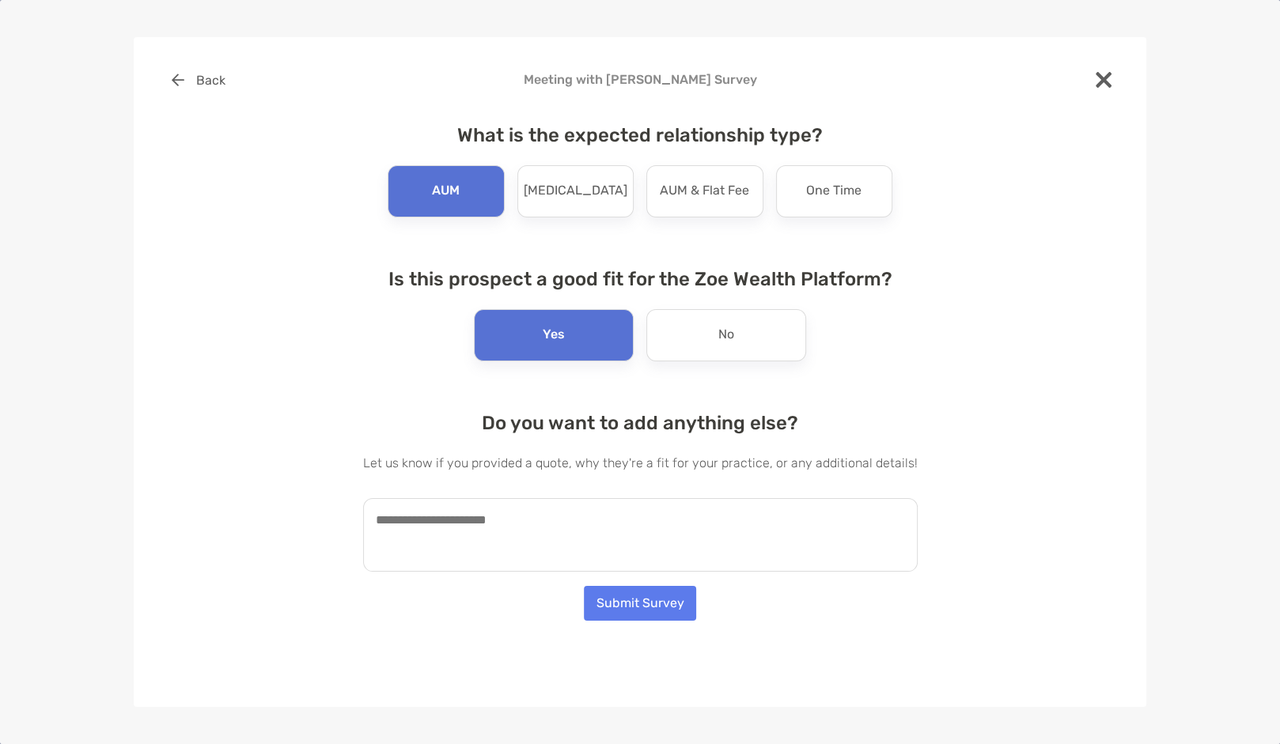
click at [456, 513] on textarea at bounding box center [640, 535] width 555 height 74
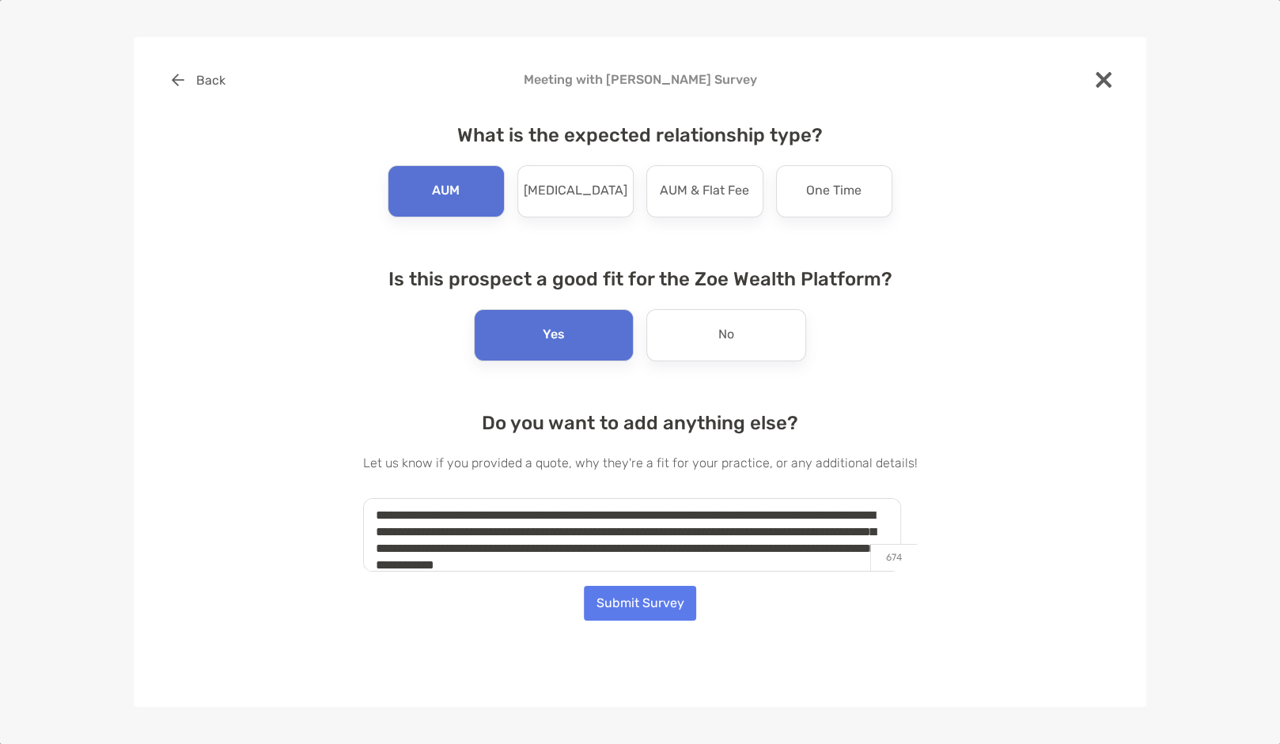
scroll to position [21, 0]
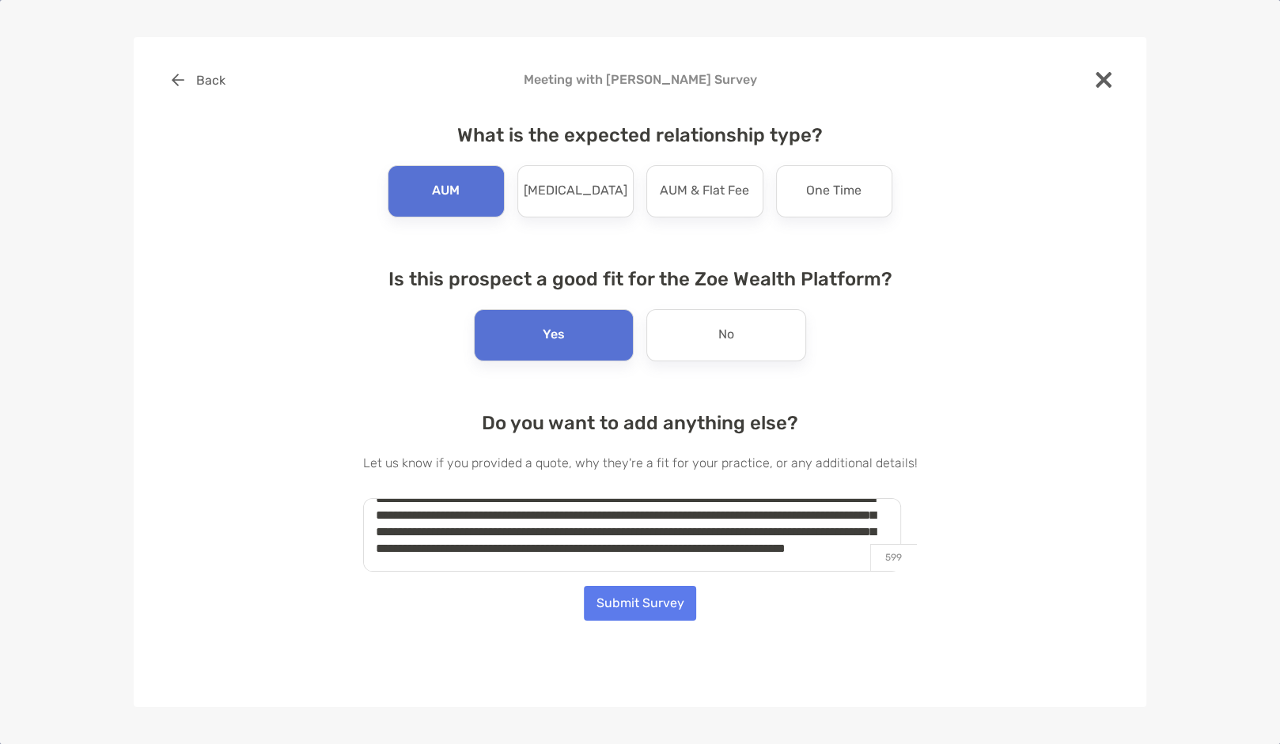
type textarea "**********"
click at [621, 611] on button "Submit Survey" at bounding box center [640, 603] width 112 height 35
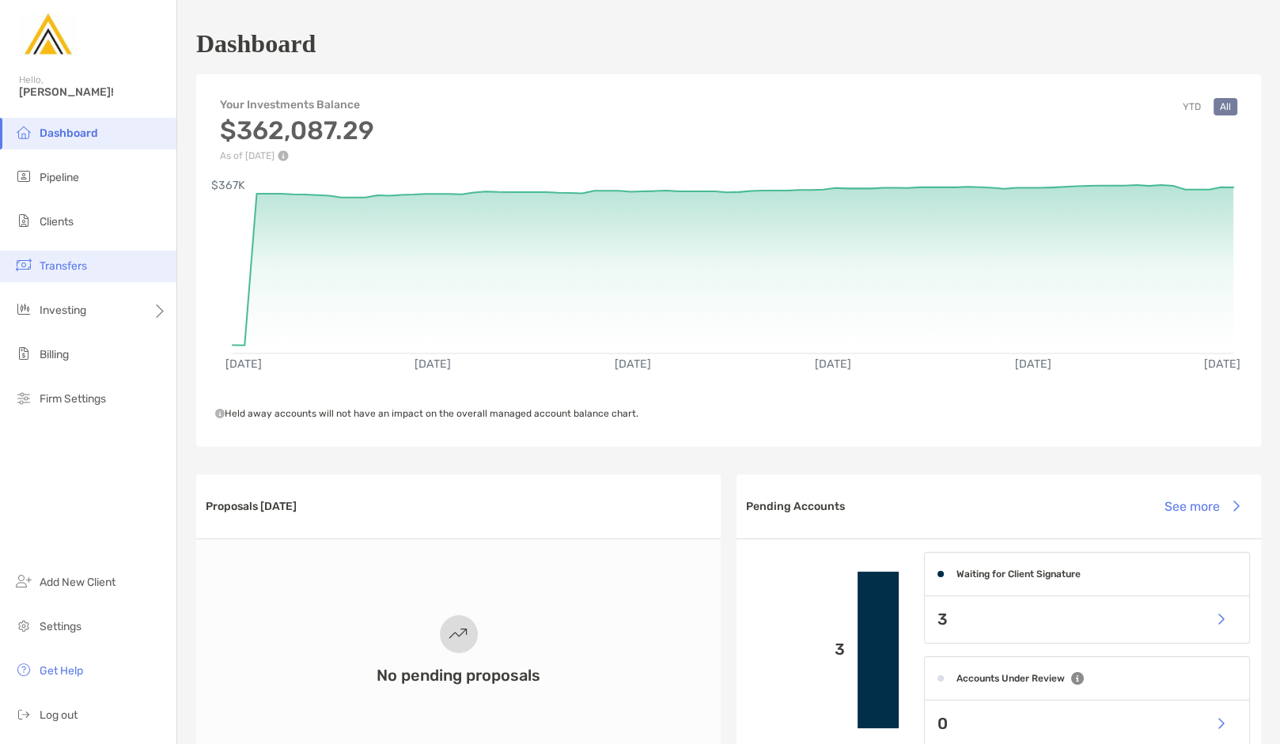
click at [96, 255] on li "Transfers" at bounding box center [88, 267] width 176 height 32
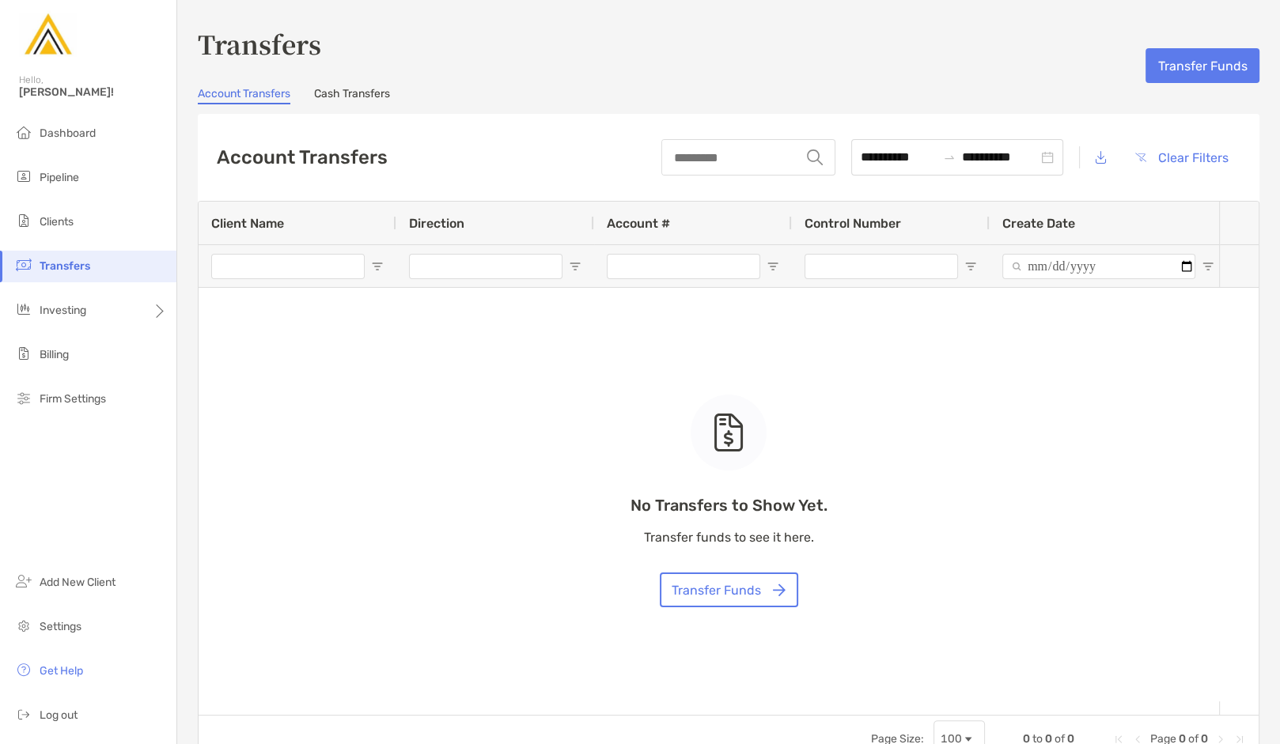
click at [375, 100] on link "Cash Transfers" at bounding box center [352, 95] width 76 height 17
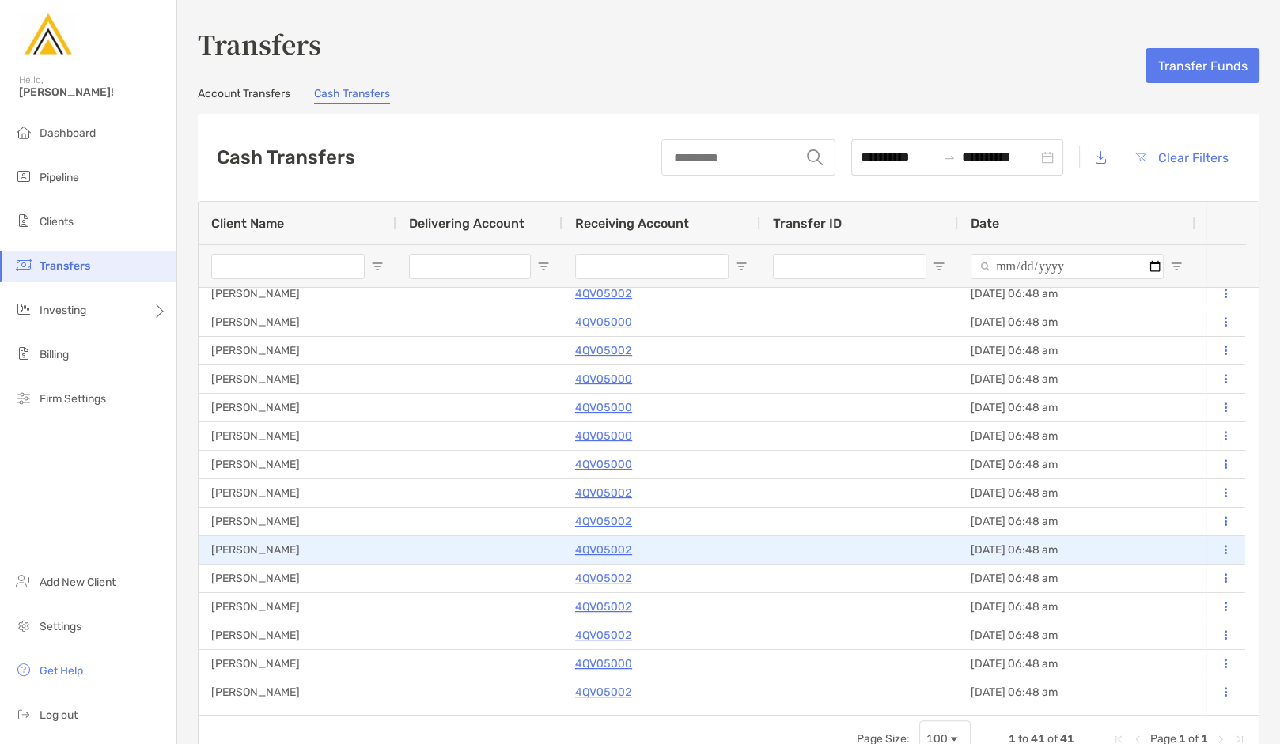
scroll to position [753, 0]
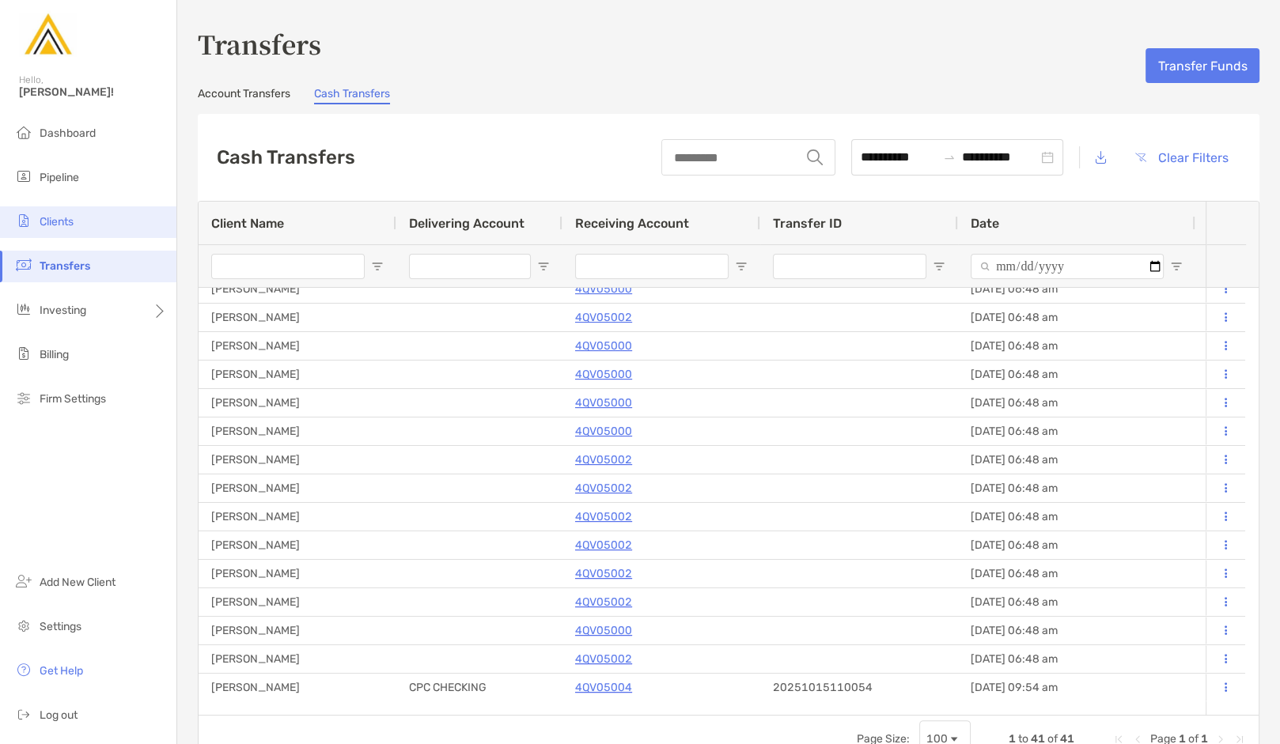
click at [72, 215] on span "Clients" at bounding box center [57, 221] width 34 height 13
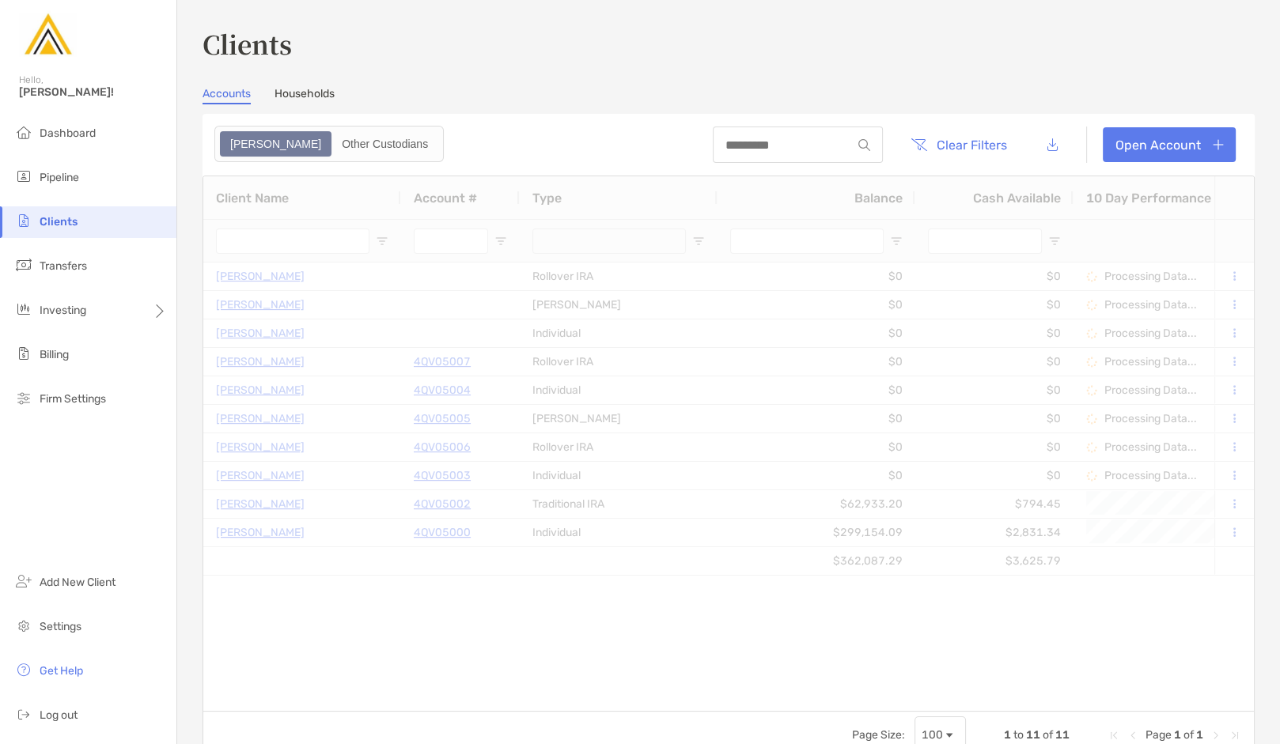
type input "*********"
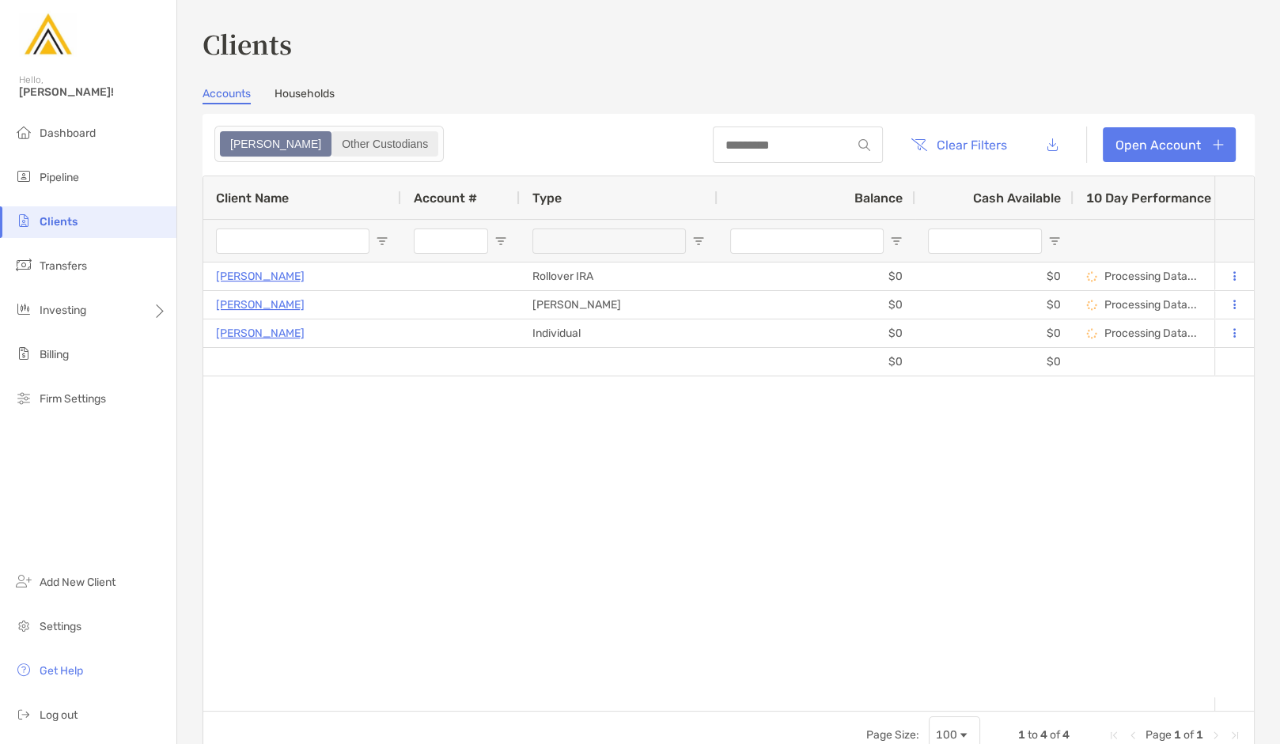
click at [333, 140] on div "Other Custodians" at bounding box center [385, 144] width 104 height 22
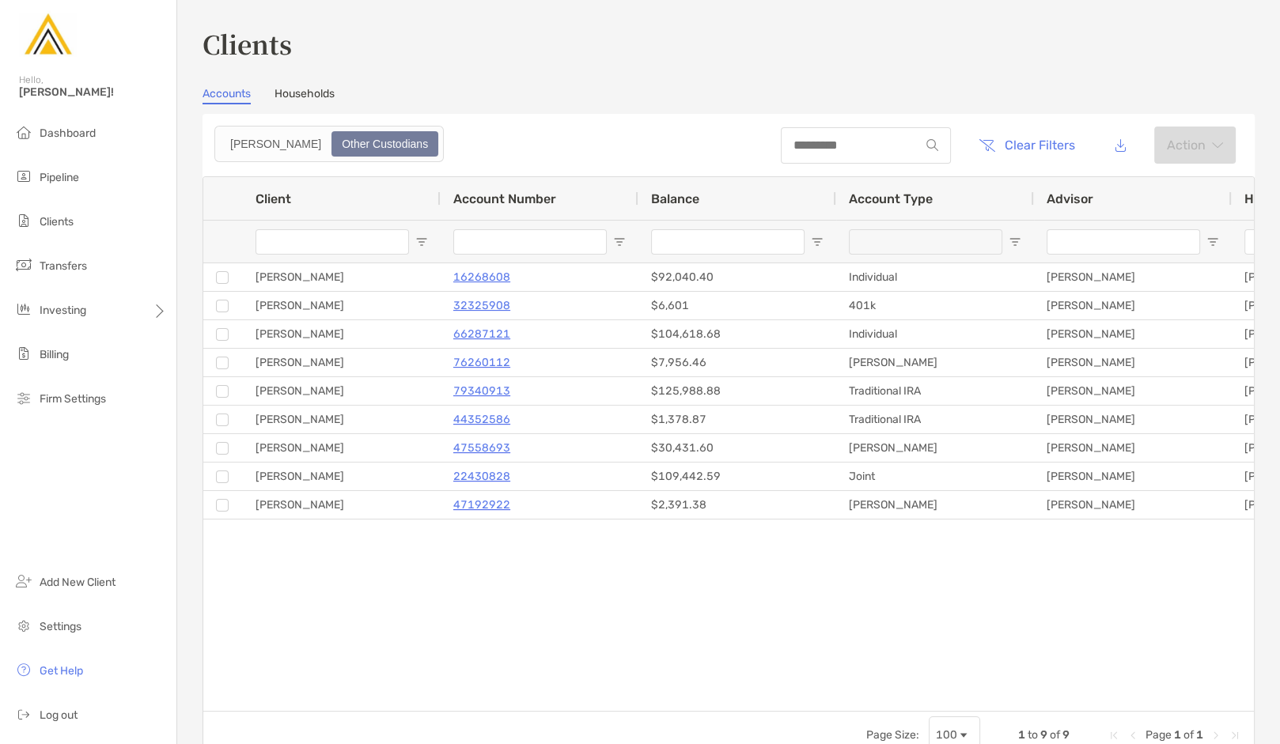
click at [315, 104] on link "Households" at bounding box center [304, 95] width 60 height 17
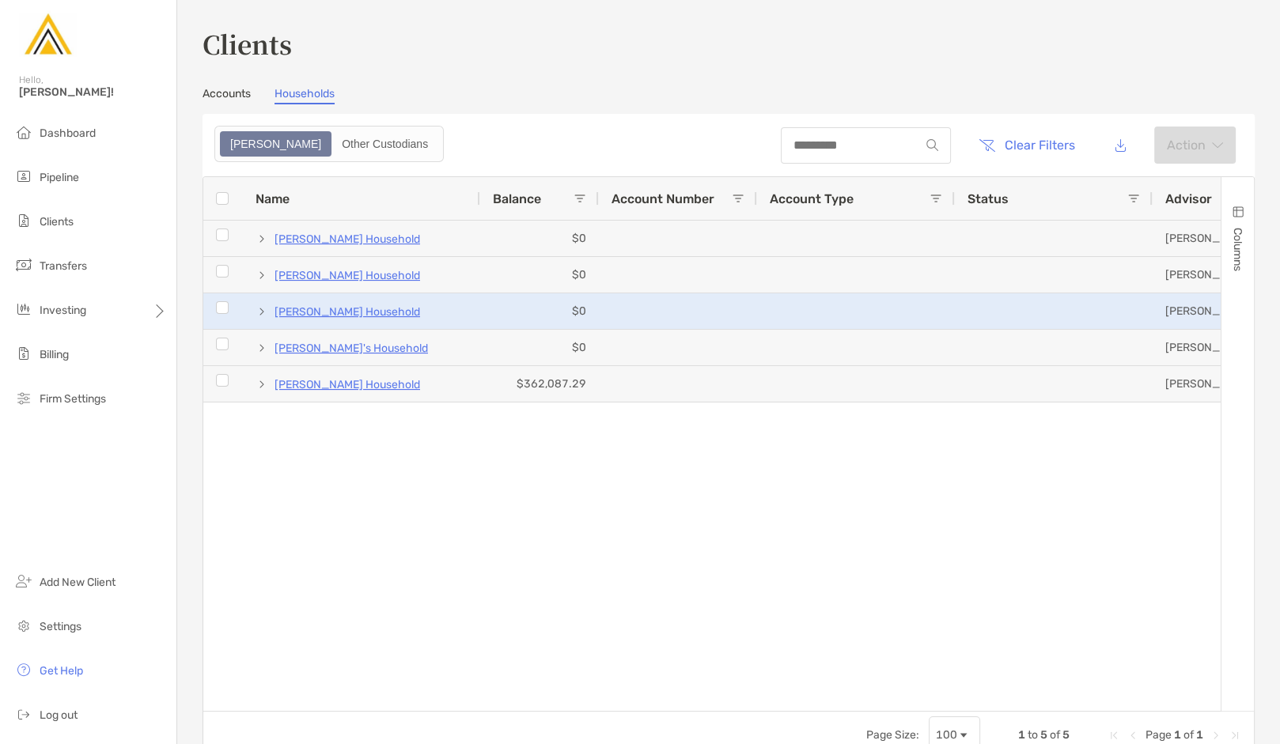
click at [257, 313] on span at bounding box center [262, 311] width 13 height 13
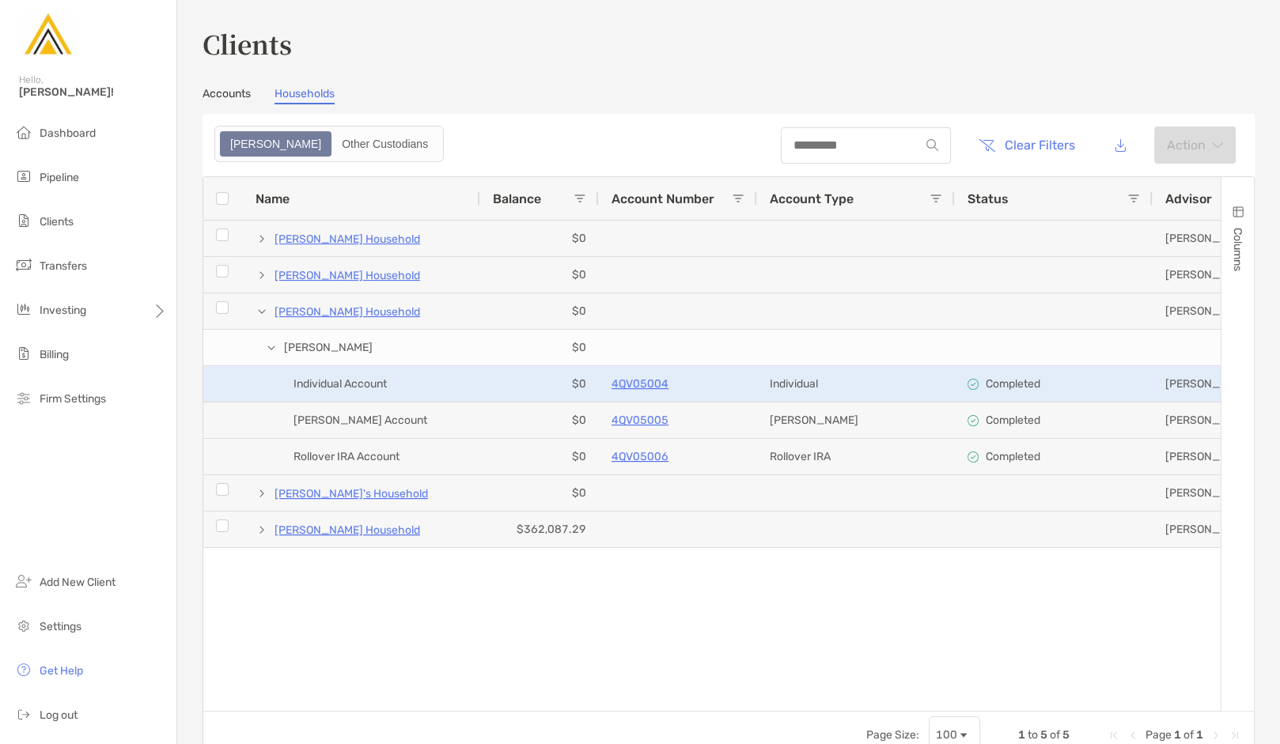
click at [642, 384] on p "4QV05004" at bounding box center [639, 384] width 57 height 20
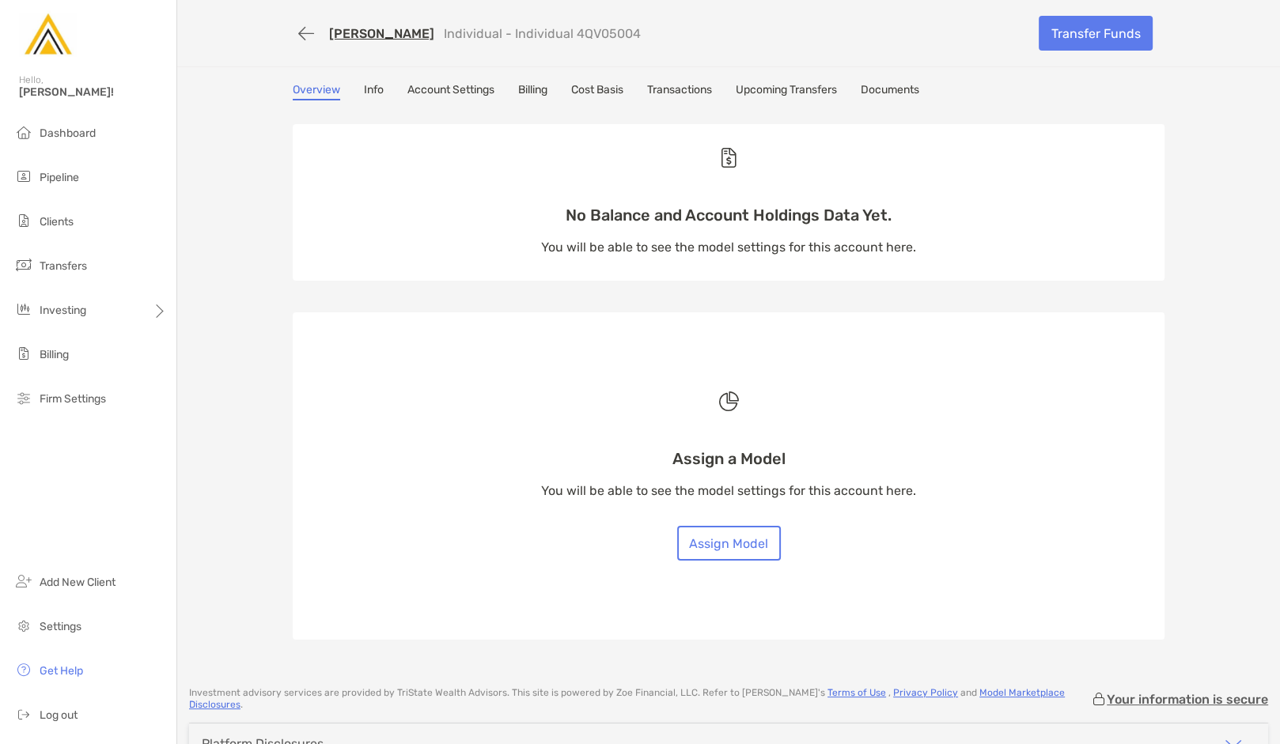
click at [538, 93] on link "Billing" at bounding box center [532, 91] width 29 height 17
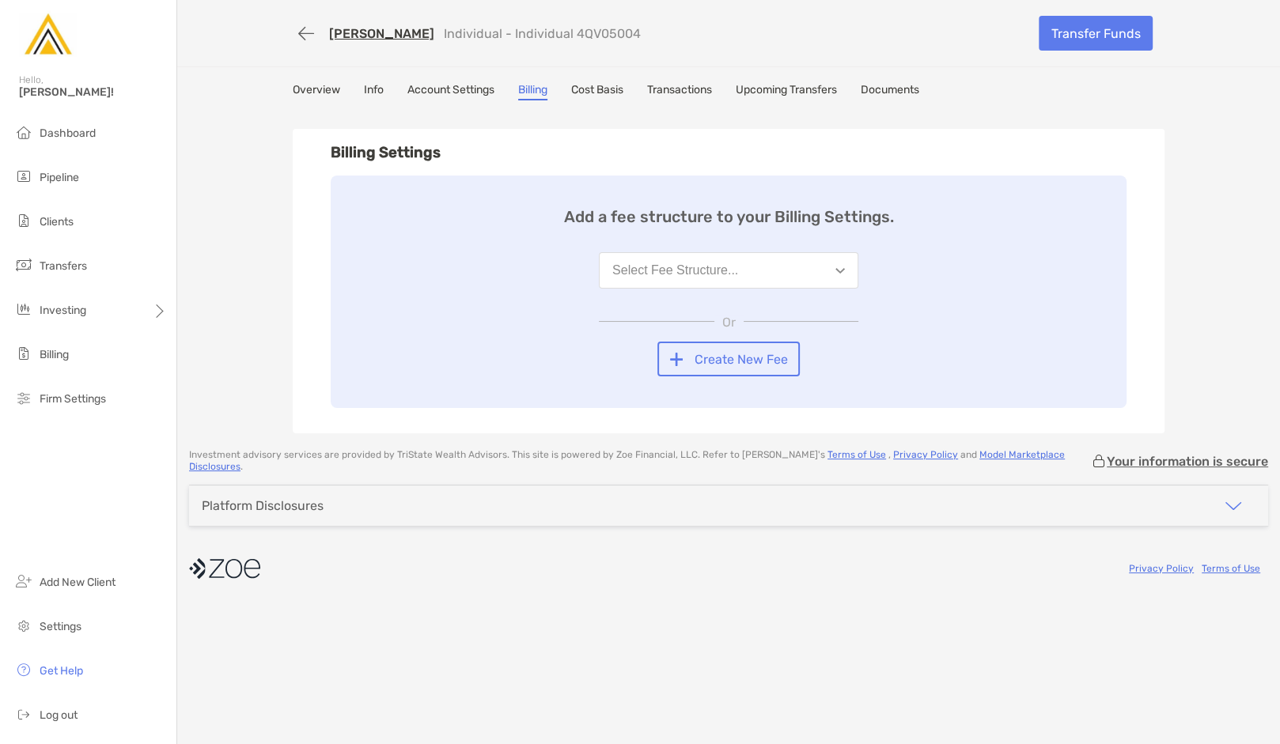
click at [695, 274] on div "Select Fee Structure..." at bounding box center [675, 270] width 126 height 14
click at [676, 315] on div "TSWA Standard Fee Schedule" at bounding box center [698, 309] width 172 height 14
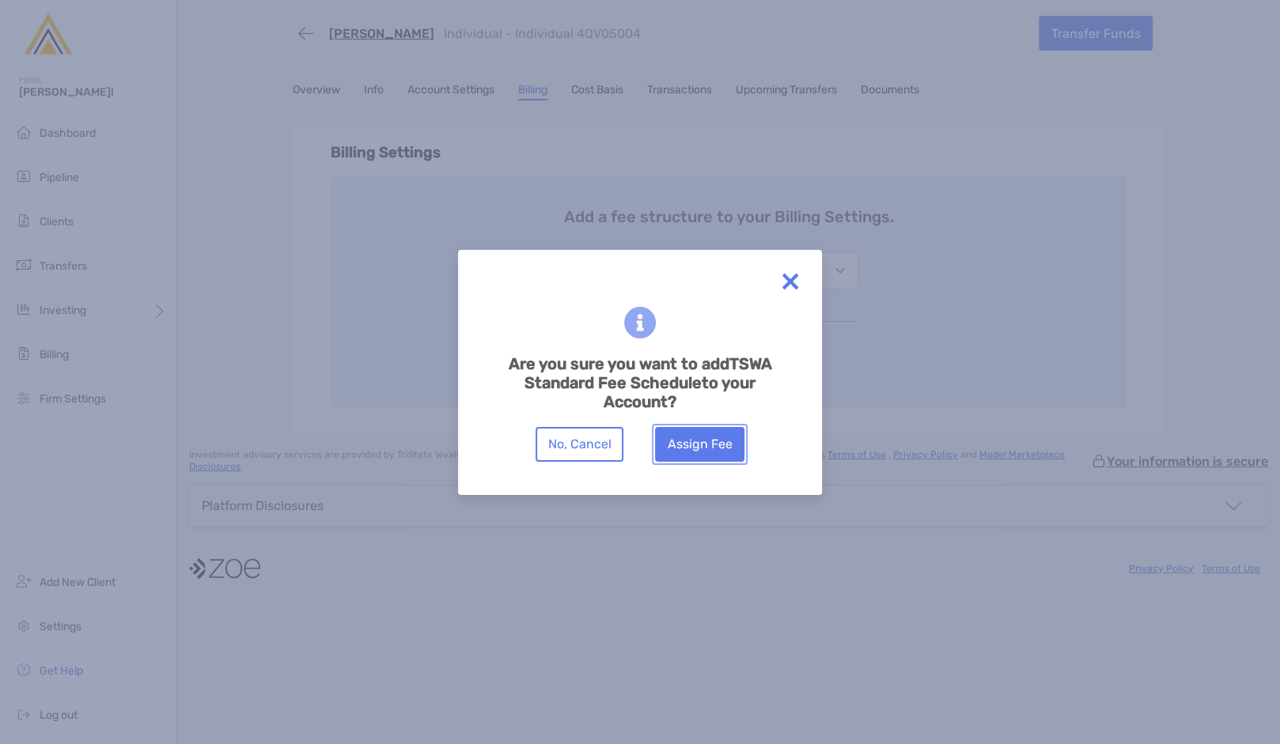
click at [694, 452] on button "Assign Fee" at bounding box center [699, 444] width 89 height 35
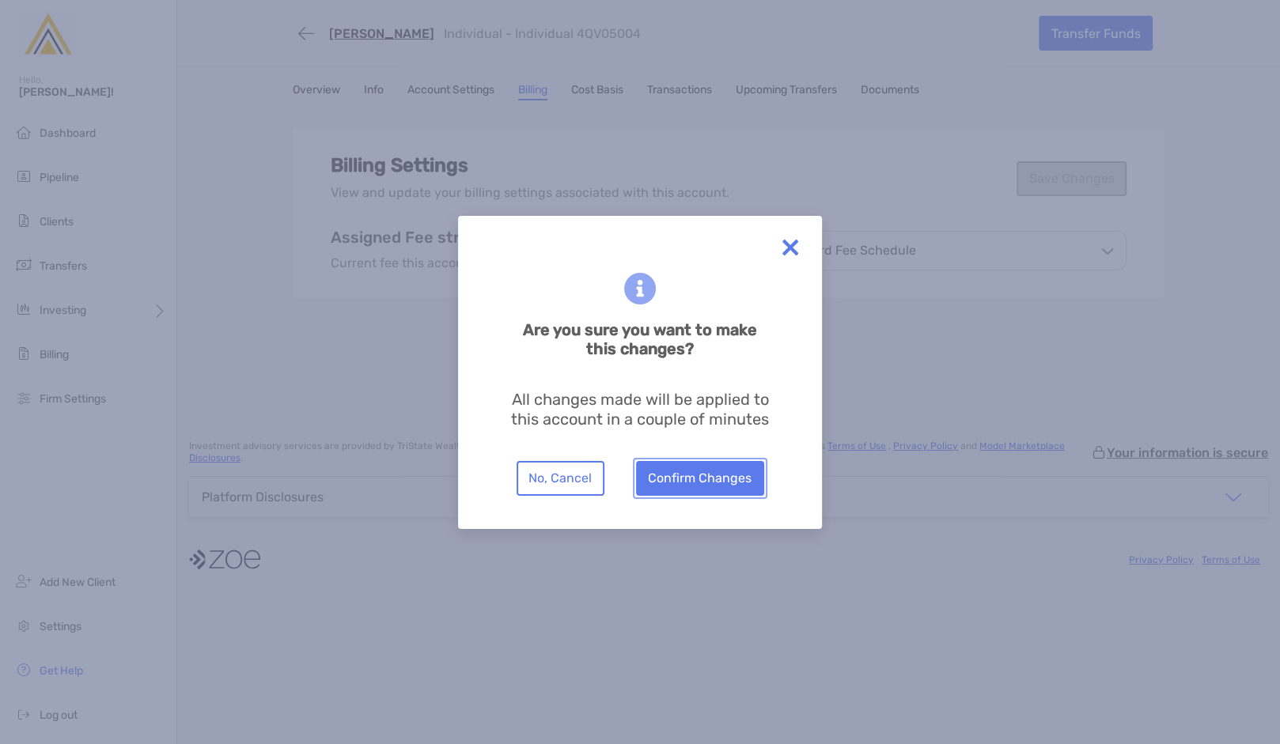
click at [684, 486] on button "Confirm Changes" at bounding box center [700, 478] width 128 height 35
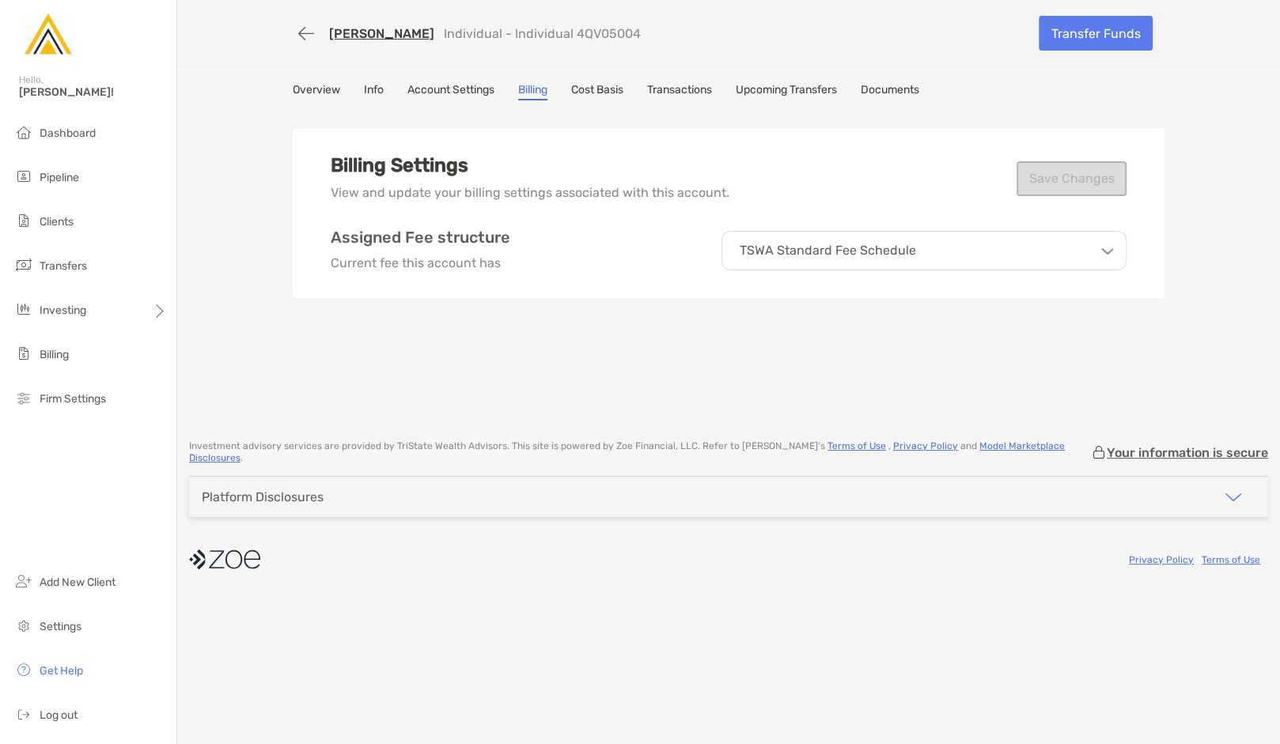
click at [362, 29] on link "[PERSON_NAME]" at bounding box center [381, 33] width 105 height 15
click at [691, 90] on link "Transactions" at bounding box center [679, 91] width 65 height 17
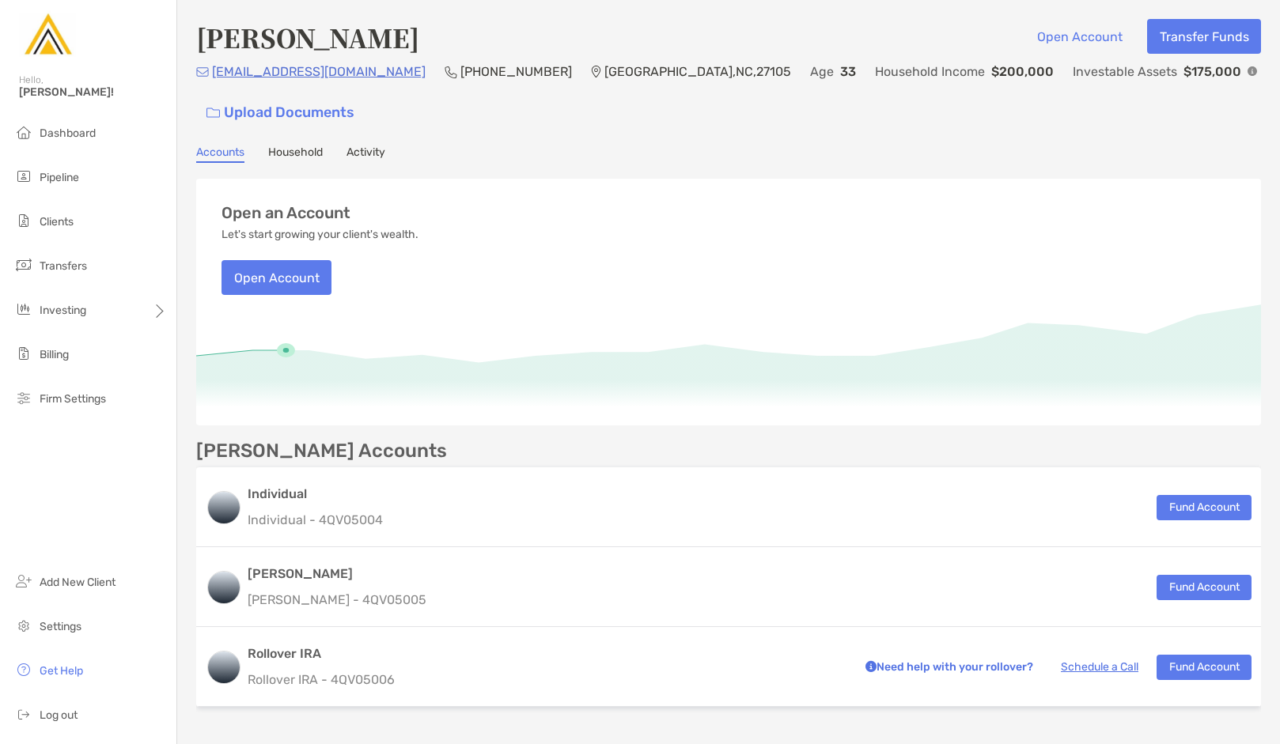
drag, startPoint x: 0, startPoint y: 0, endPoint x: 301, endPoint y: 152, distance: 337.5
click at [301, 152] on link "Household" at bounding box center [295, 154] width 55 height 17
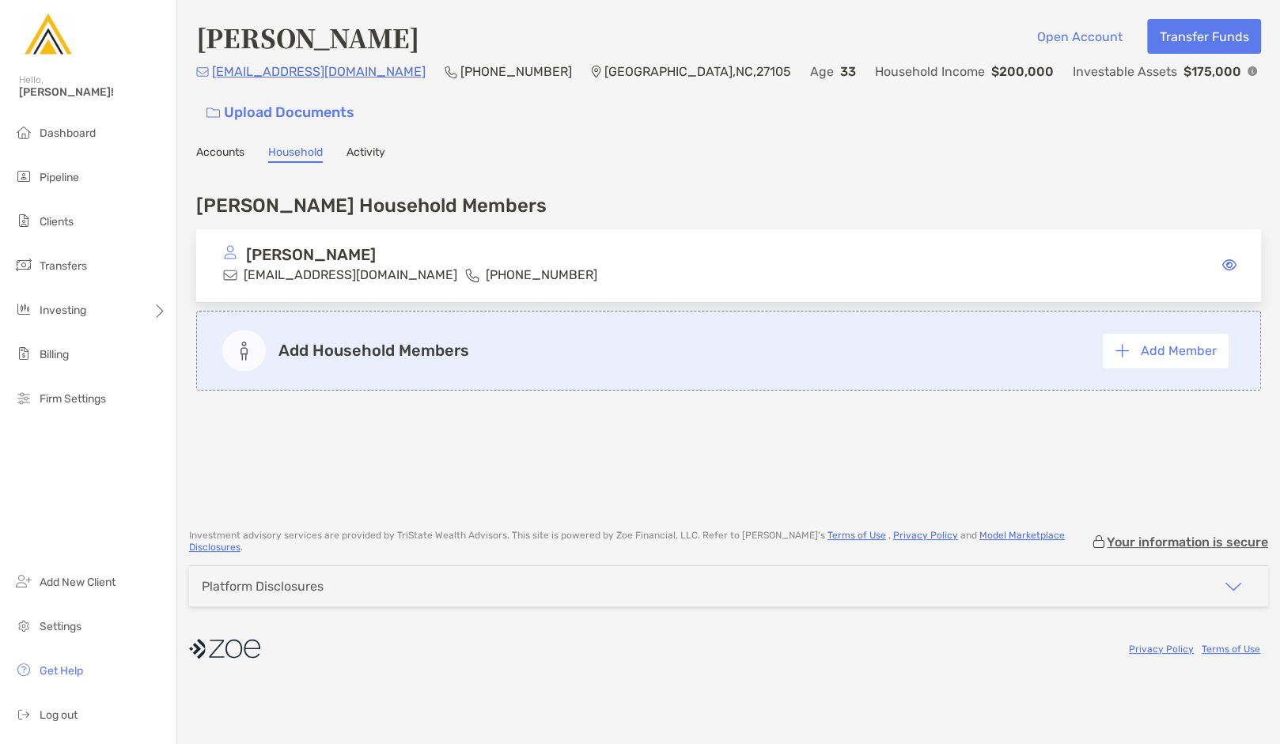
click at [235, 153] on link "Accounts" at bounding box center [220, 154] width 48 height 17
